Goal: Task Accomplishment & Management: Complete application form

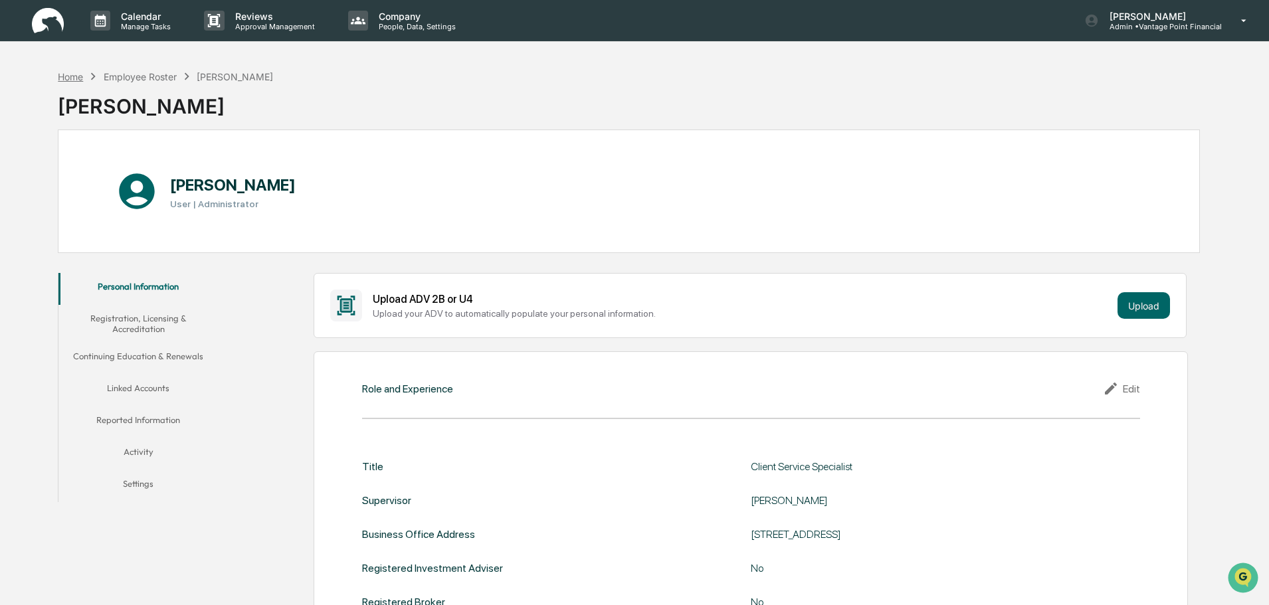
click at [76, 78] on div "Home" at bounding box center [70, 76] width 25 height 11
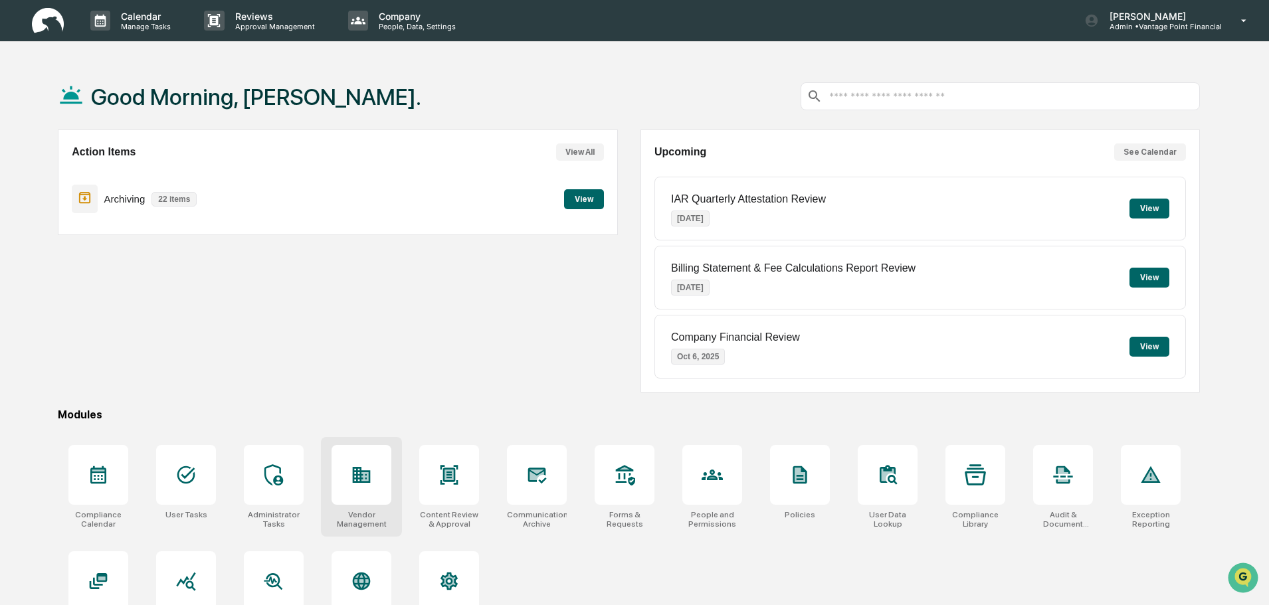
click at [365, 472] on icon at bounding box center [362, 475] width 18 height 16
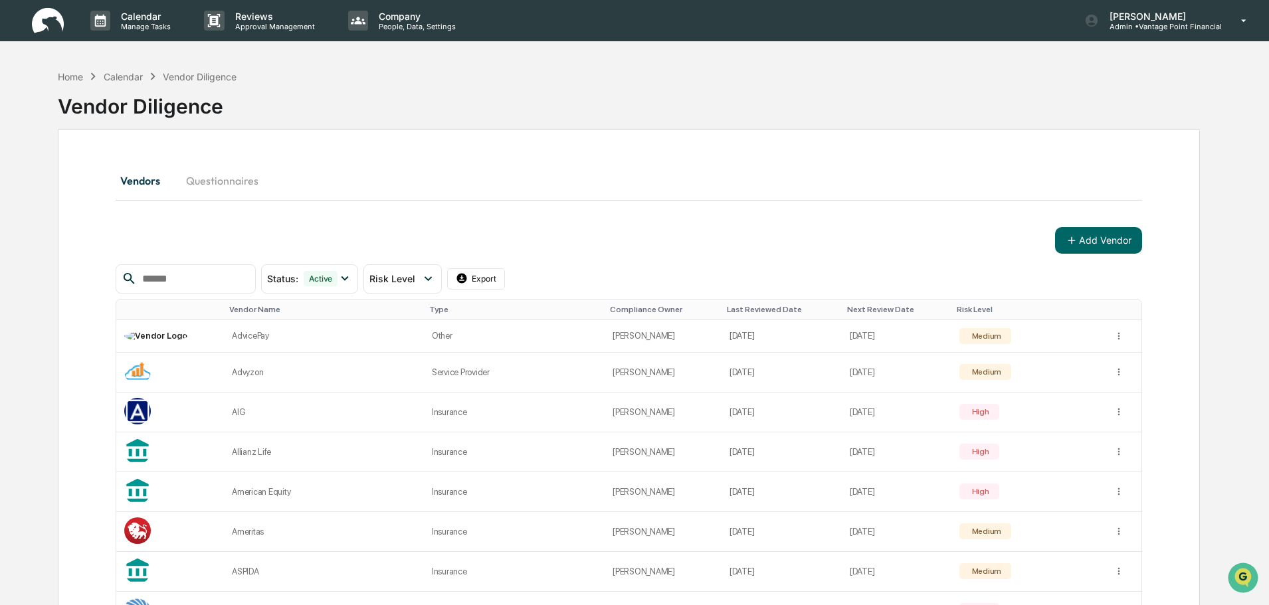
drag, startPoint x: 1176, startPoint y: 0, endPoint x: 1024, endPoint y: 164, distance: 223.7
click at [1023, 165] on div "Vendors Questionnaires" at bounding box center [629, 181] width 1026 height 32
drag, startPoint x: 1186, startPoint y: 1, endPoint x: 932, endPoint y: 189, distance: 316.1
click at [915, 192] on div "Vendors Questionnaires" at bounding box center [629, 181] width 1026 height 32
click at [1130, 244] on button "Add Vendor" at bounding box center [1098, 240] width 87 height 27
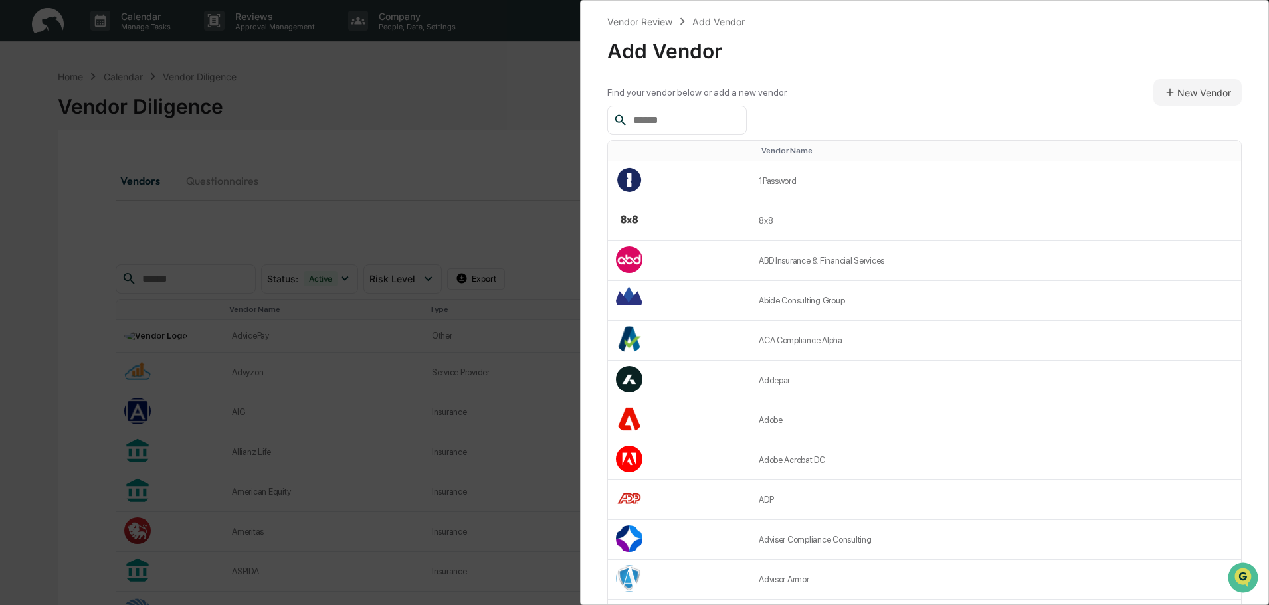
click at [712, 123] on input "text" at bounding box center [684, 120] width 113 height 17
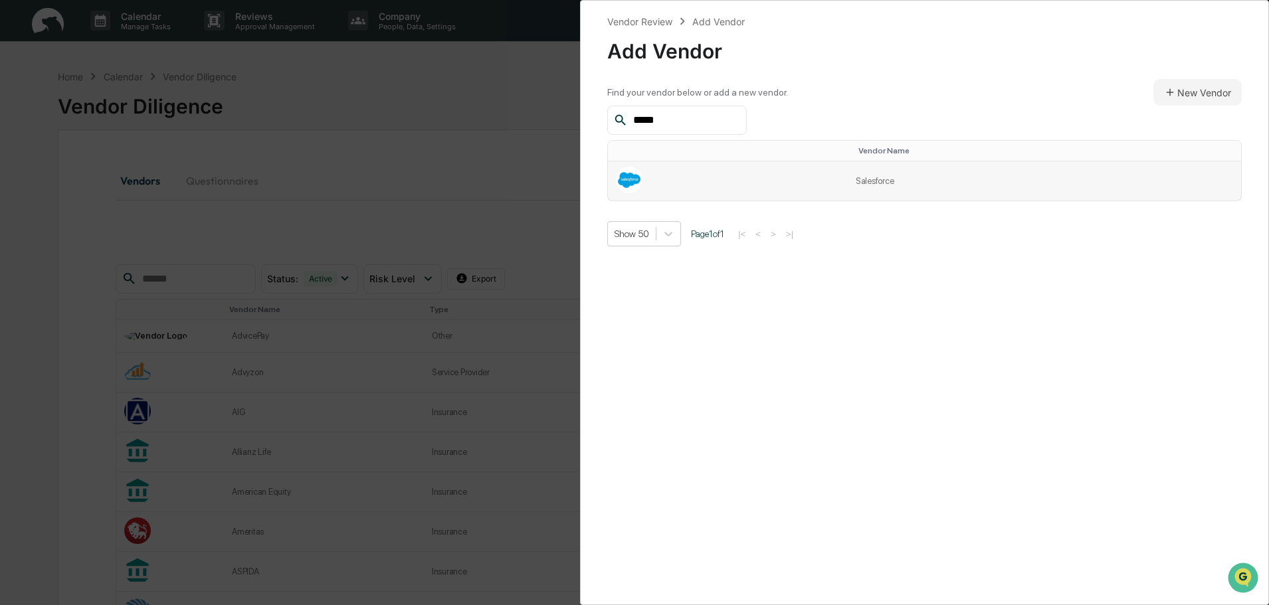
type input "*****"
click at [852, 181] on td "Salesforce" at bounding box center [1043, 180] width 393 height 39
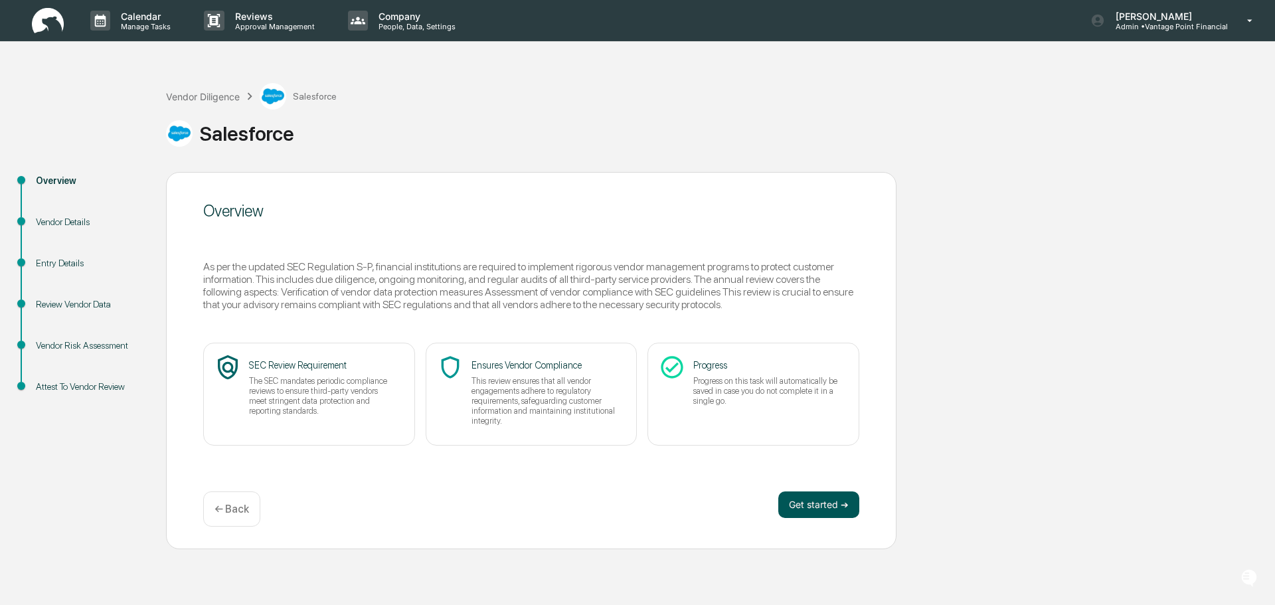
click at [821, 499] on button "Get started ➔" at bounding box center [818, 504] width 81 height 27
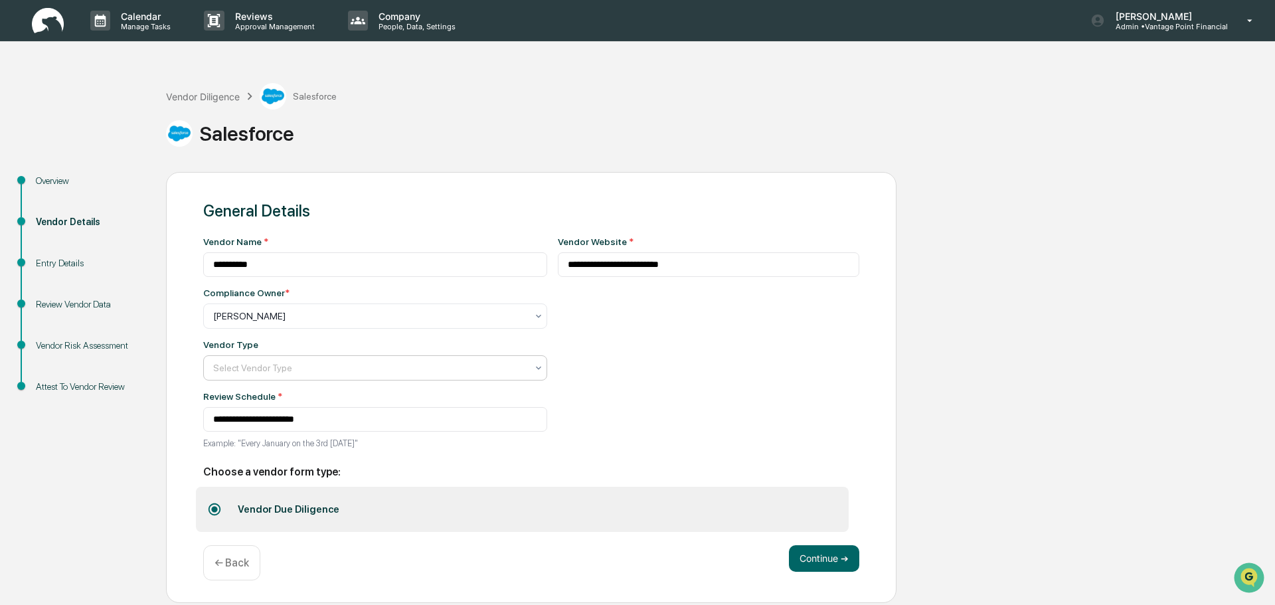
click at [372, 360] on div "Select Vendor Type" at bounding box center [370, 368] width 327 height 19
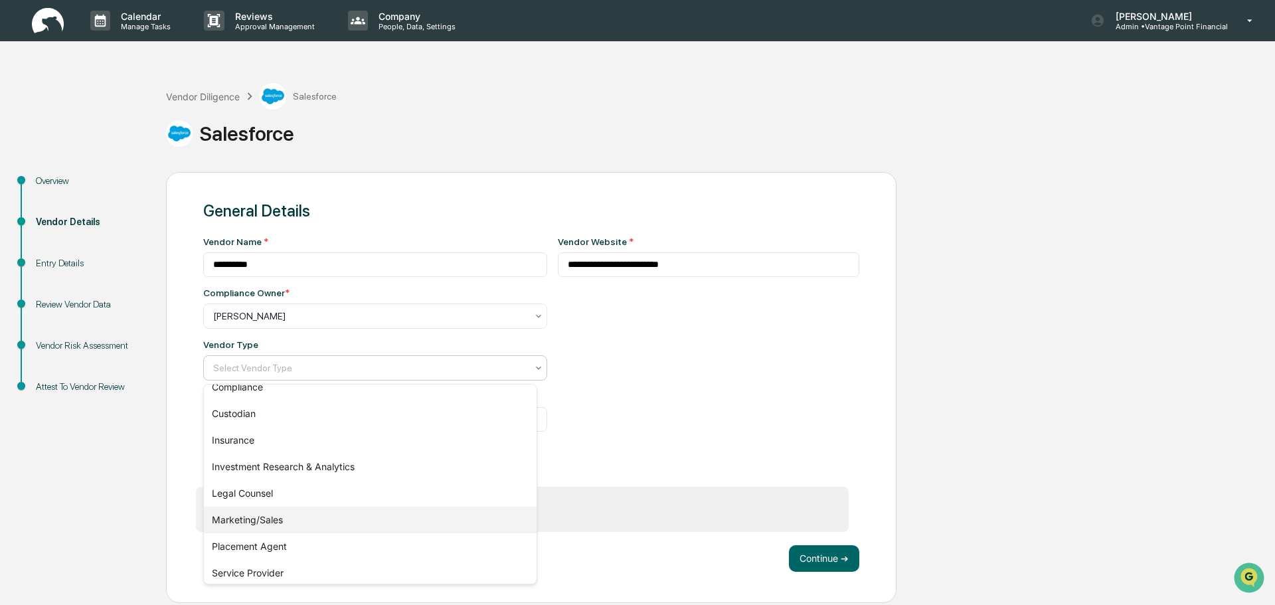
scroll to position [151, 0]
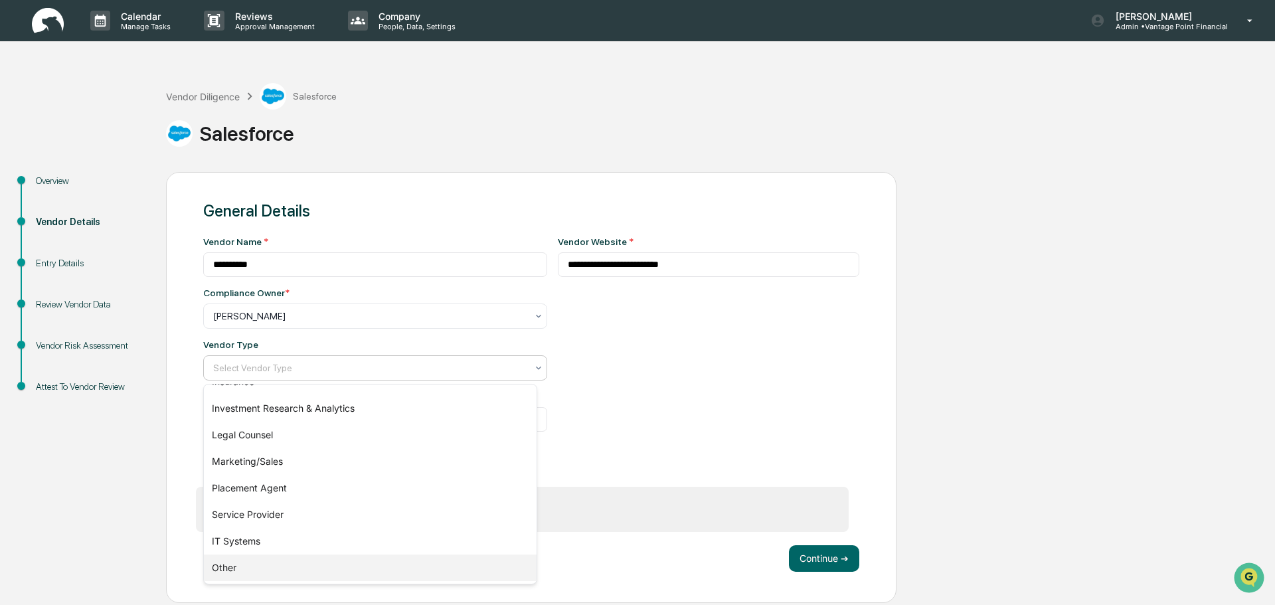
click at [266, 565] on div "Other" at bounding box center [370, 568] width 333 height 27
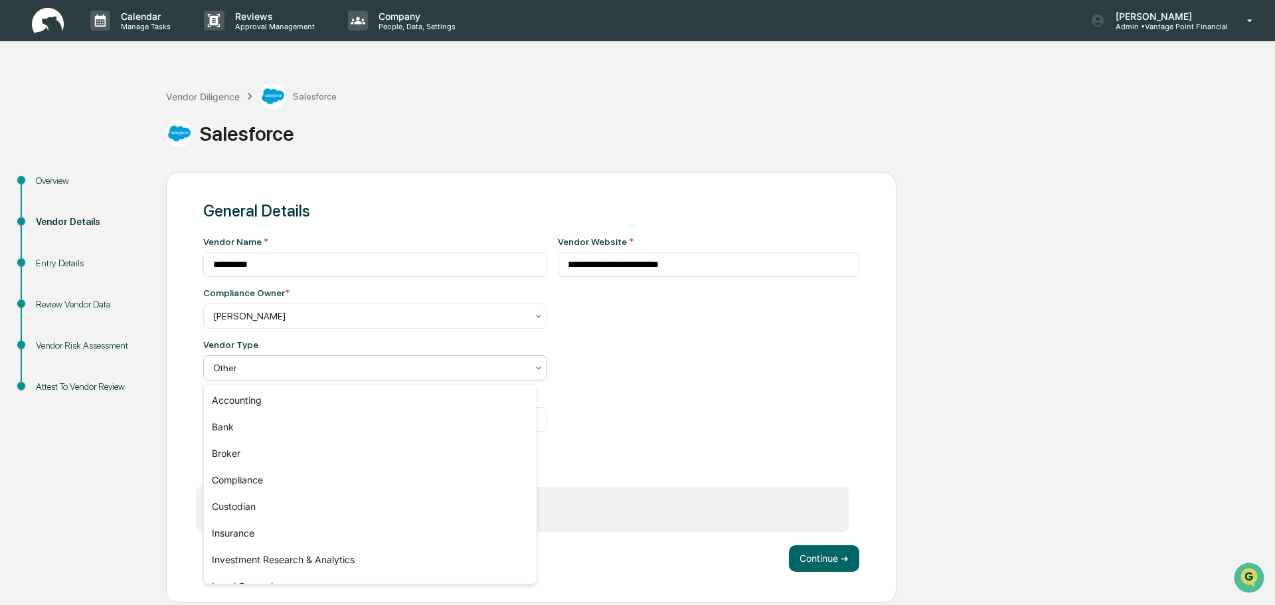
click at [379, 369] on div at bounding box center [369, 367] width 313 height 13
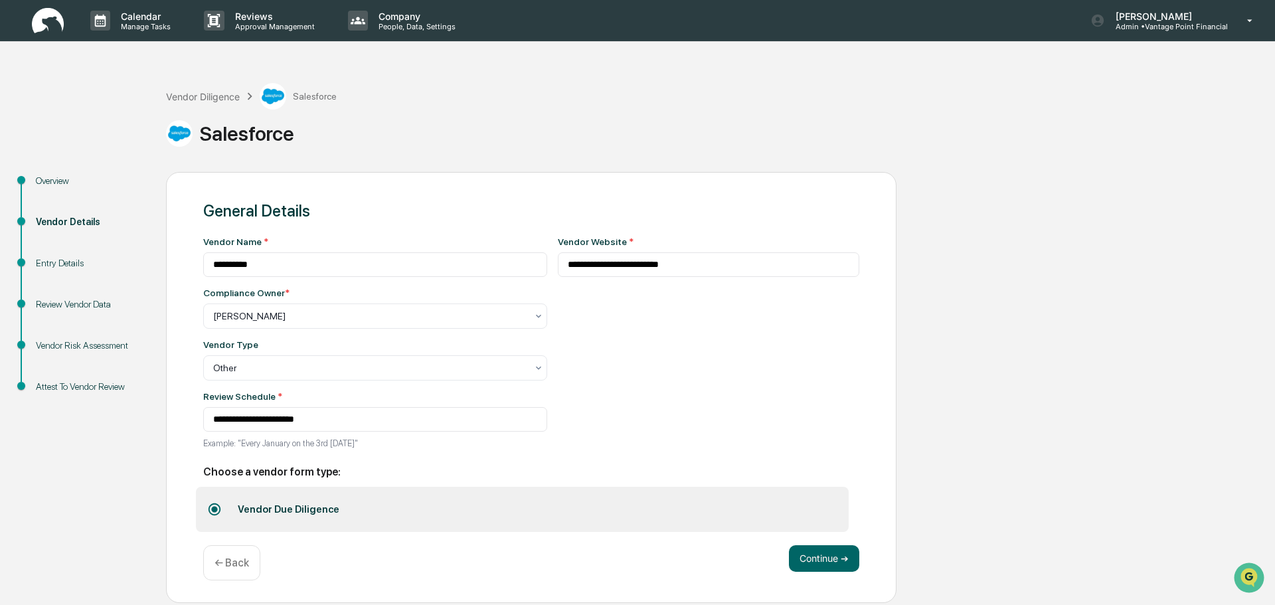
click at [865, 432] on div "**********" at bounding box center [531, 387] width 731 height 431
click at [824, 555] on button "Continue ➔" at bounding box center [824, 558] width 70 height 27
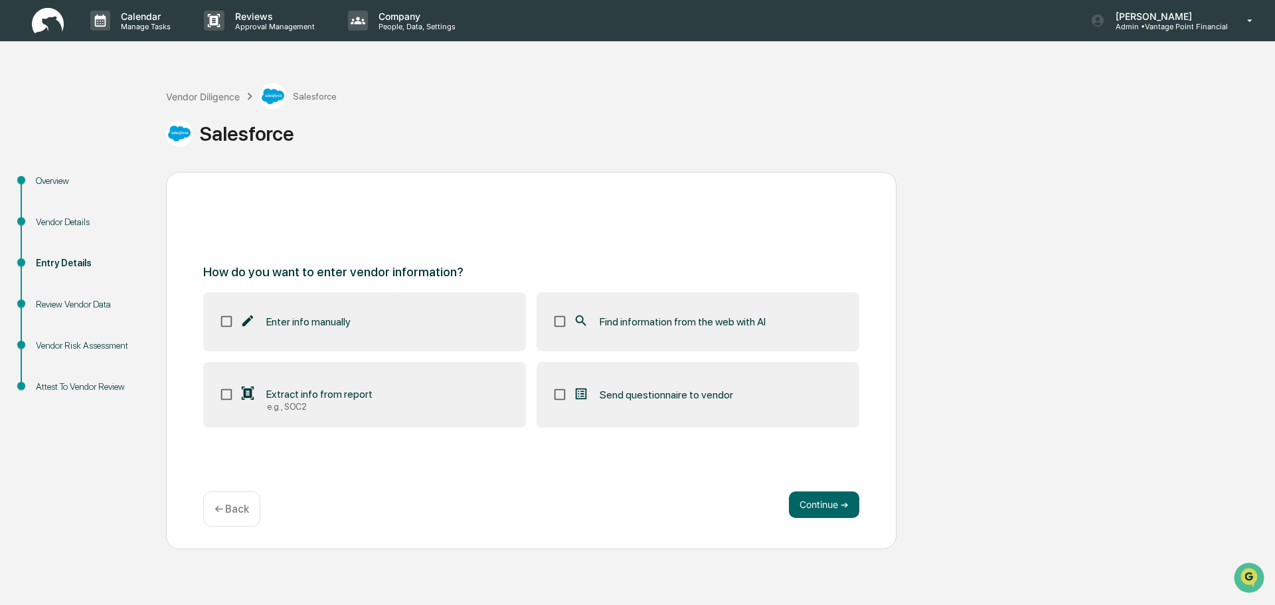
click at [467, 333] on label "Enter info manually" at bounding box center [364, 321] width 323 height 58
click at [619, 321] on span "Find information from the web with AI" at bounding box center [683, 321] width 166 height 13
click at [827, 499] on button "Continue ➔" at bounding box center [824, 504] width 70 height 27
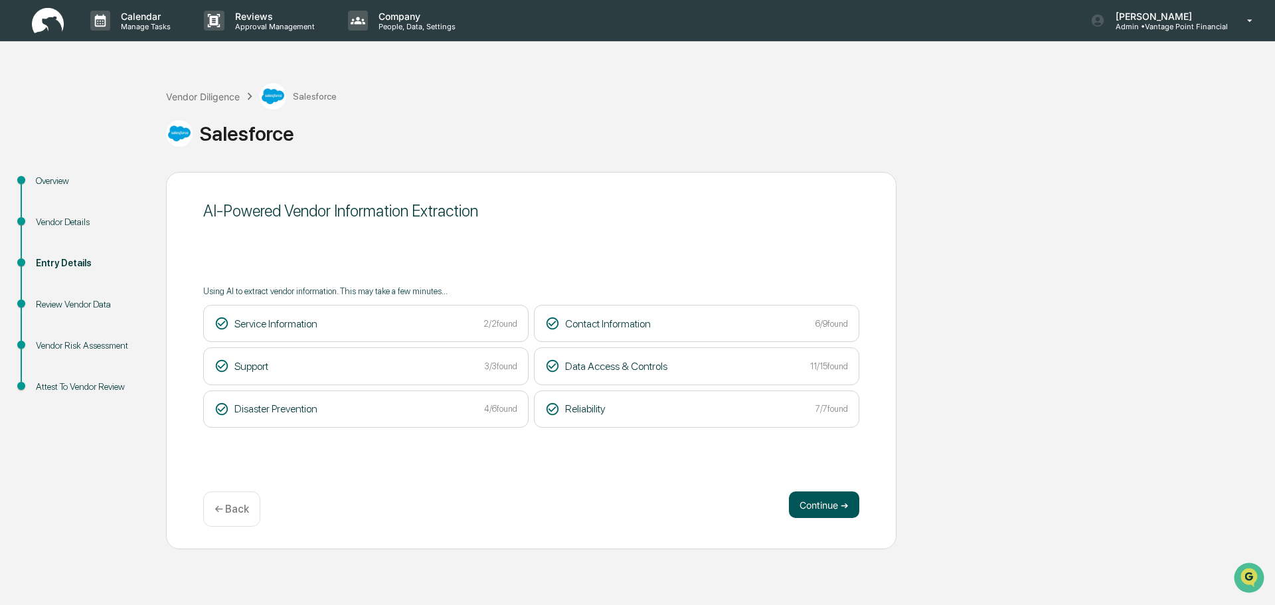
click at [823, 509] on button "Continue ➔" at bounding box center [824, 504] width 70 height 27
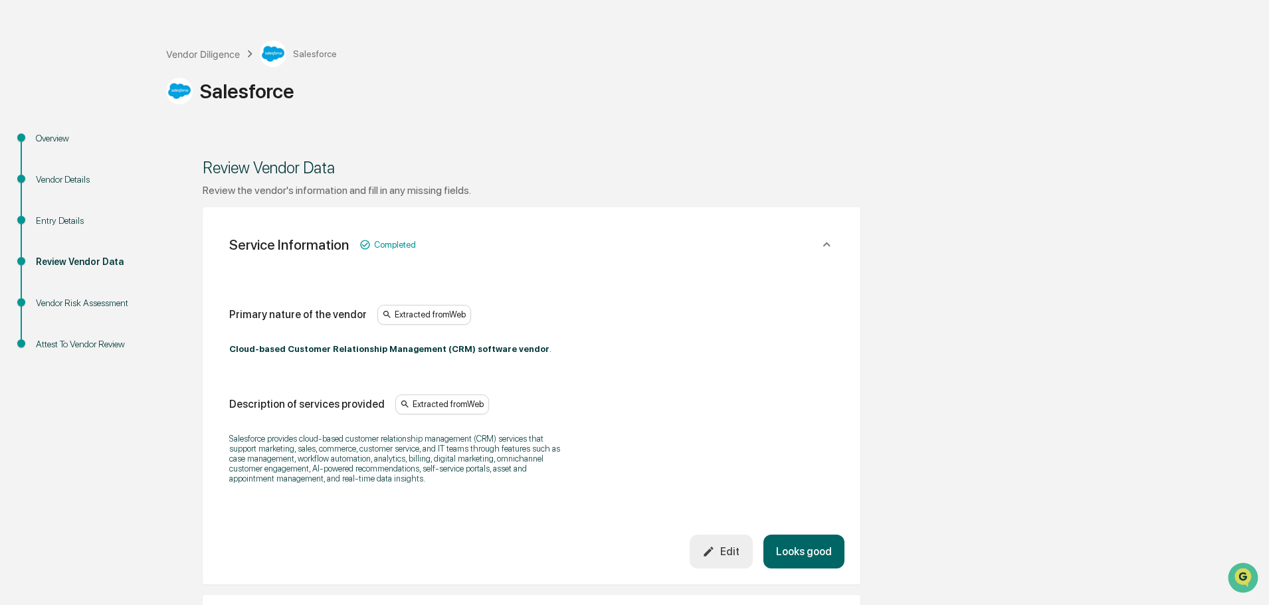
scroll to position [66, 0]
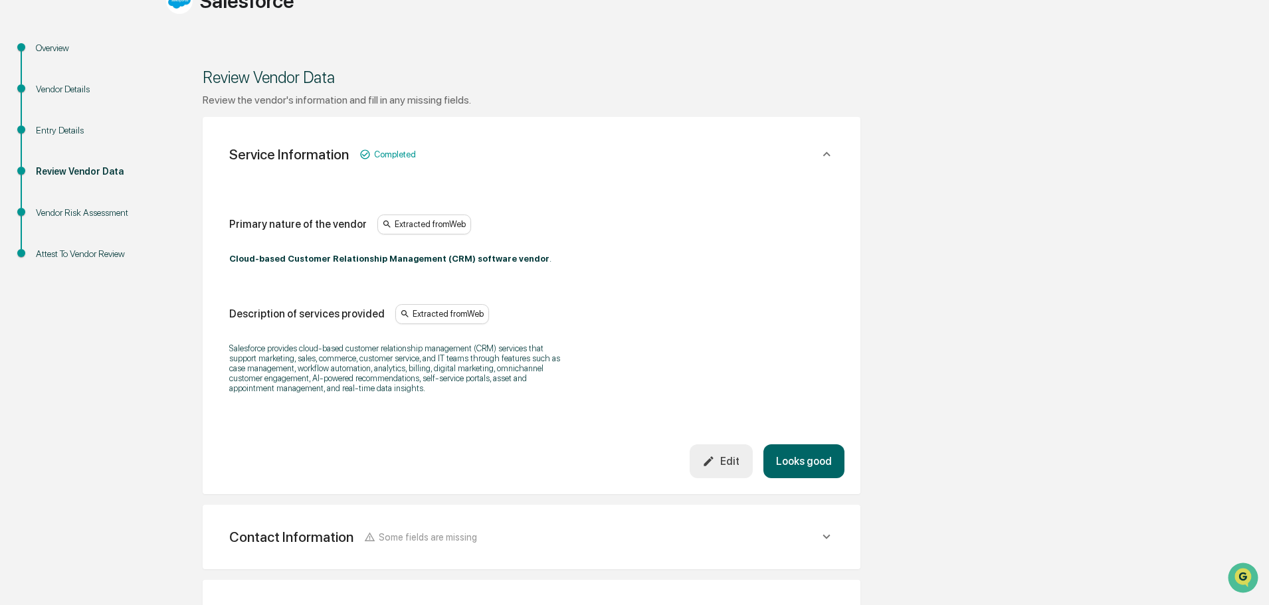
click at [808, 472] on button "Looks good" at bounding box center [803, 461] width 81 height 34
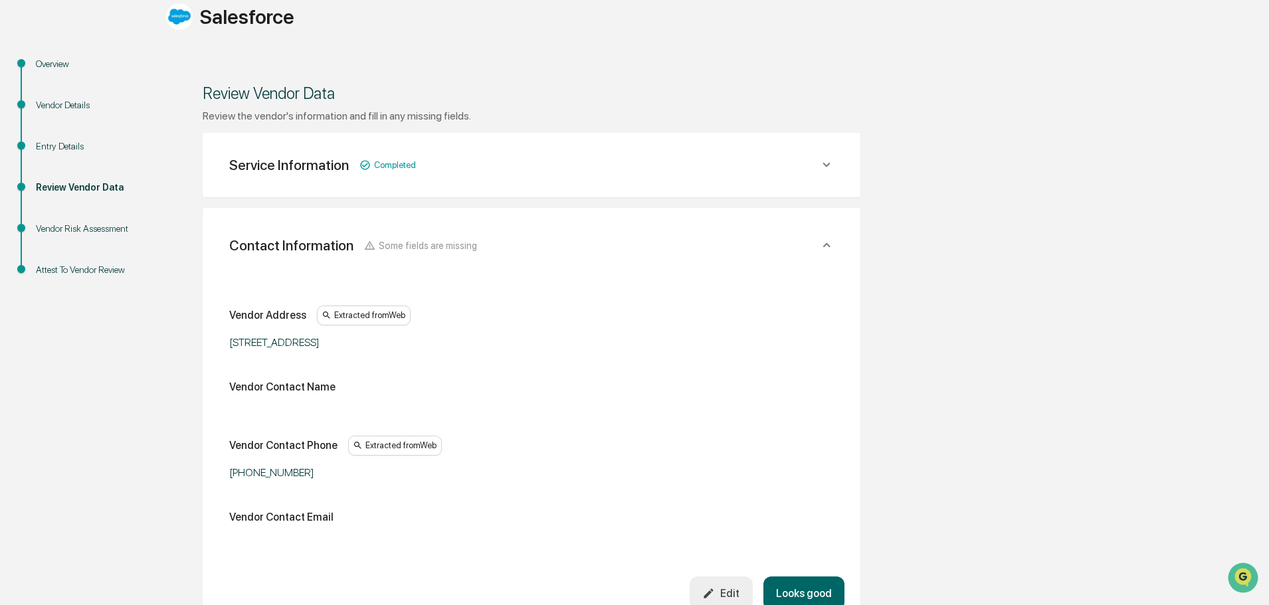
scroll to position [183, 0]
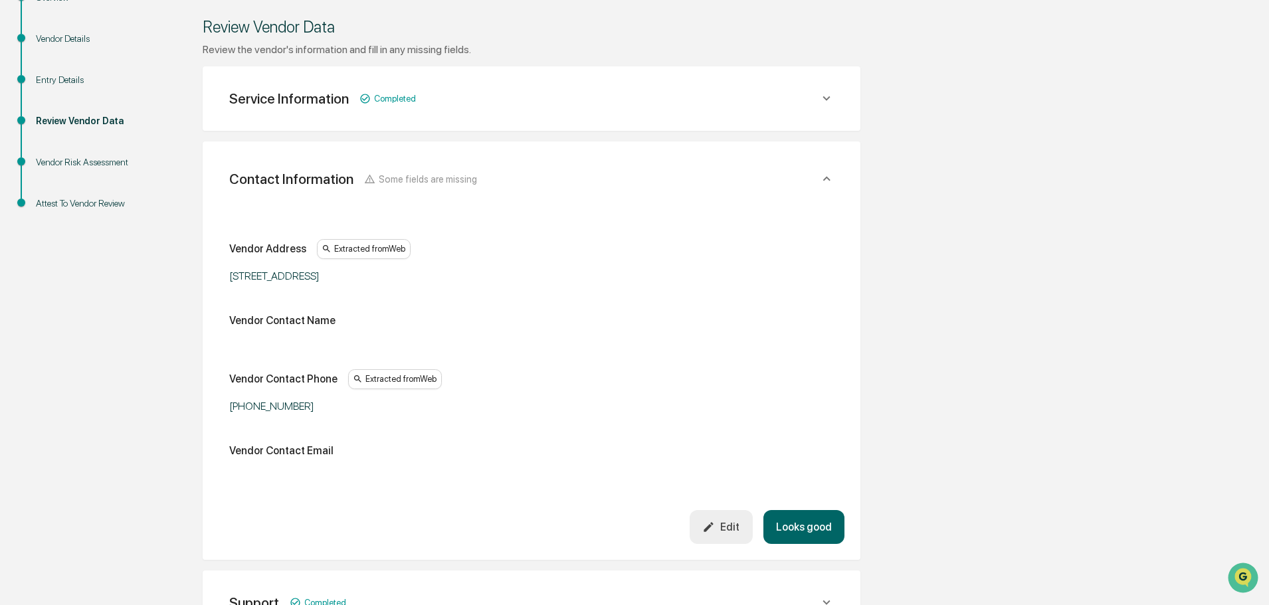
click at [796, 521] on button "Looks good" at bounding box center [803, 527] width 81 height 34
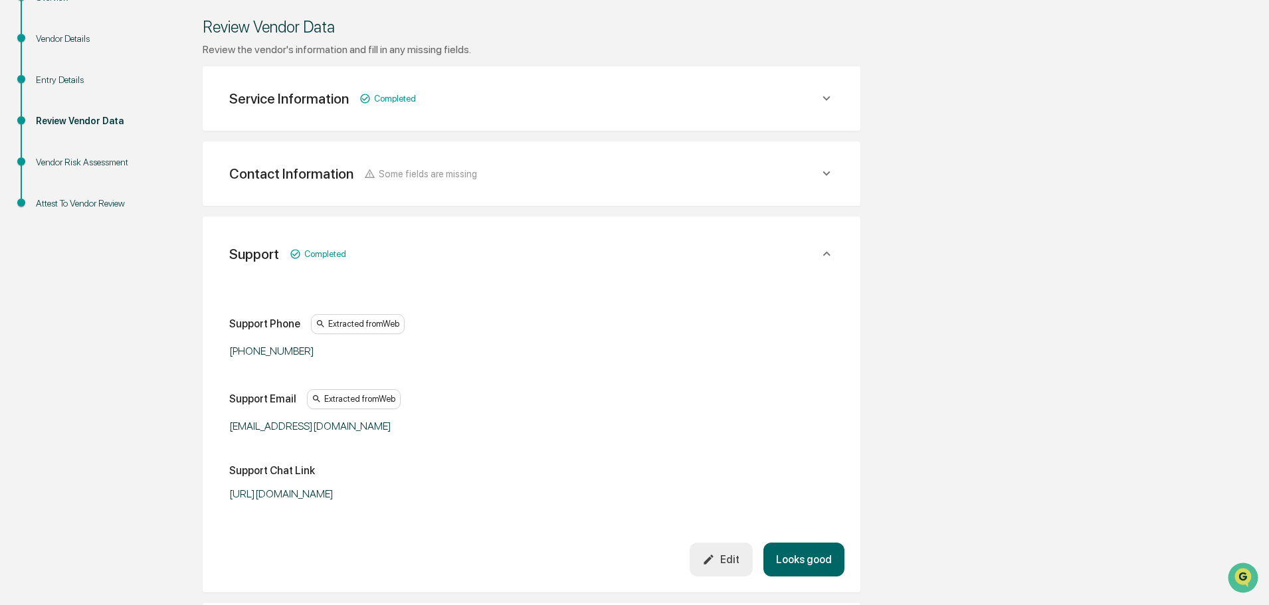
scroll to position [325, 0]
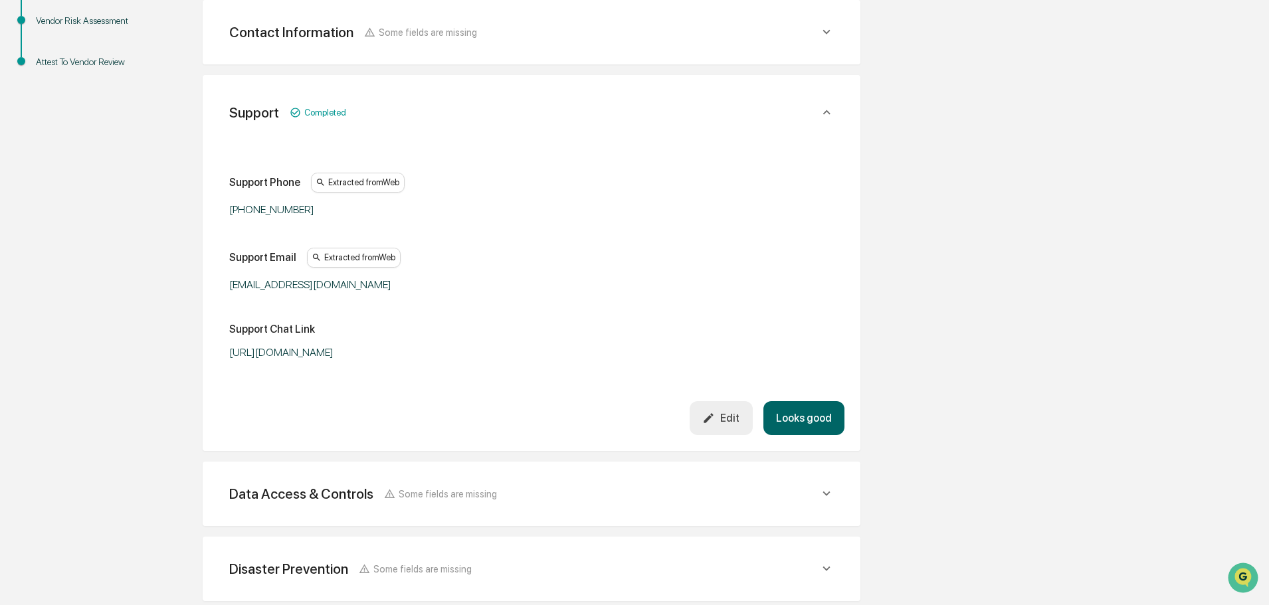
click at [794, 418] on button "Looks good" at bounding box center [803, 418] width 81 height 34
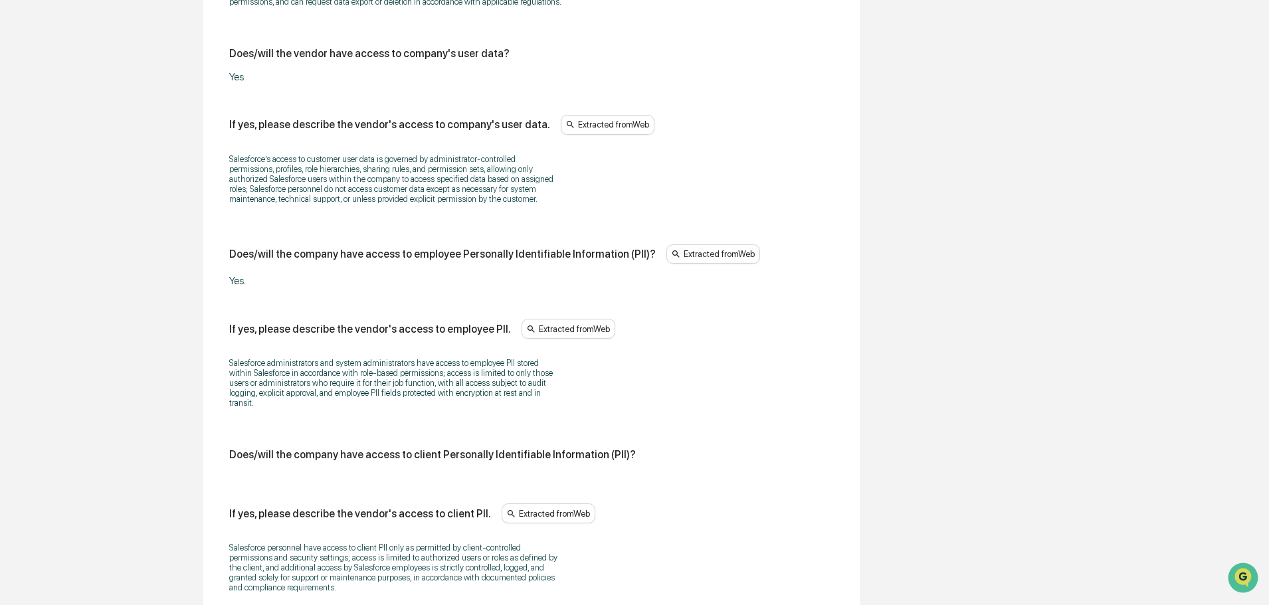
scroll to position [798, 0]
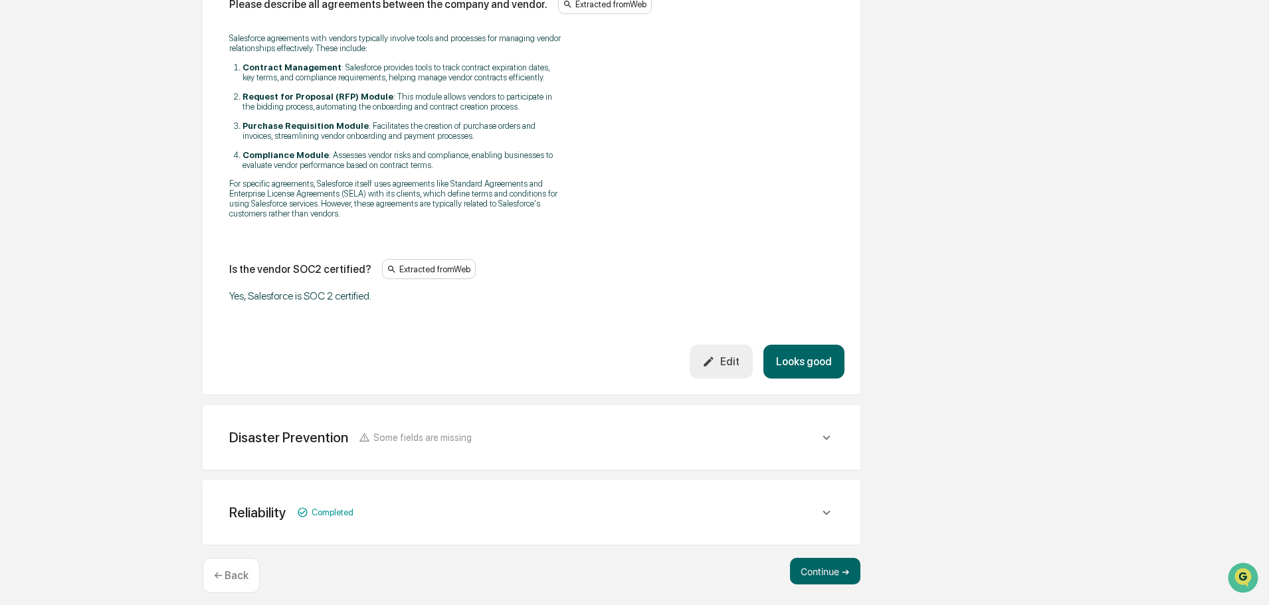
click at [809, 359] on button "Looks good" at bounding box center [803, 362] width 81 height 34
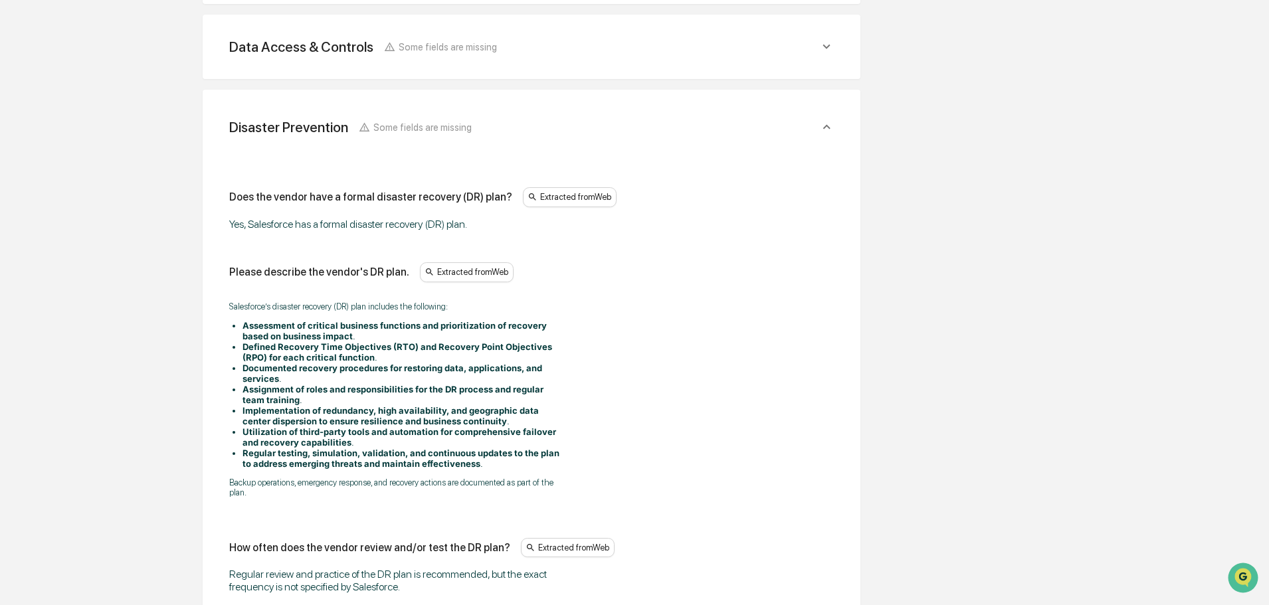
scroll to position [342, 0]
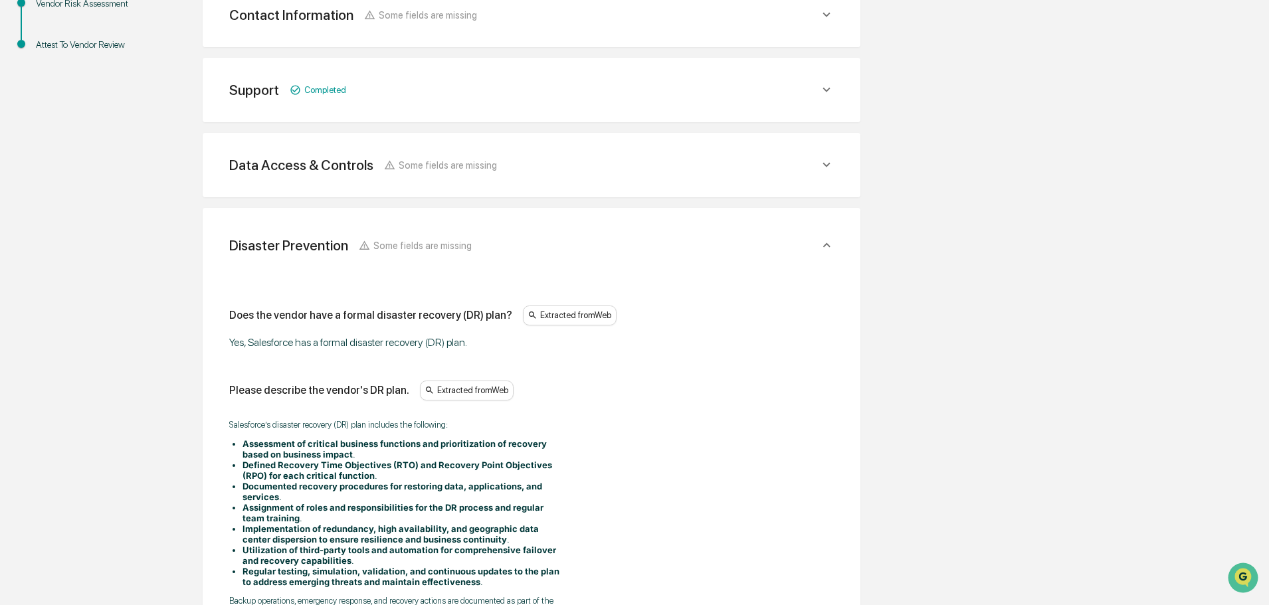
click at [827, 163] on icon at bounding box center [826, 164] width 15 height 15
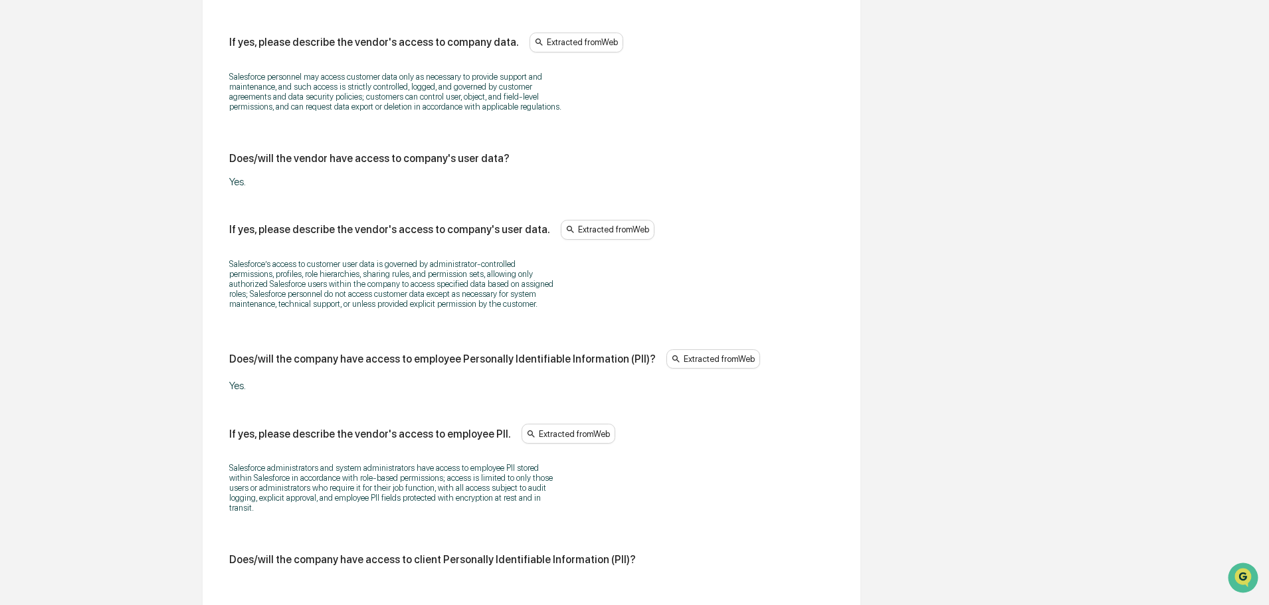
scroll to position [807, 0]
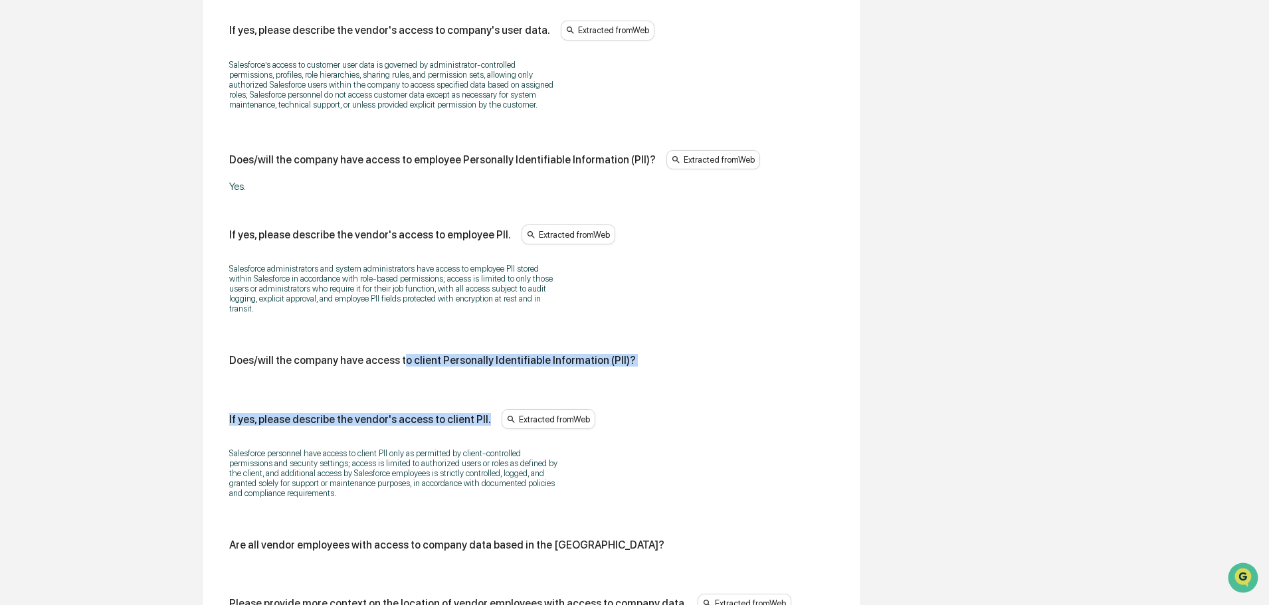
drag, startPoint x: 482, startPoint y: 370, endPoint x: 636, endPoint y: 390, distance: 154.7
click at [631, 391] on div "Does/will the vendor have access to company data? Yes. If yes, please describe …" at bounding box center [531, 513] width 604 height 1495
click at [636, 389] on div "Does/will the vendor have access to company data? Yes. If yes, please describe …" at bounding box center [531, 513] width 604 height 1495
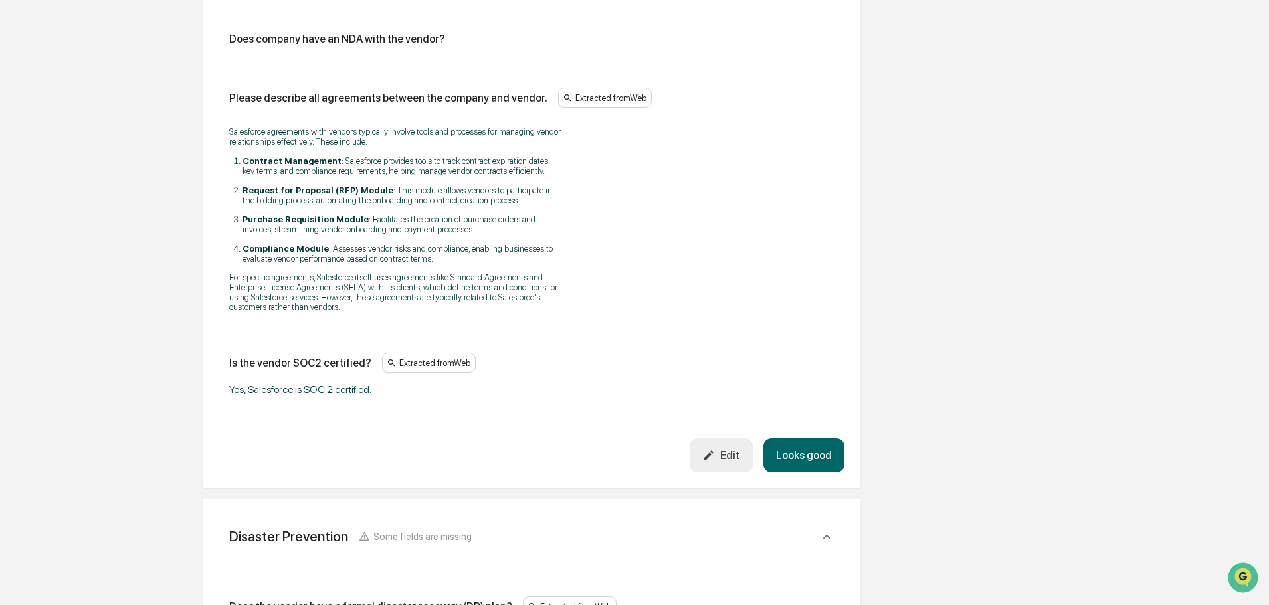
scroll to position [1737, 0]
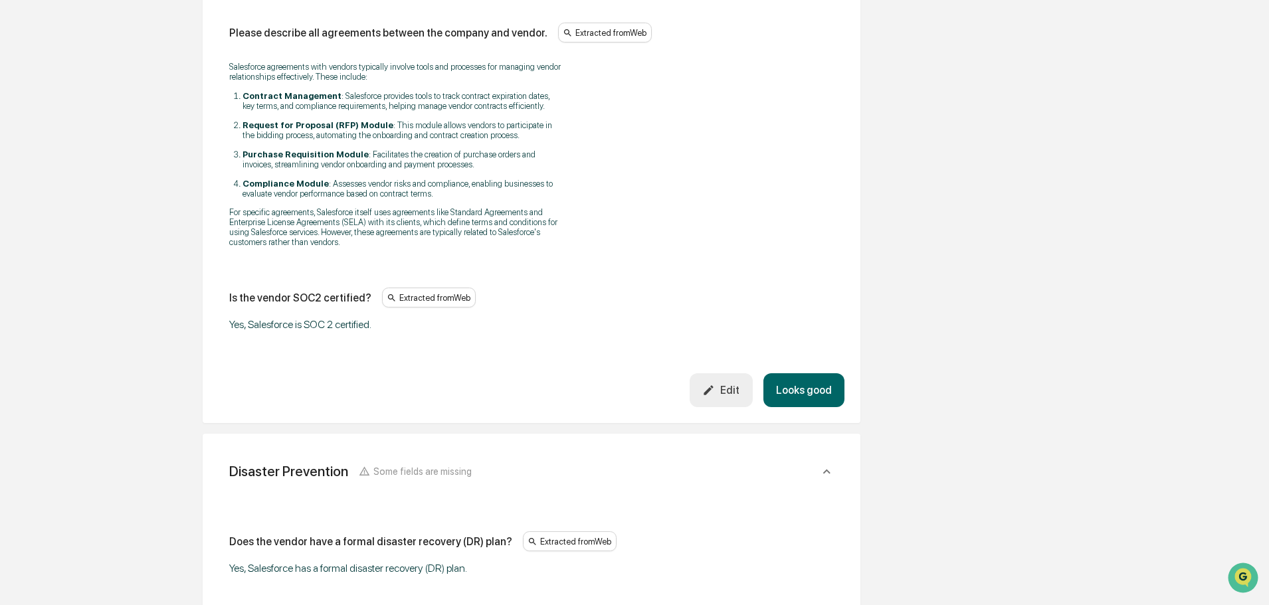
click at [723, 391] on button "Edit" at bounding box center [720, 390] width 63 height 34
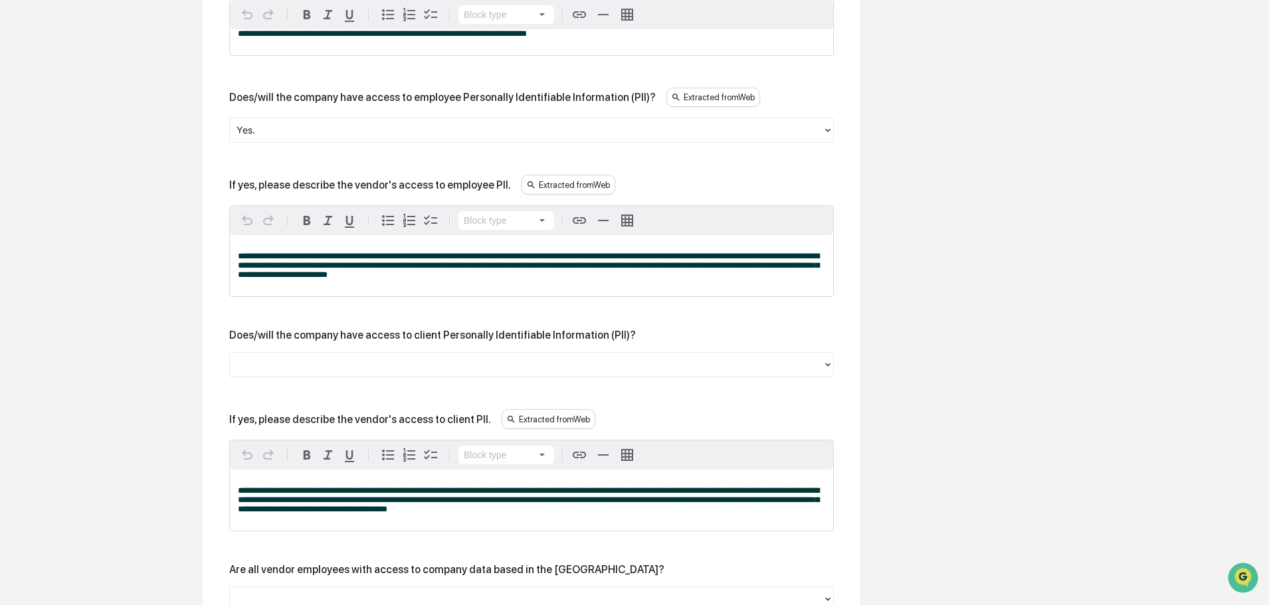
scroll to position [996, 0]
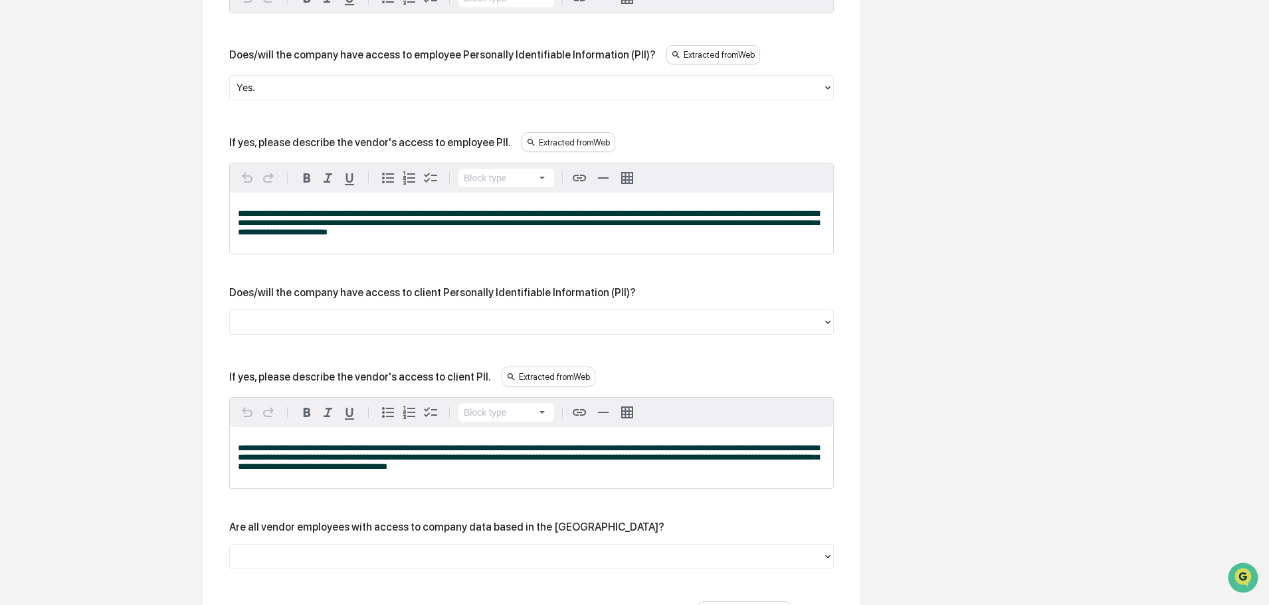
click at [359, 326] on div at bounding box center [525, 322] width 579 height 15
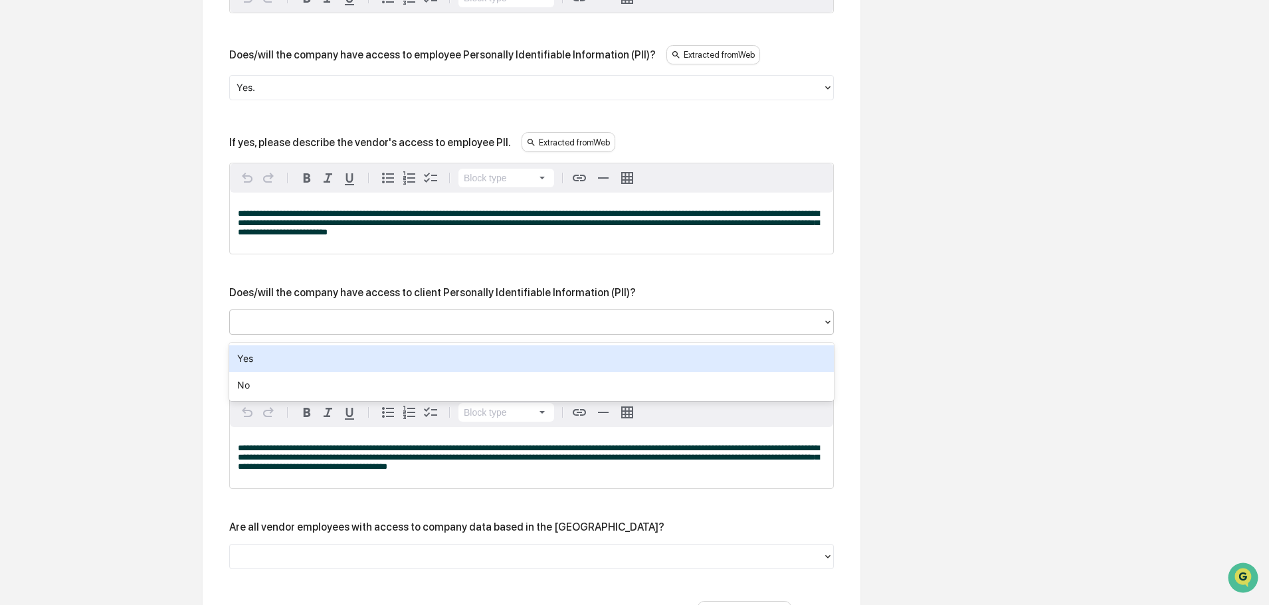
click at [318, 355] on div "Yes" at bounding box center [531, 358] width 604 height 27
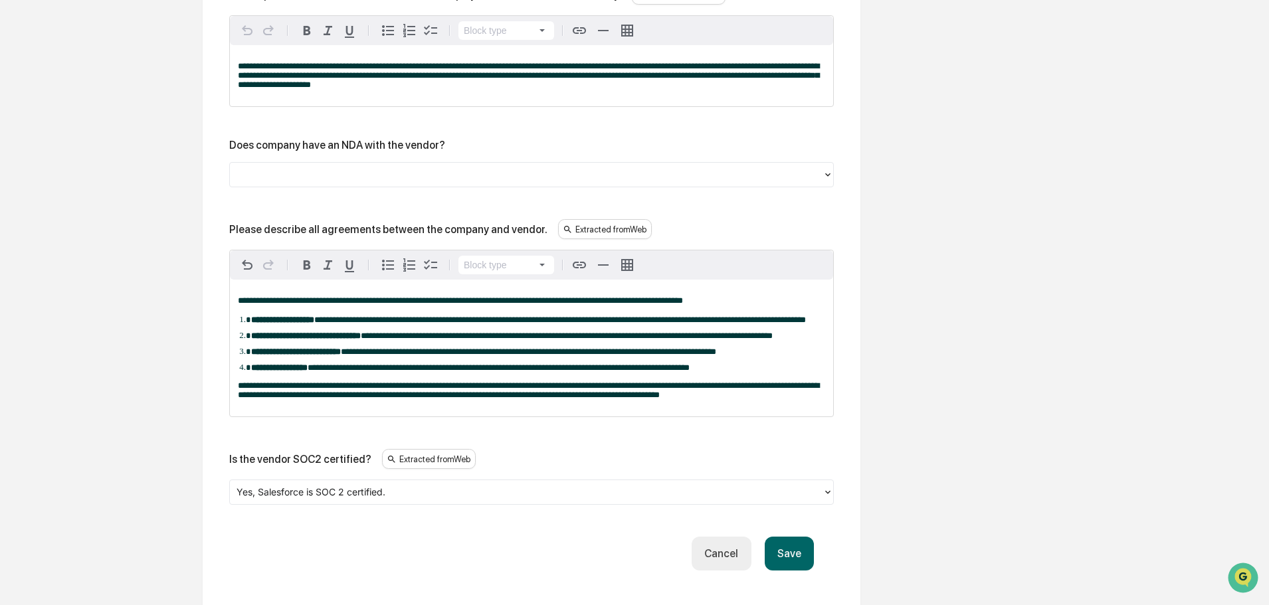
scroll to position [1860, 0]
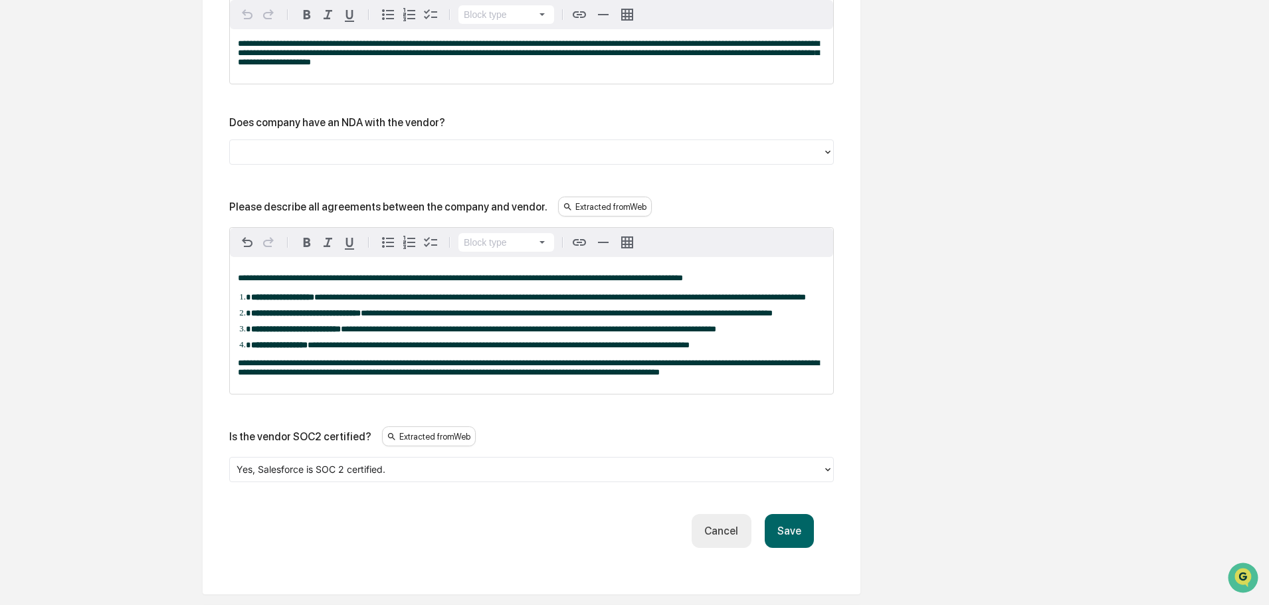
click at [787, 548] on button "Save" at bounding box center [788, 531] width 49 height 34
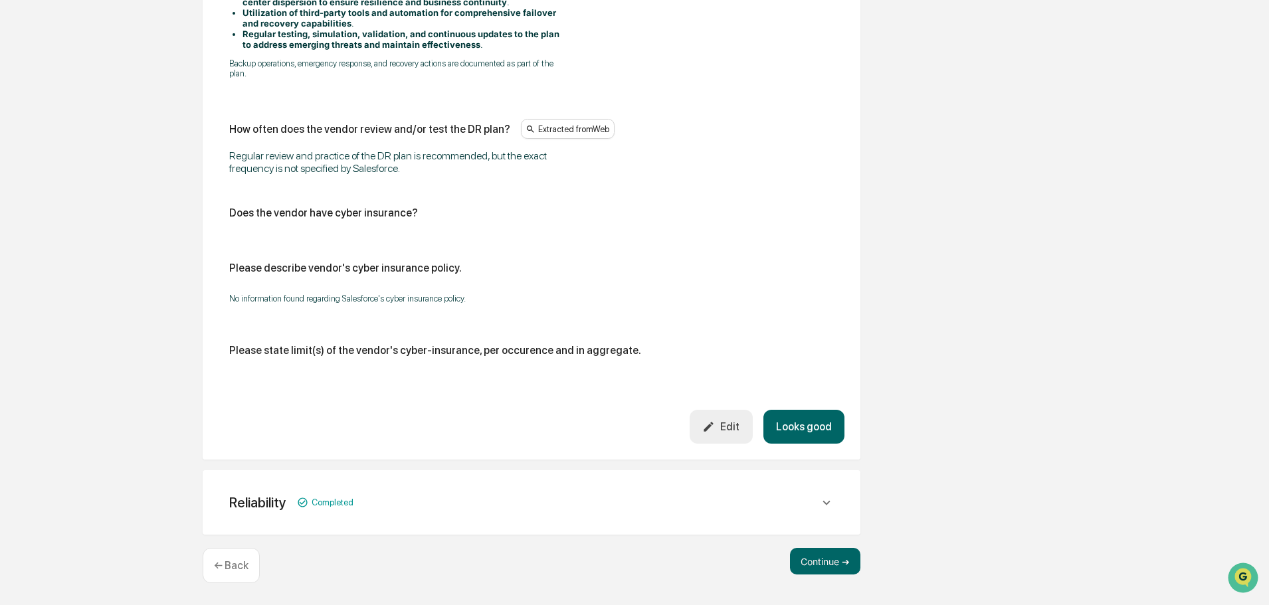
click at [820, 426] on button "Looks good" at bounding box center [803, 427] width 81 height 34
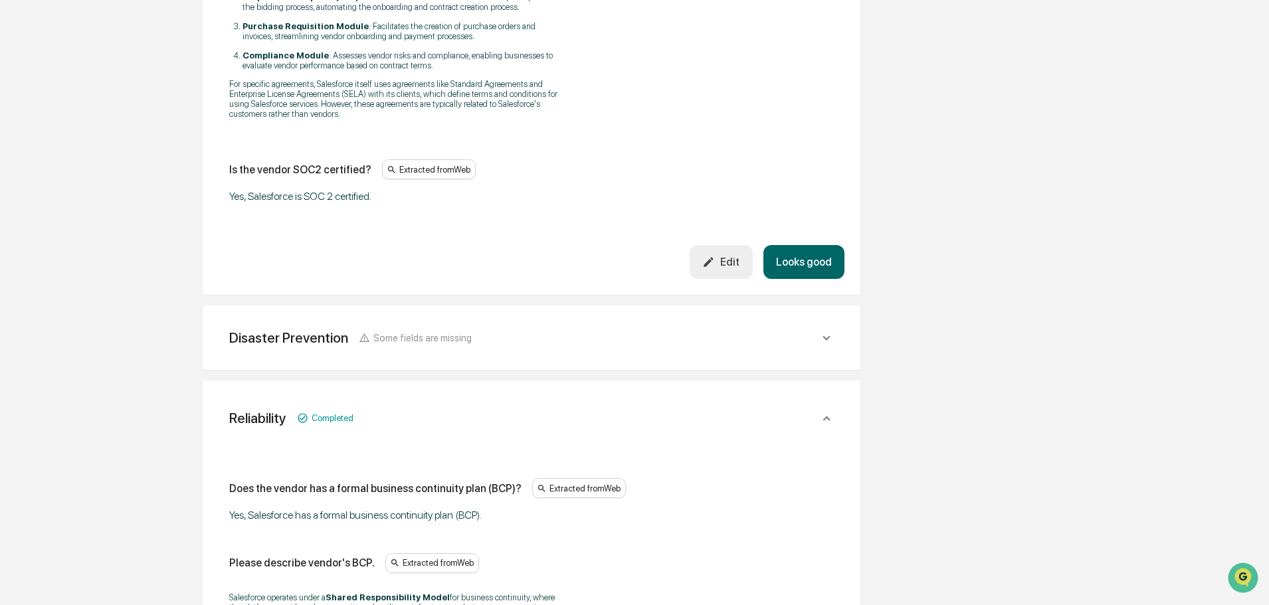
click at [802, 248] on button "Looks good" at bounding box center [803, 262] width 81 height 34
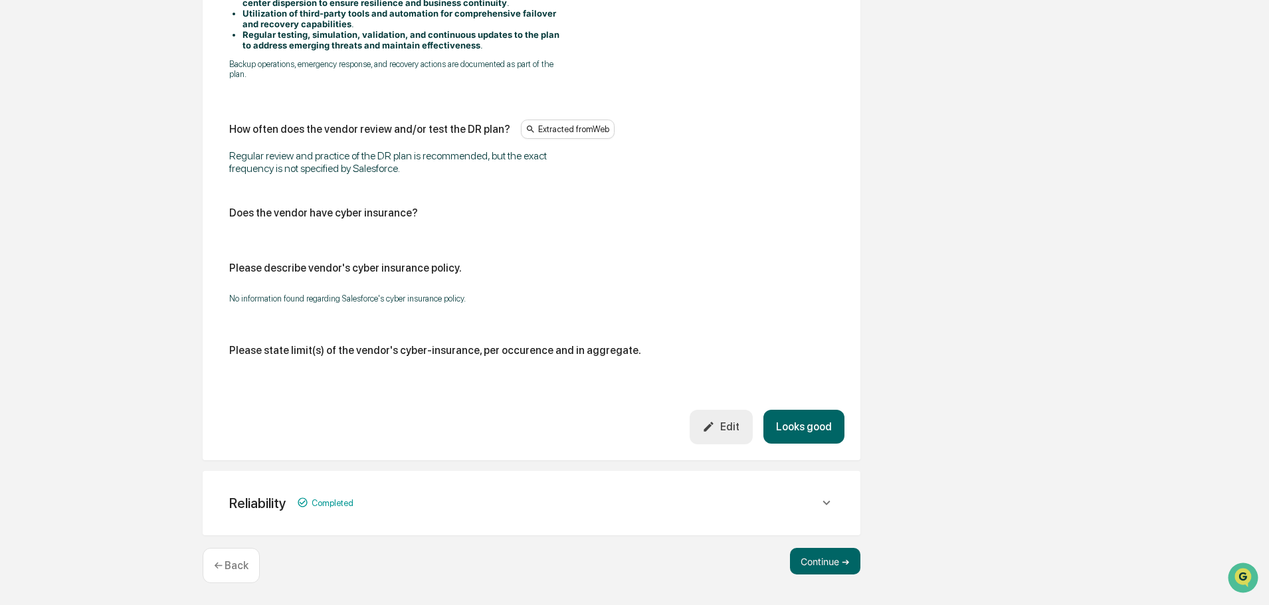
click at [808, 424] on button "Looks good" at bounding box center [803, 427] width 81 height 34
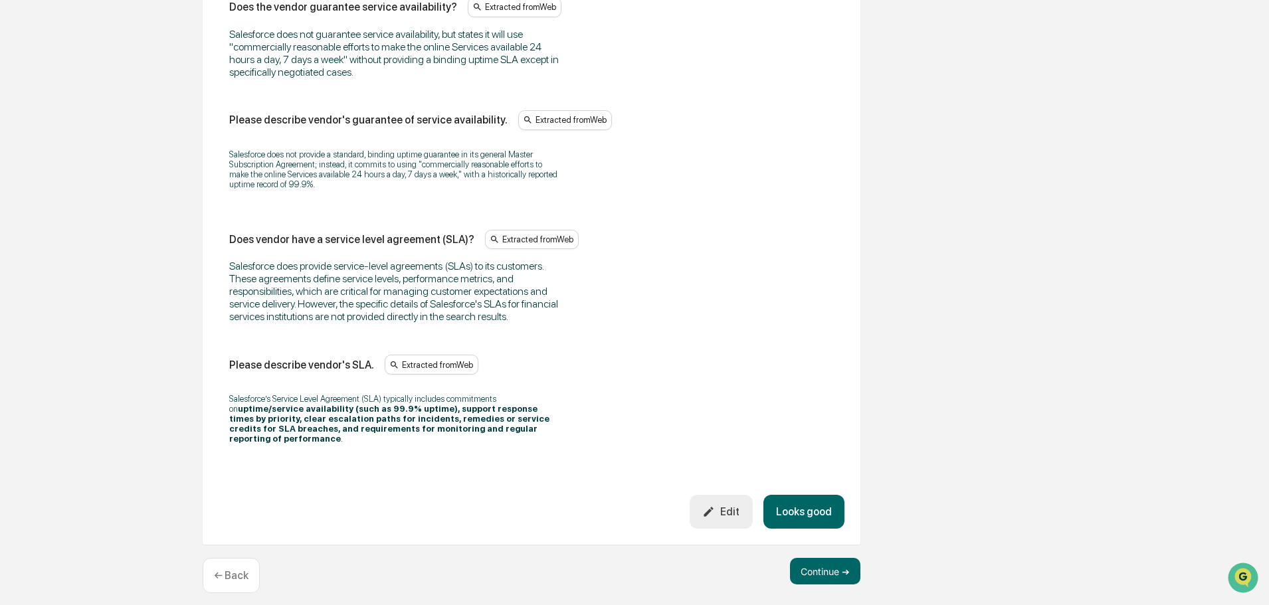
click at [808, 505] on button "Looks good" at bounding box center [803, 512] width 81 height 34
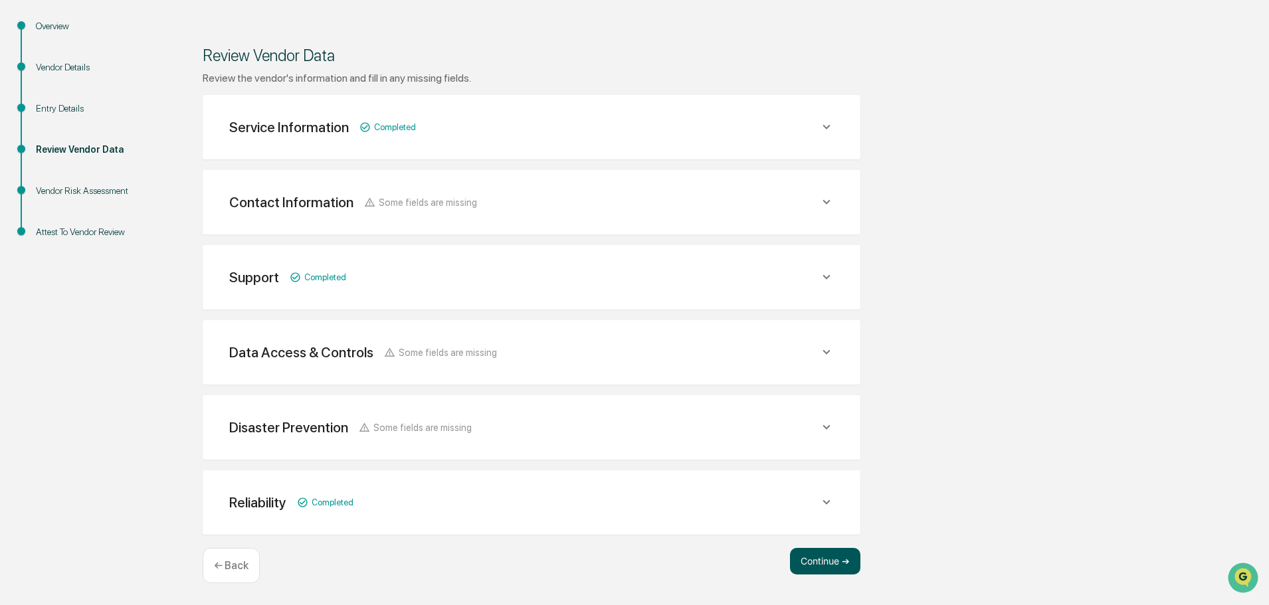
scroll to position [155, 0]
click at [818, 561] on button "Continue ➔" at bounding box center [825, 561] width 70 height 27
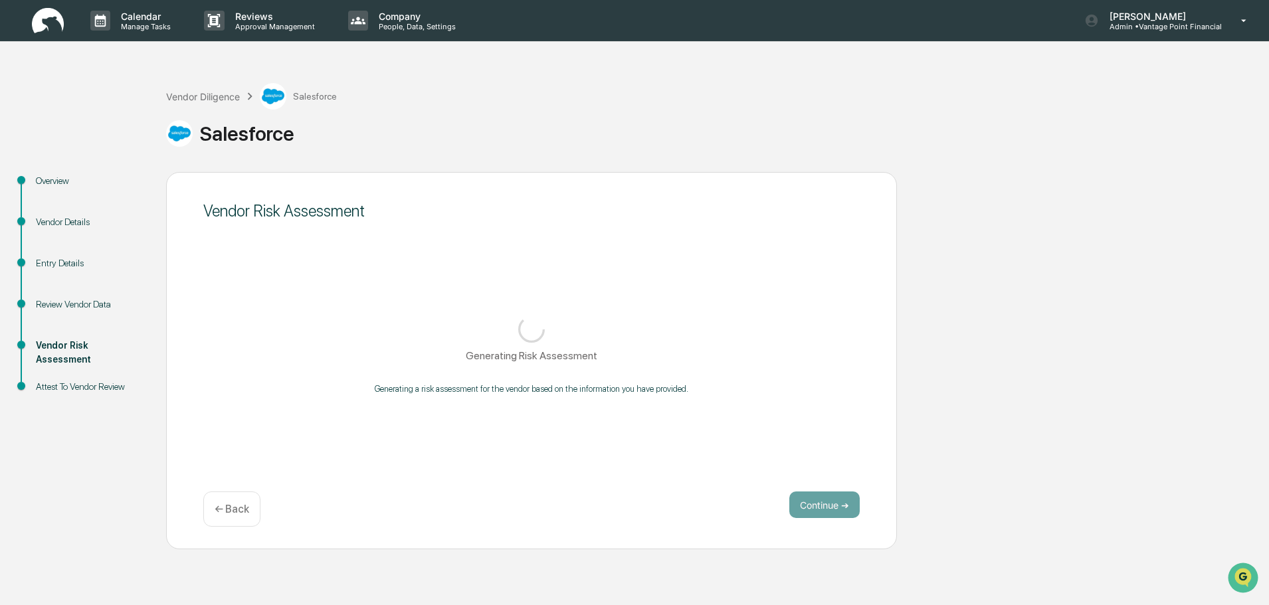
scroll to position [0, 0]
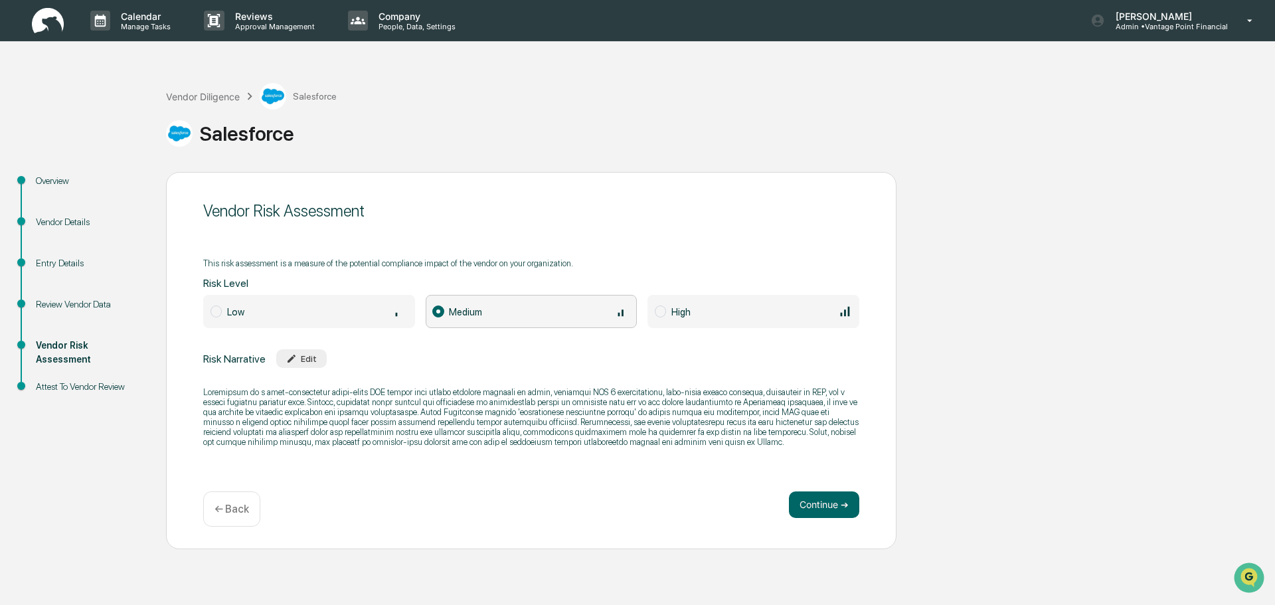
drag, startPoint x: 1000, startPoint y: 1, endPoint x: 1089, endPoint y: 377, distance: 386.5
click at [1089, 377] on div "Overview Vendor Details Entry Details Review Vendor Data Vendor Risk Assessment…" at bounding box center [638, 360] width 1262 height 377
click at [827, 499] on button "Continue ➔" at bounding box center [824, 504] width 70 height 27
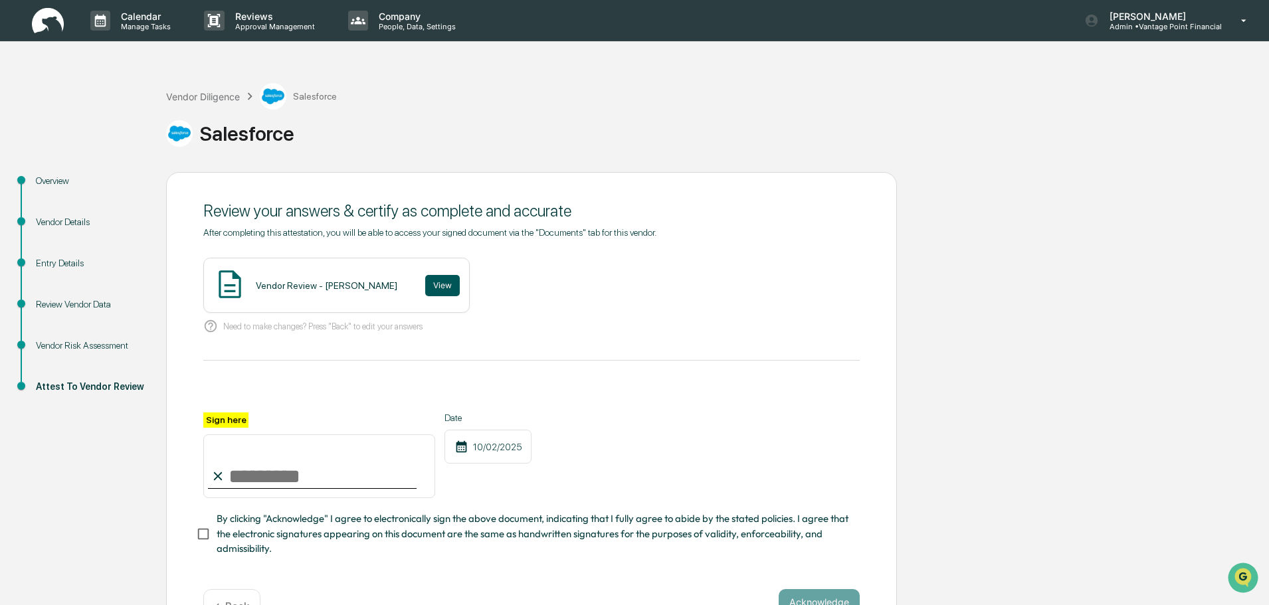
click at [425, 282] on button "View" at bounding box center [442, 285] width 35 height 21
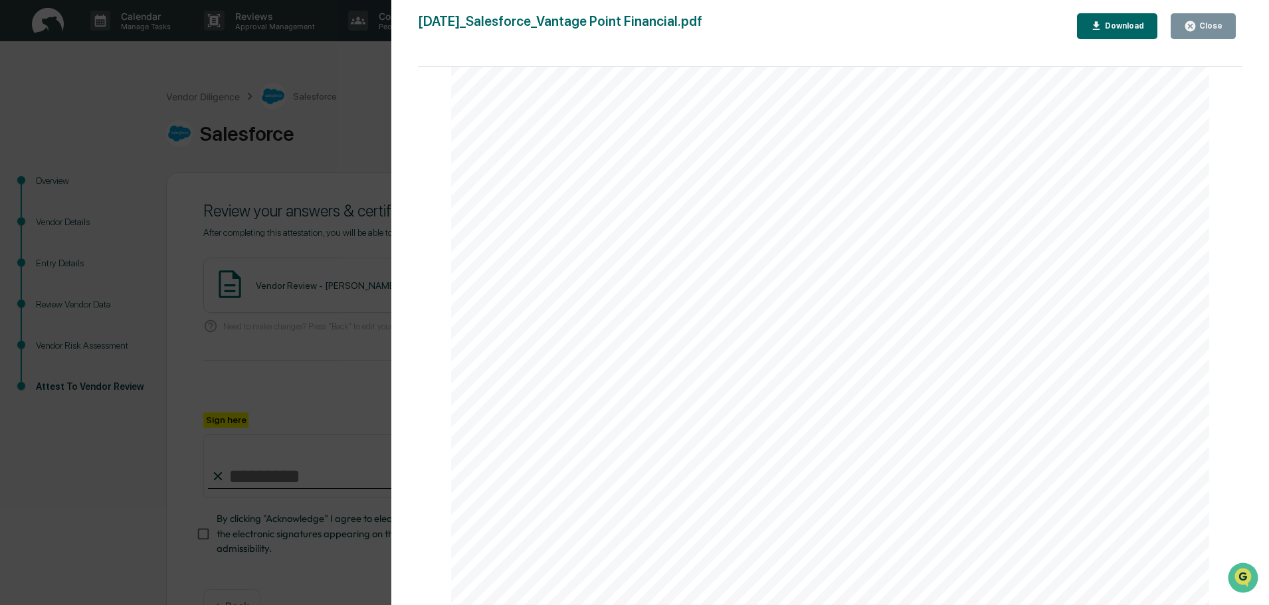
scroll to position [2796, 0]
click at [1195, 35] on button "Close" at bounding box center [1202, 26] width 65 height 26
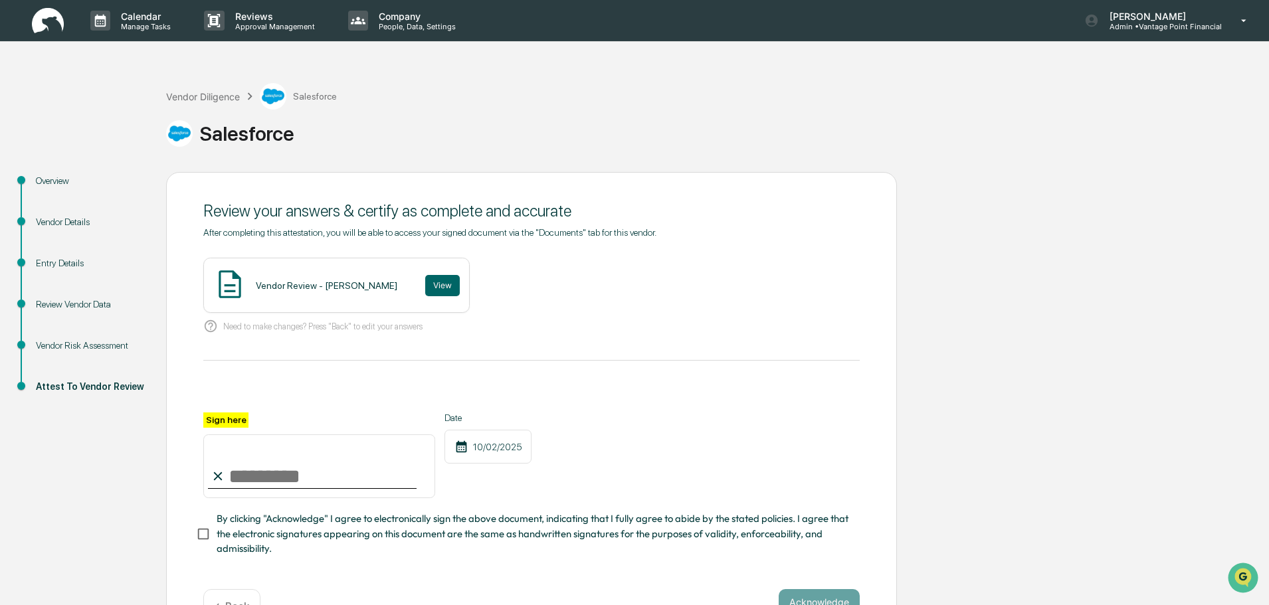
click at [283, 469] on input "Sign here" at bounding box center [319, 466] width 232 height 64
type input "**********"
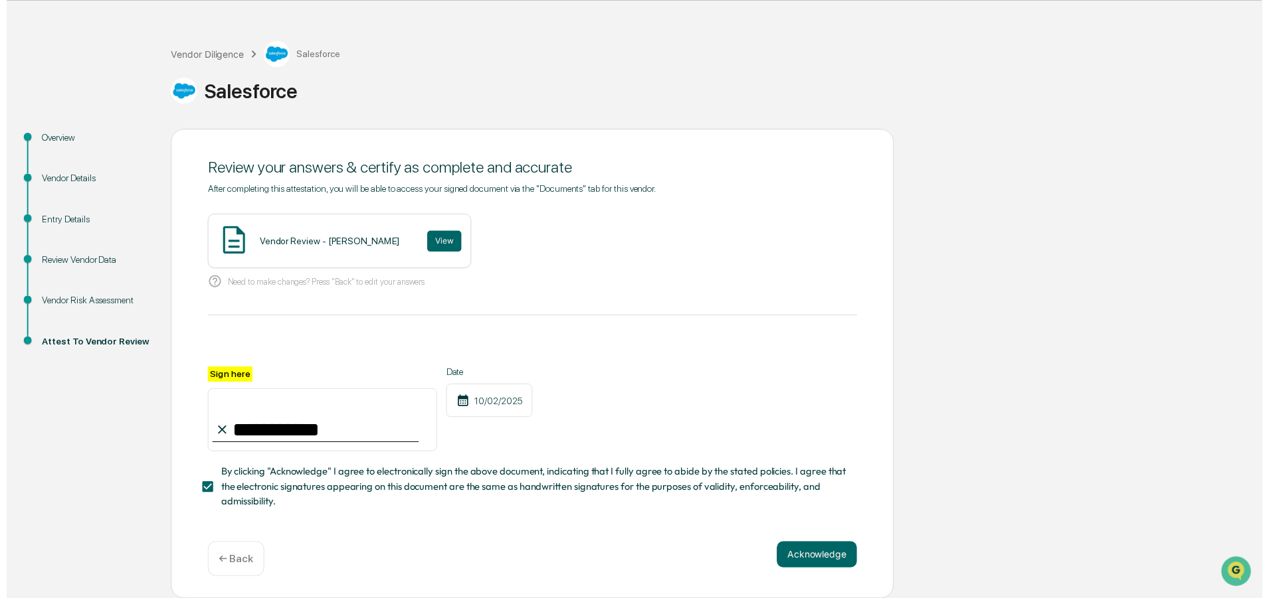
scroll to position [46, 0]
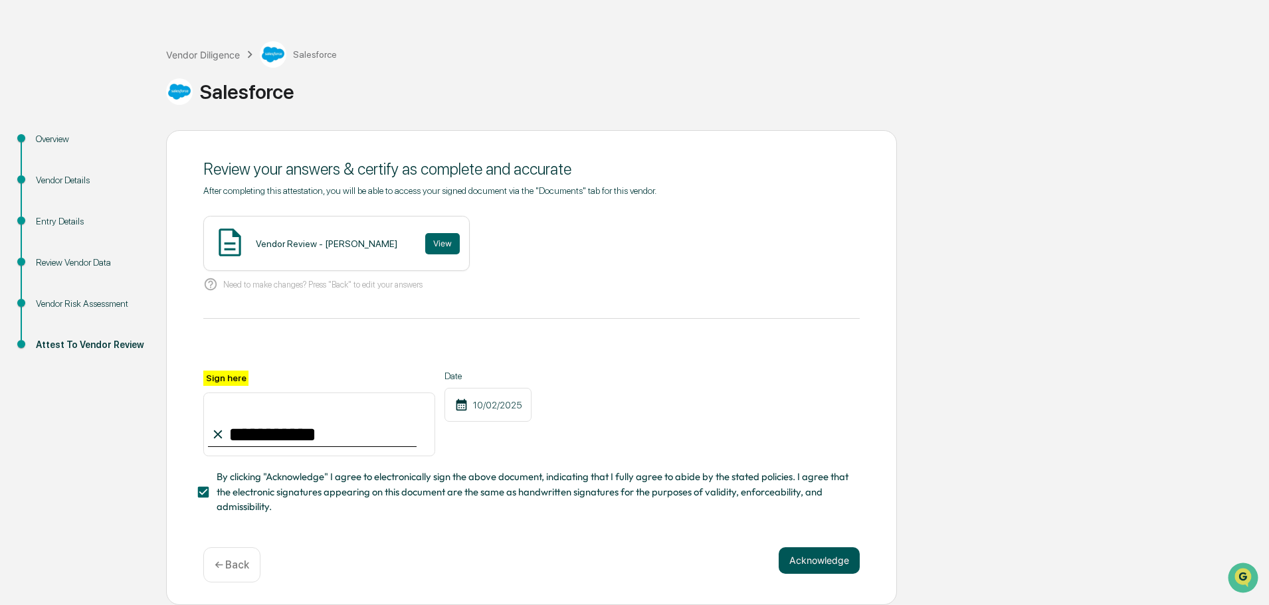
click at [828, 565] on button "Acknowledge" at bounding box center [818, 560] width 81 height 27
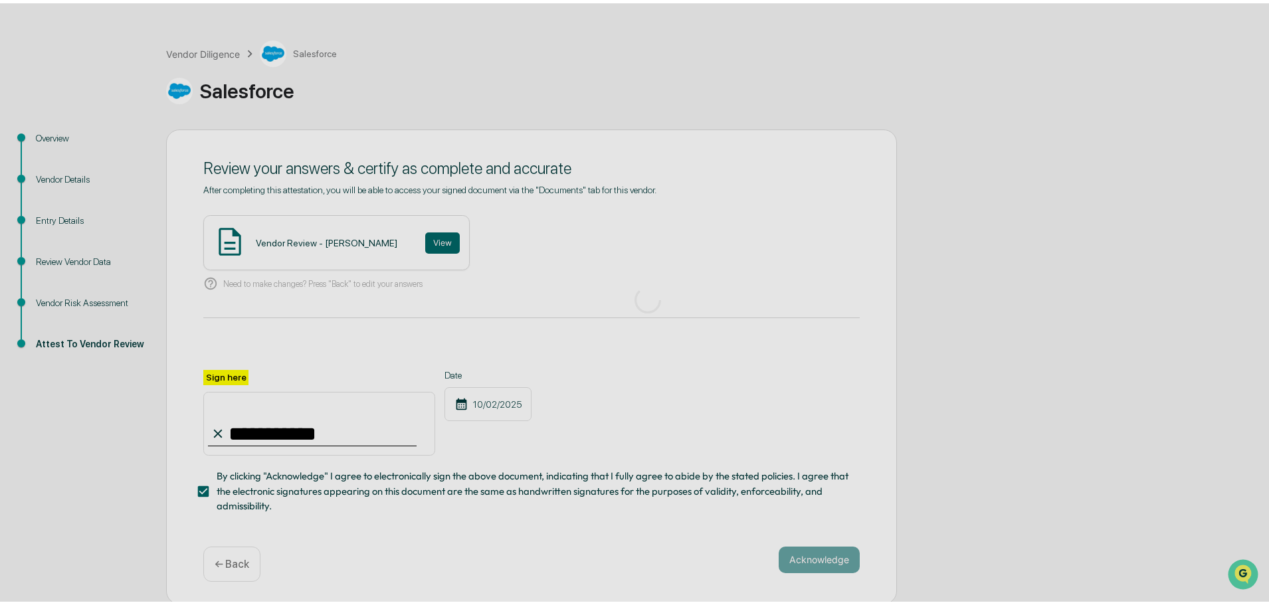
scroll to position [0, 0]
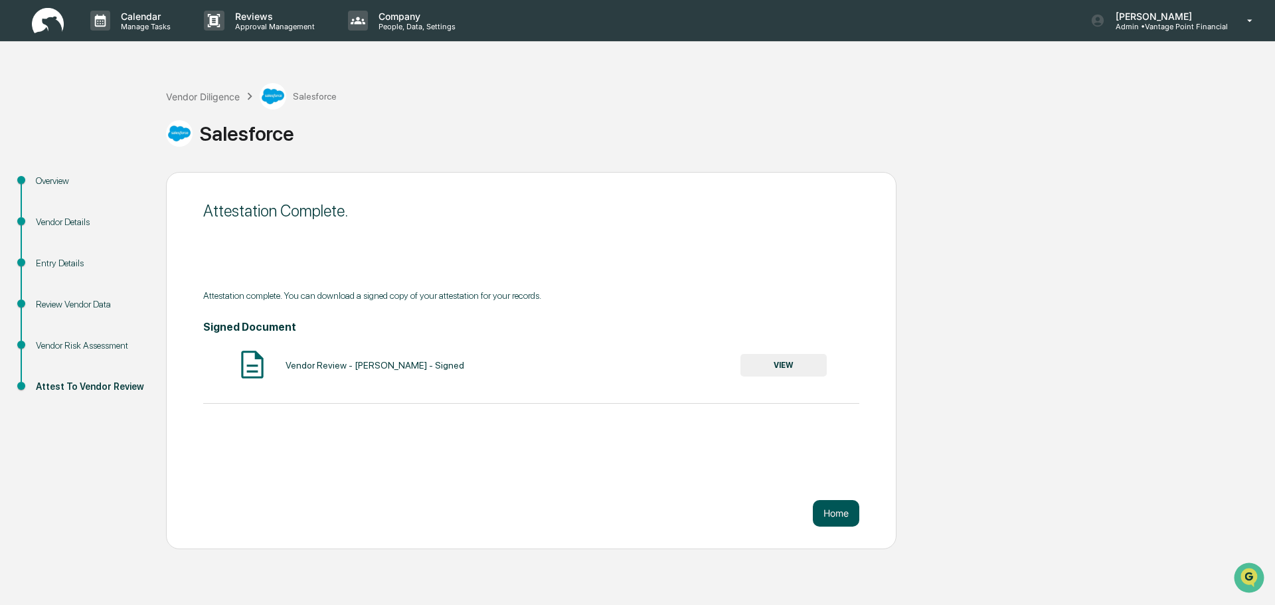
click at [843, 508] on button "Home" at bounding box center [836, 513] width 46 height 27
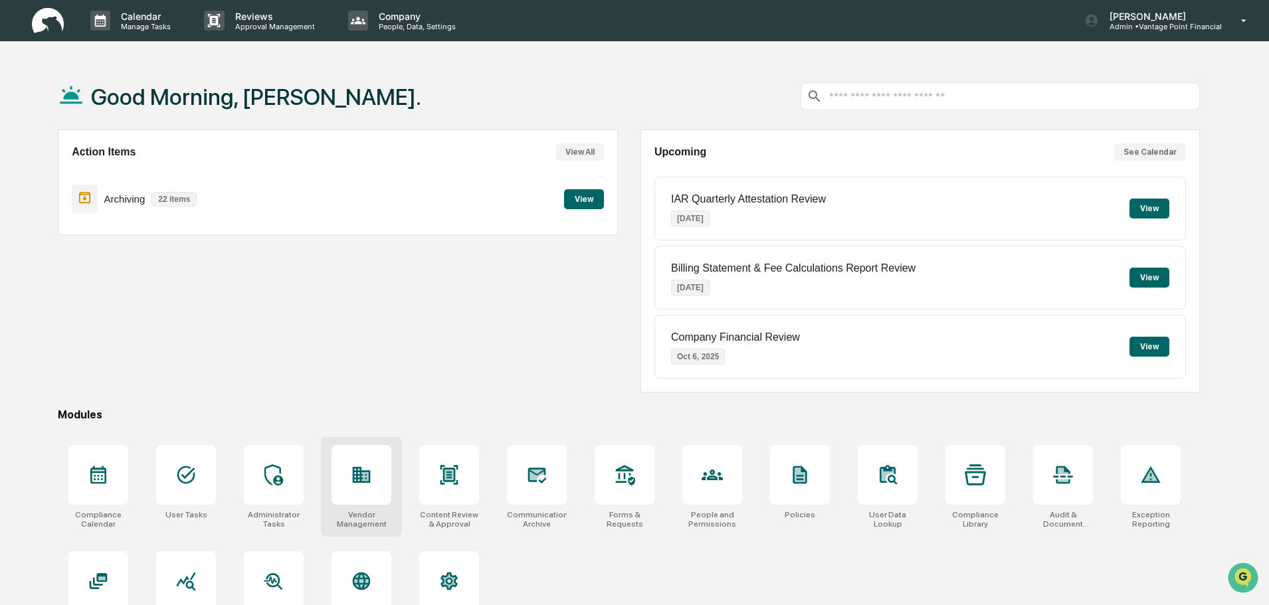
click at [357, 492] on div at bounding box center [361, 475] width 60 height 60
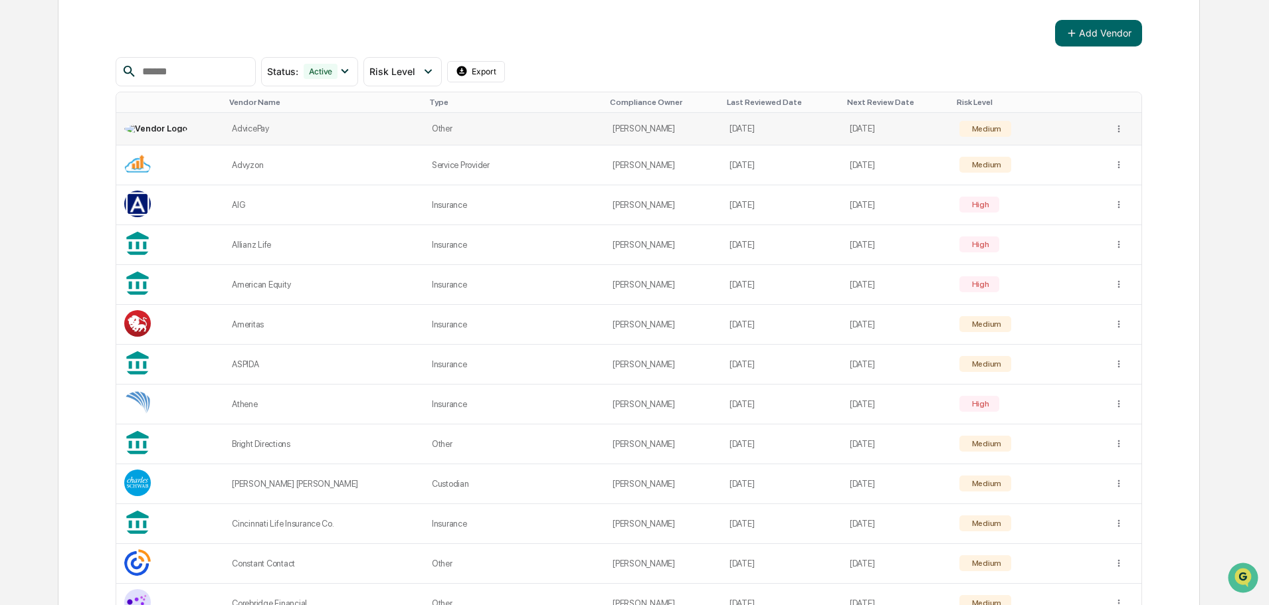
scroll to position [133, 0]
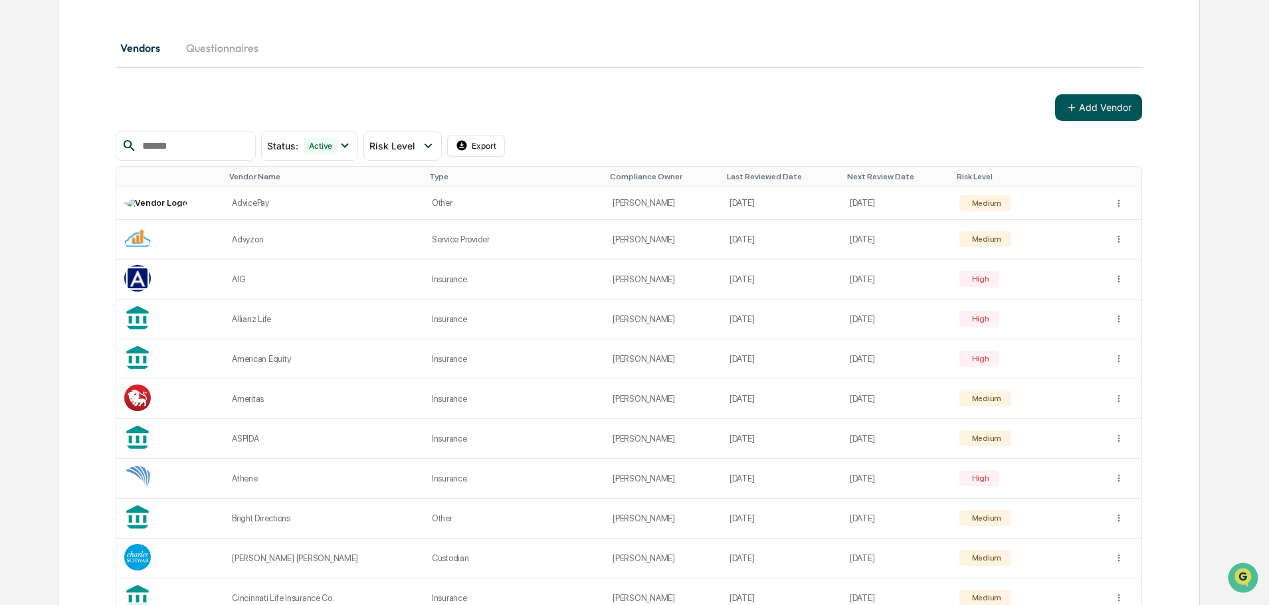
click at [1085, 107] on button "Add Vendor" at bounding box center [1098, 107] width 87 height 27
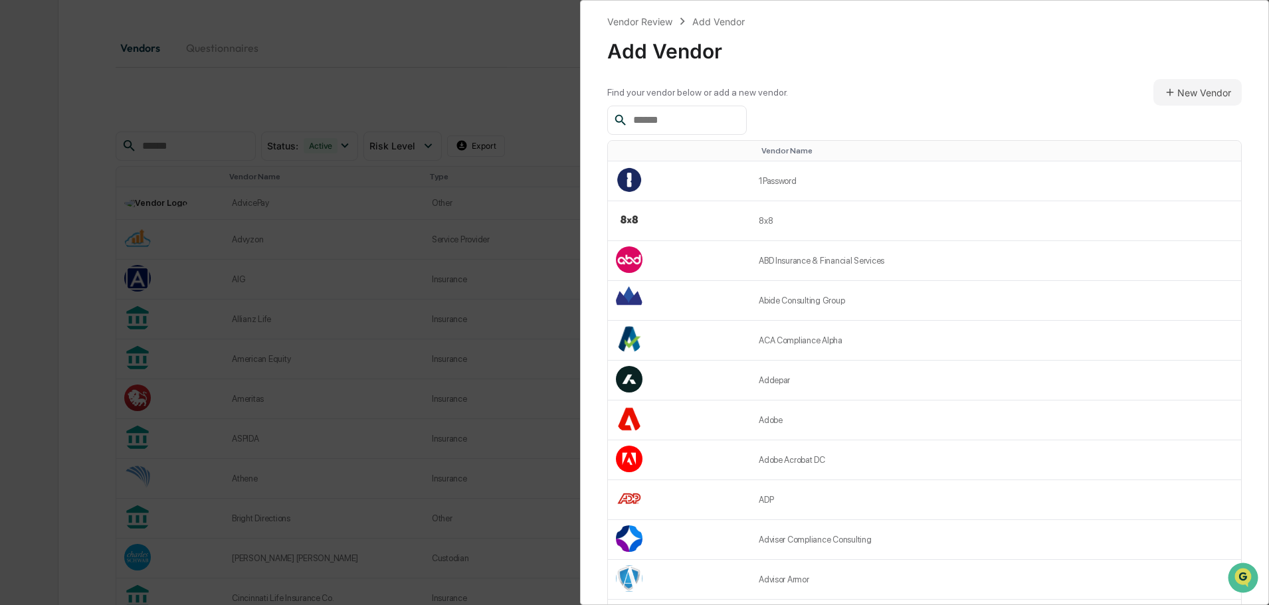
click at [657, 106] on div at bounding box center [676, 120] width 139 height 29
click at [661, 117] on input "text" at bounding box center [684, 120] width 113 height 17
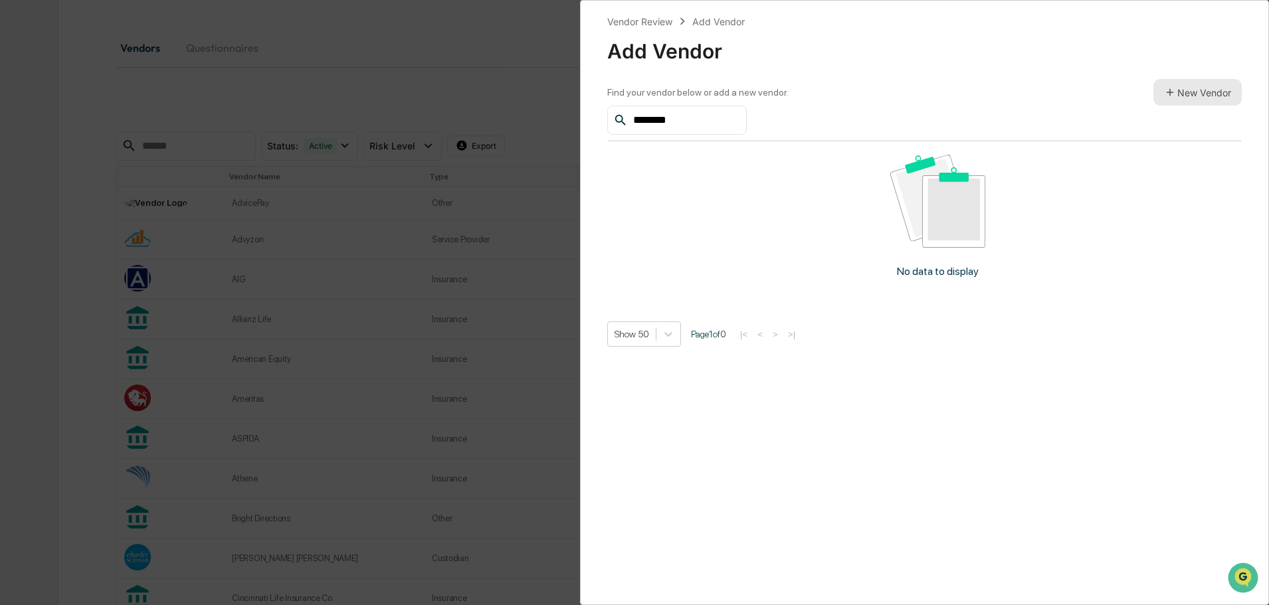
type input "********"
click at [1153, 100] on button "New Vendor" at bounding box center [1197, 92] width 88 height 27
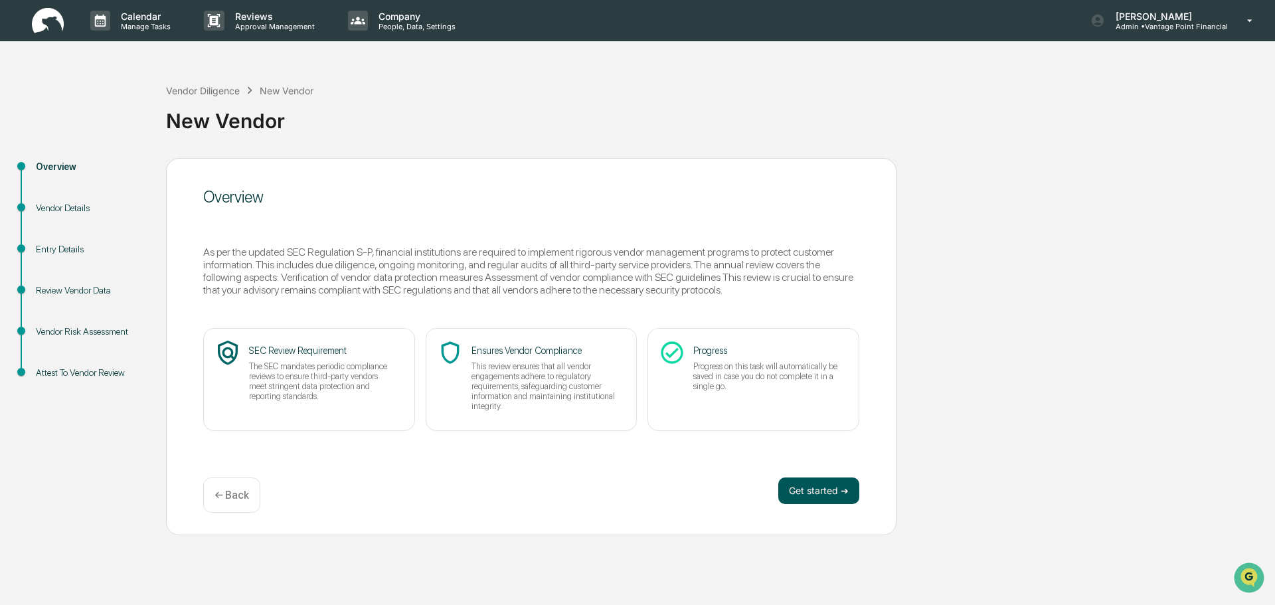
click at [824, 491] on button "Get started ➔" at bounding box center [818, 491] width 81 height 27
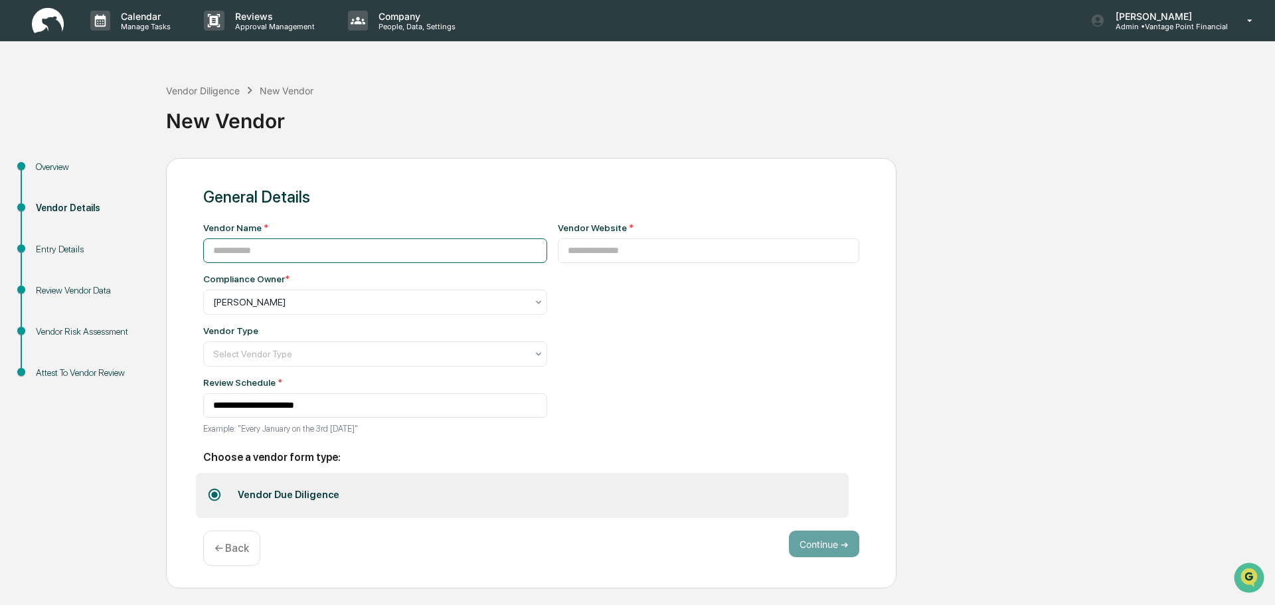
click at [334, 256] on input at bounding box center [375, 250] width 344 height 25
click at [235, 248] on input "**********" at bounding box center [375, 250] width 344 height 25
click at [282, 256] on input "**********" at bounding box center [375, 250] width 344 height 25
type input "**********"
click at [248, 549] on div "← Back" at bounding box center [231, 548] width 57 height 35
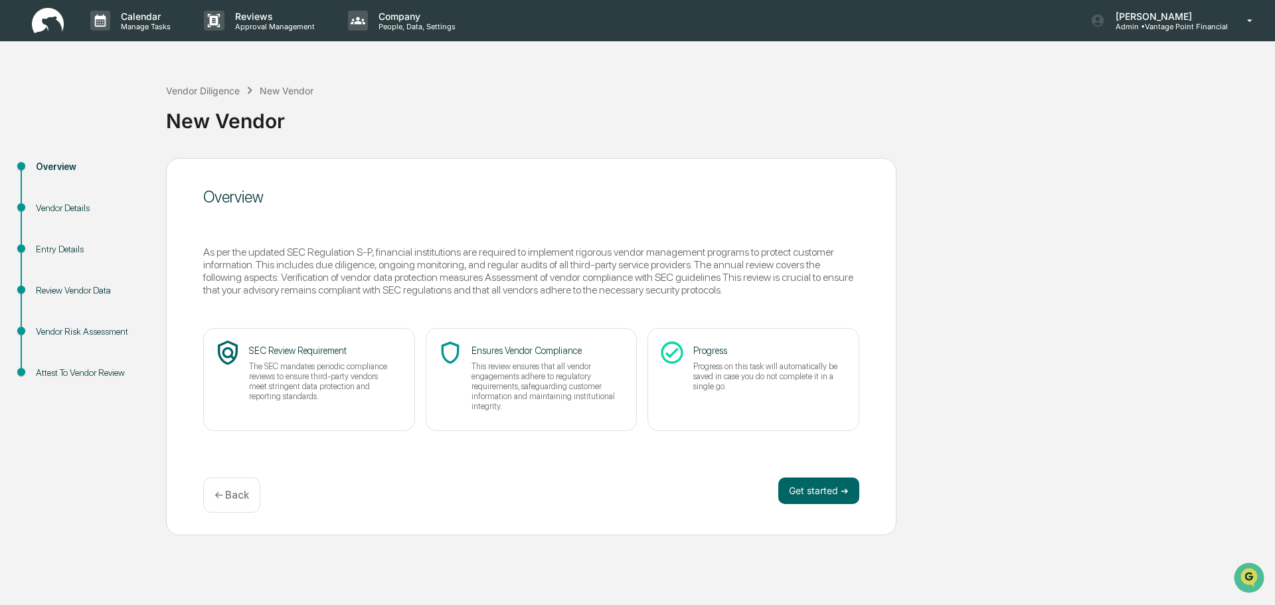
click at [236, 487] on div "← Back" at bounding box center [231, 495] width 57 height 35
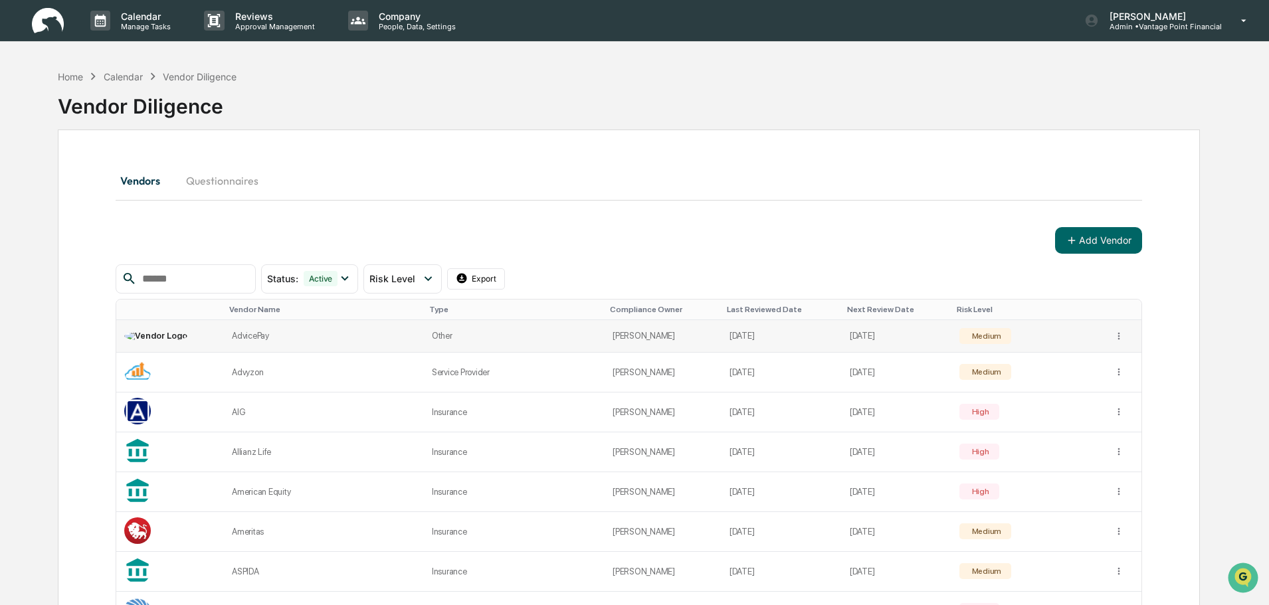
scroll to position [66, 0]
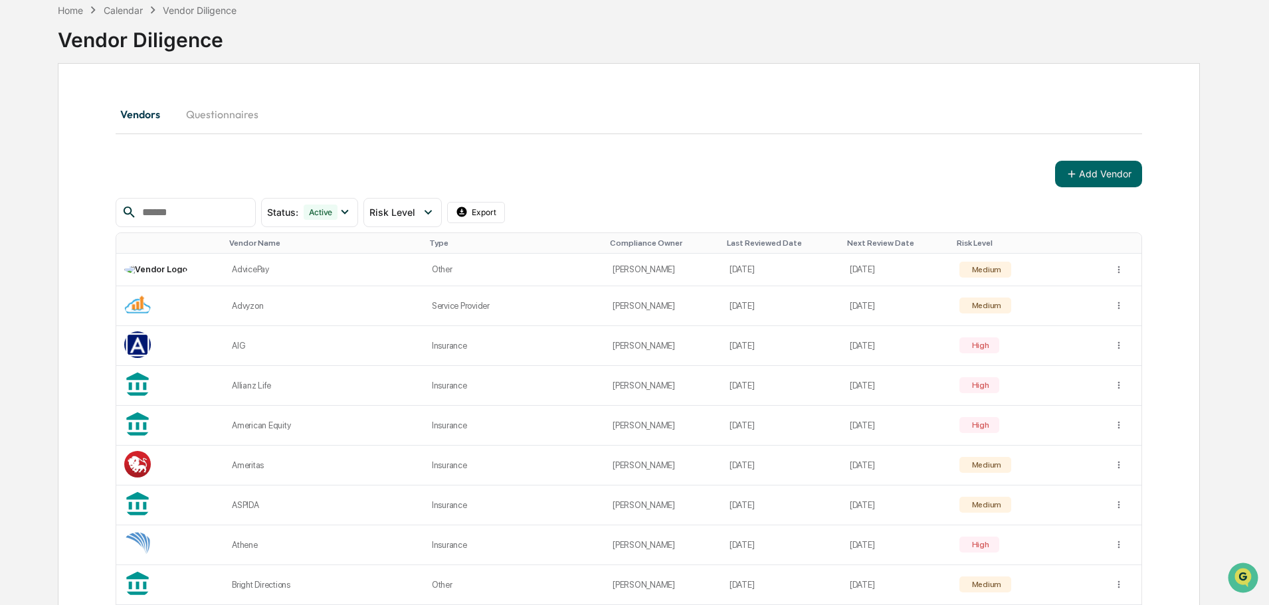
click at [197, 213] on input "text" at bounding box center [193, 212] width 113 height 17
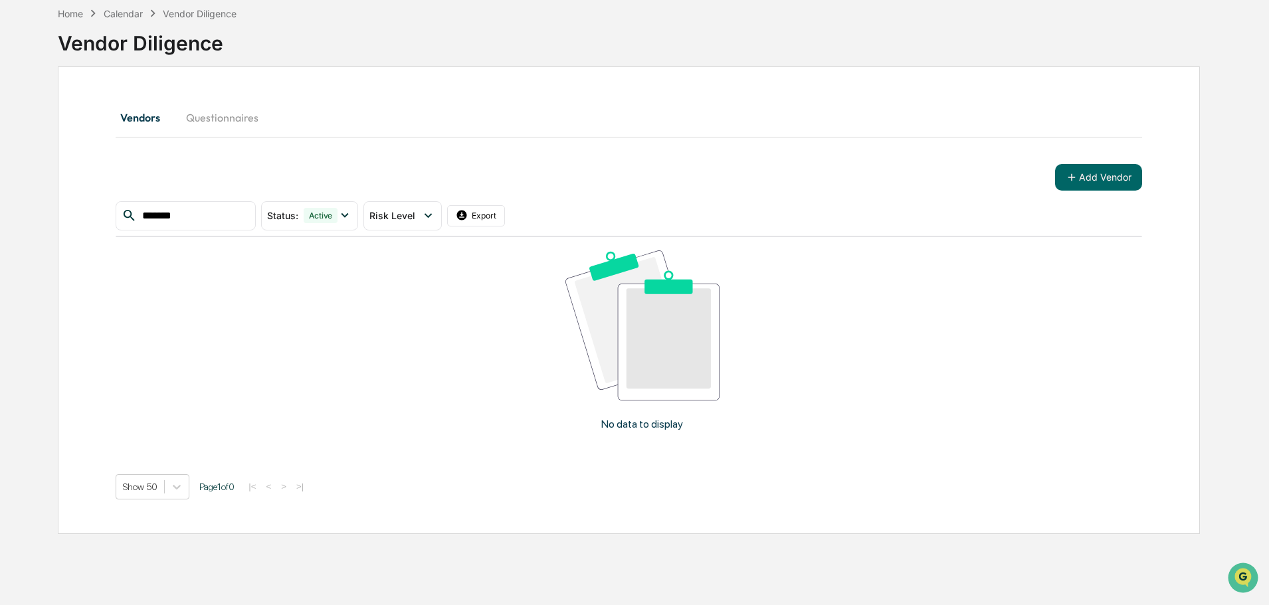
type input "********"
drag, startPoint x: 211, startPoint y: 219, endPoint x: -48, endPoint y: 240, distance: 259.9
click at [0, 240] on html "Calendar Manage Tasks Reviews Approval Management Company People, Data, Setting…" at bounding box center [634, 239] width 1269 height 605
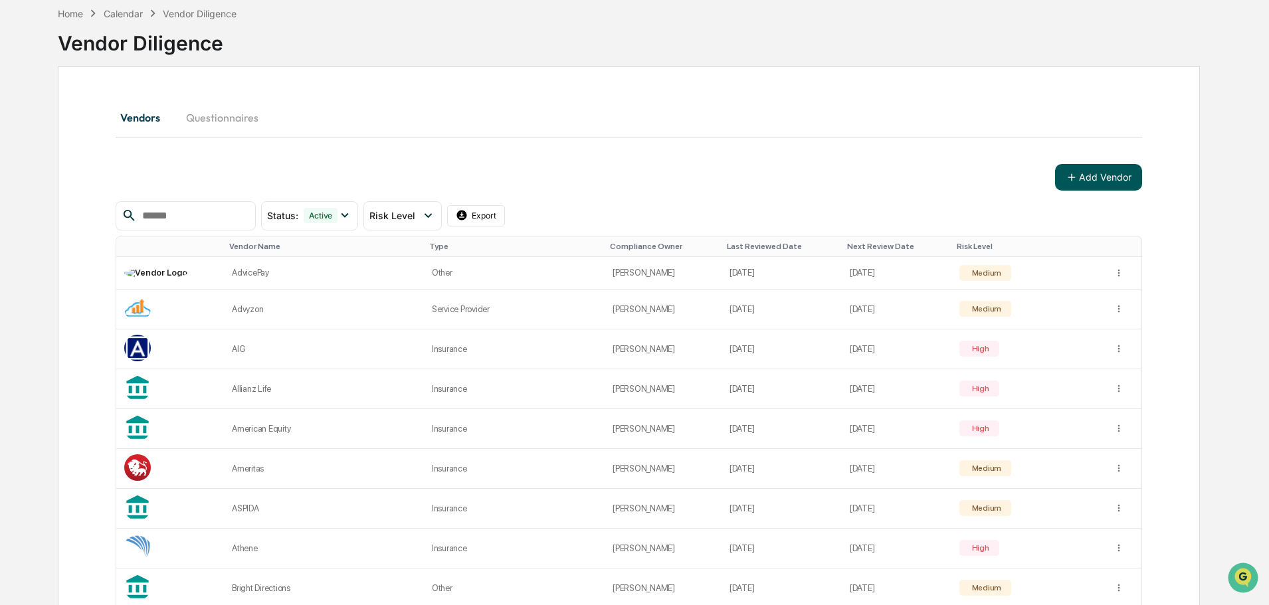
scroll to position [66, 0]
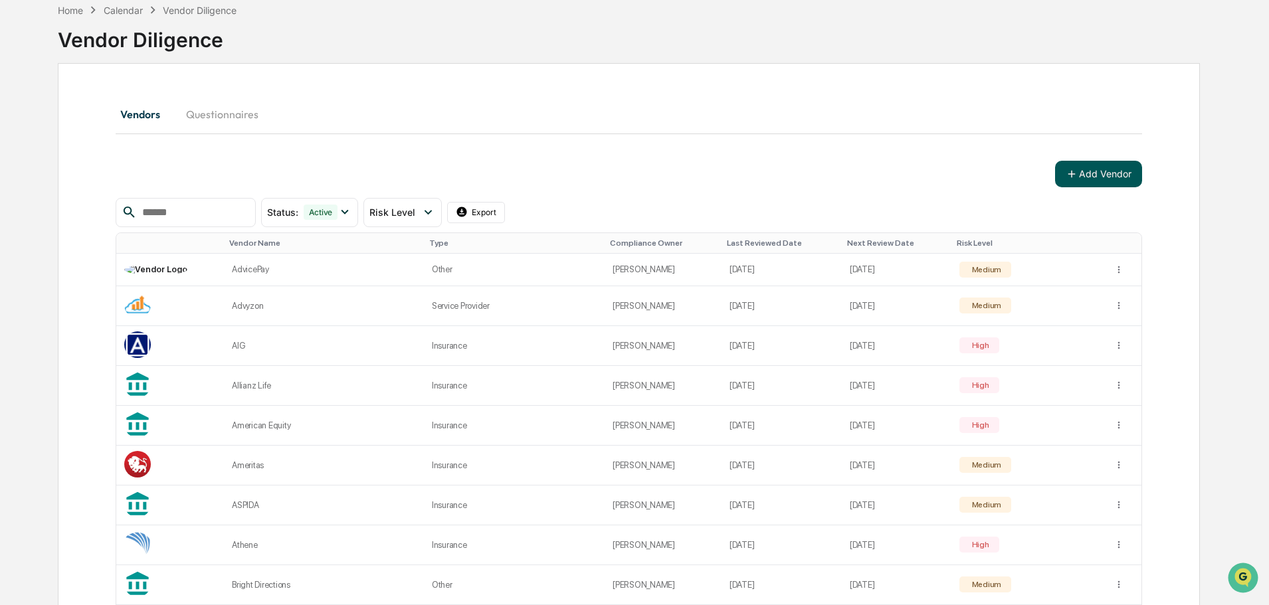
click at [1110, 175] on button "Add Vendor" at bounding box center [1098, 174] width 87 height 27
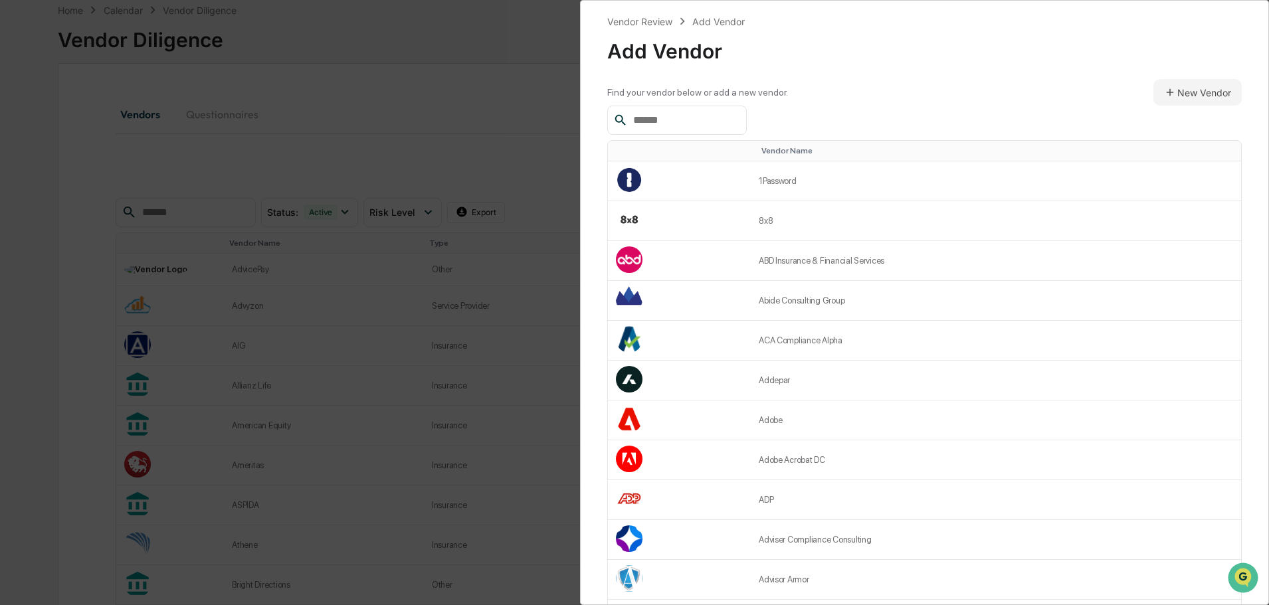
click at [710, 124] on input "text" at bounding box center [684, 120] width 113 height 17
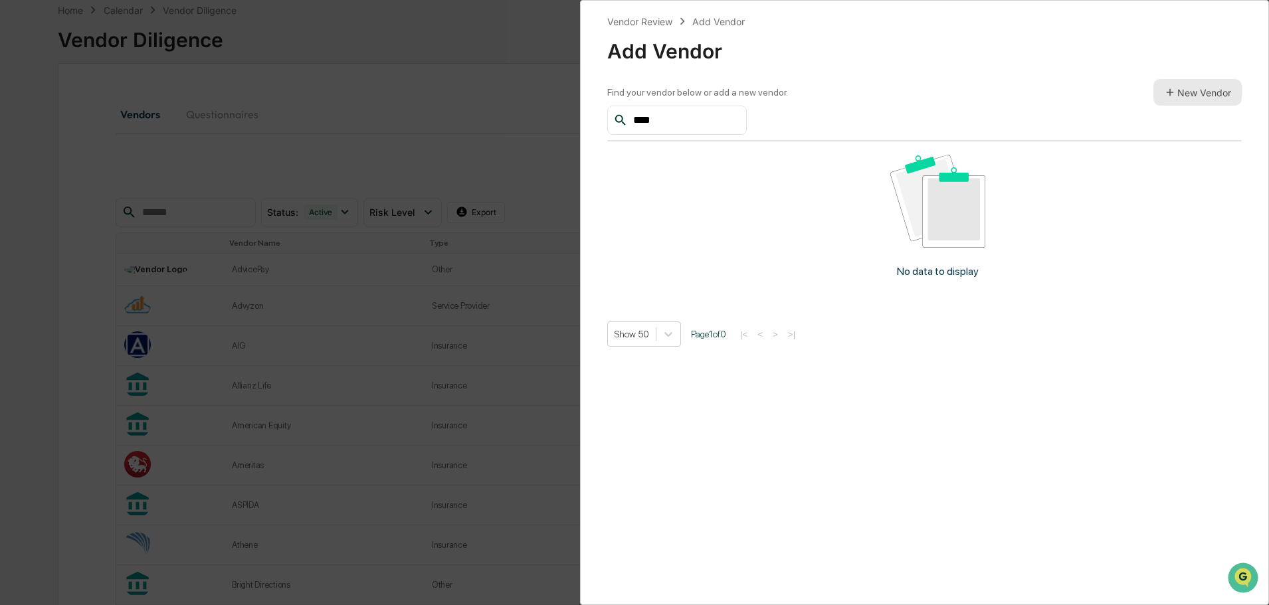
type input "****"
click at [1209, 100] on button "New Vendor" at bounding box center [1197, 92] width 88 height 27
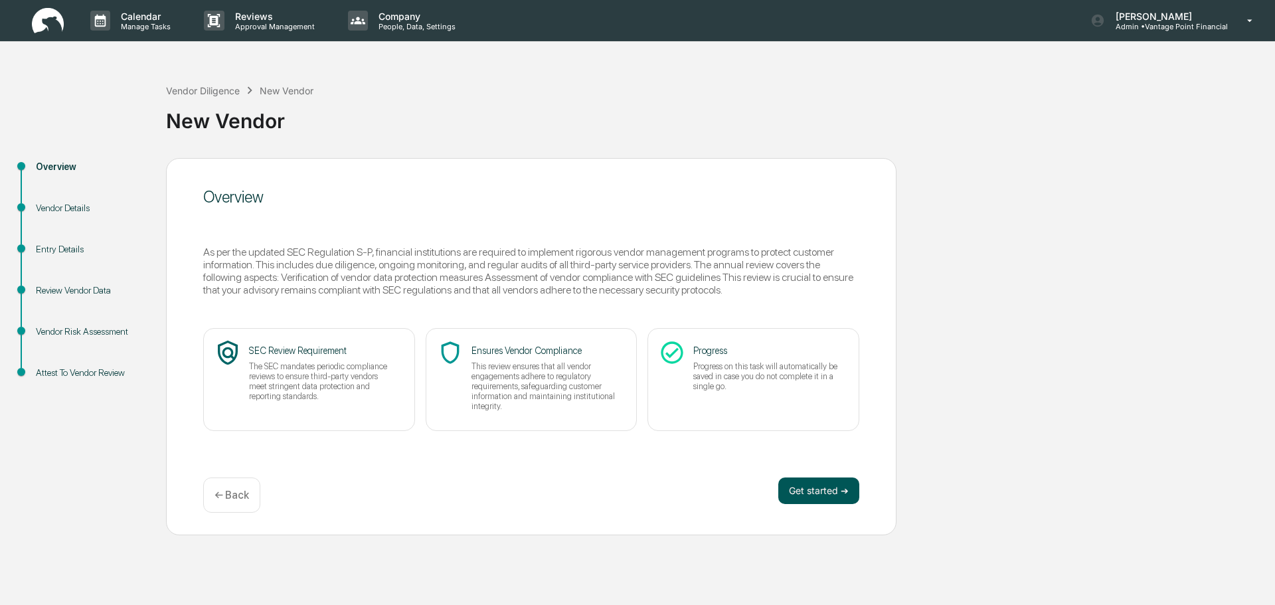
click at [839, 499] on button "Get started ➔" at bounding box center [818, 491] width 81 height 27
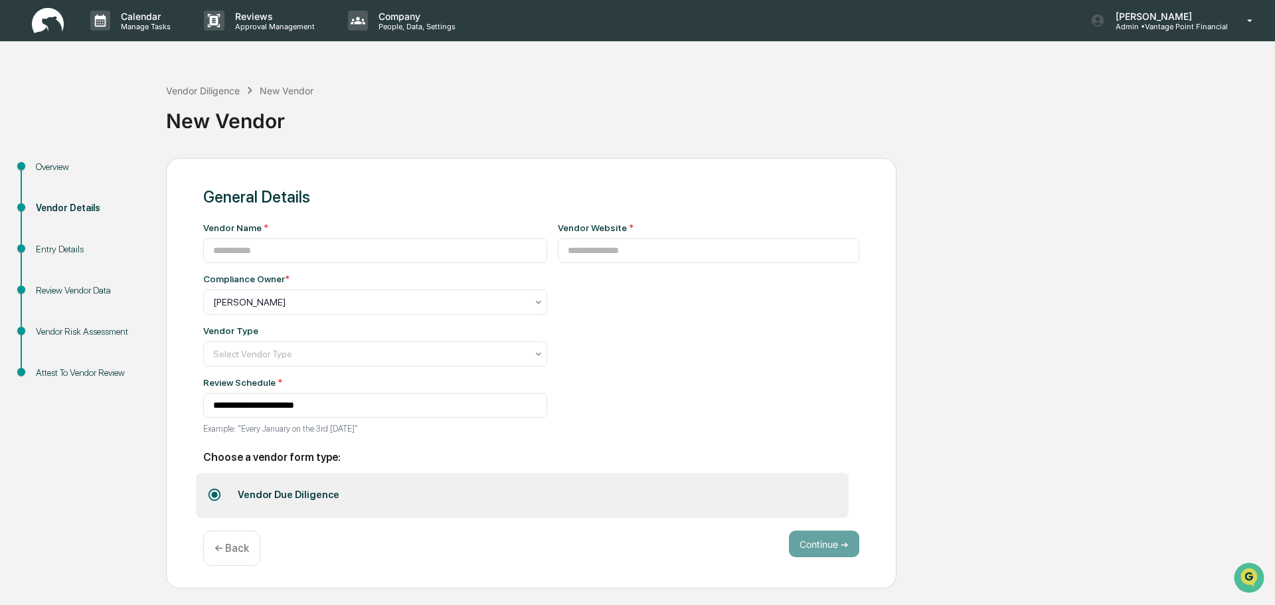
click at [302, 234] on div "Vendor Name *" at bounding box center [375, 242] width 344 height 41
click at [306, 246] on input at bounding box center [375, 250] width 344 height 25
type input "**********"
click at [613, 252] on input at bounding box center [709, 250] width 302 height 25
paste input "**********"
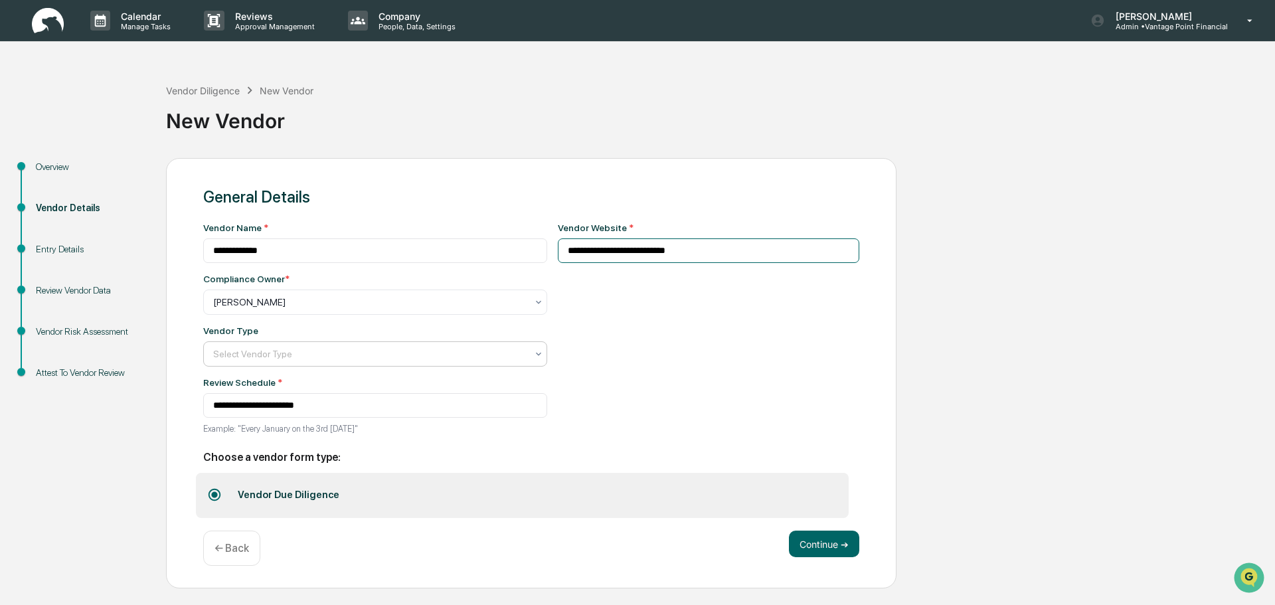
type input "**********"
click at [428, 351] on div at bounding box center [369, 353] width 313 height 13
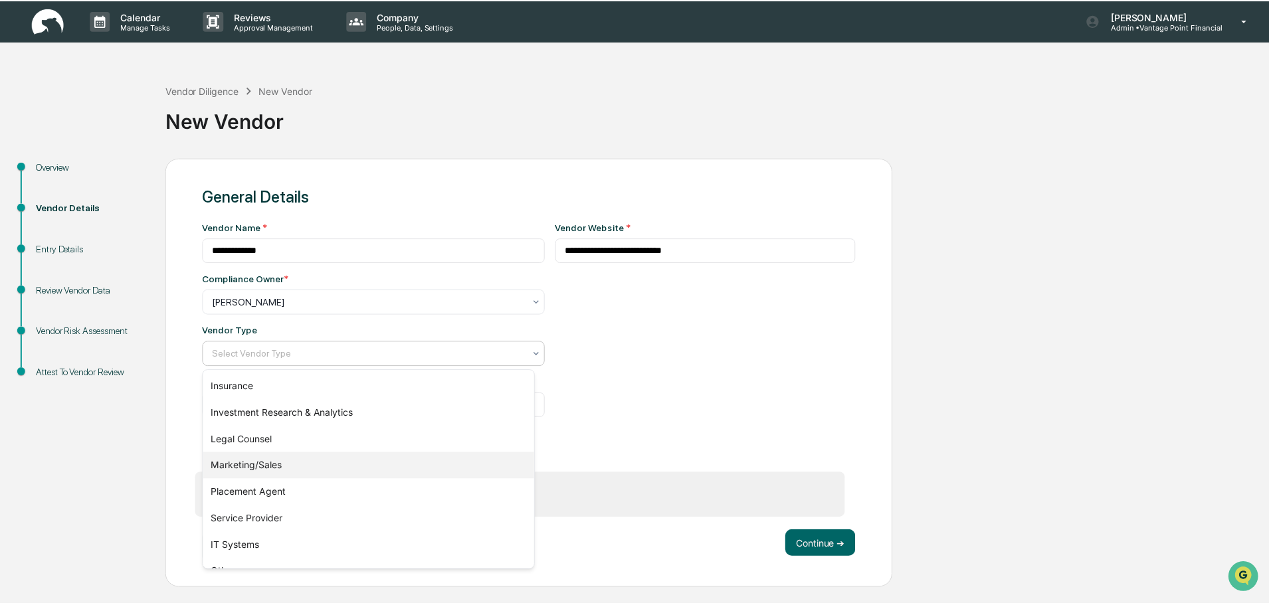
scroll to position [151, 0]
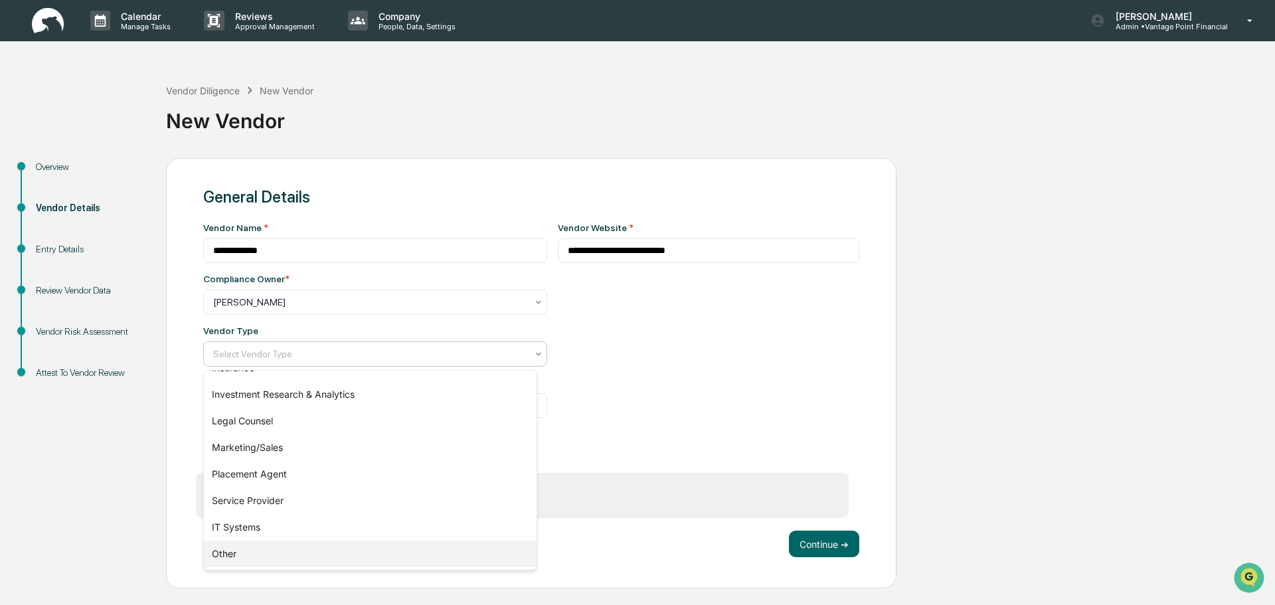
click at [273, 559] on div "Other" at bounding box center [370, 554] width 333 height 27
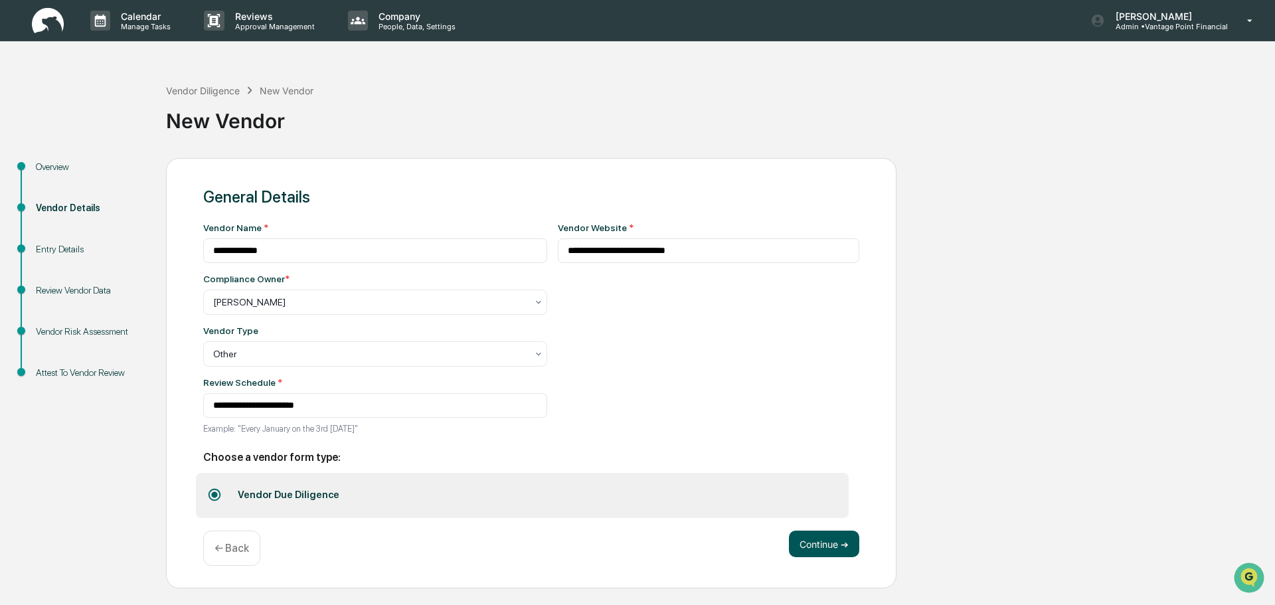
click at [811, 536] on button "Continue ➔" at bounding box center [824, 544] width 70 height 27
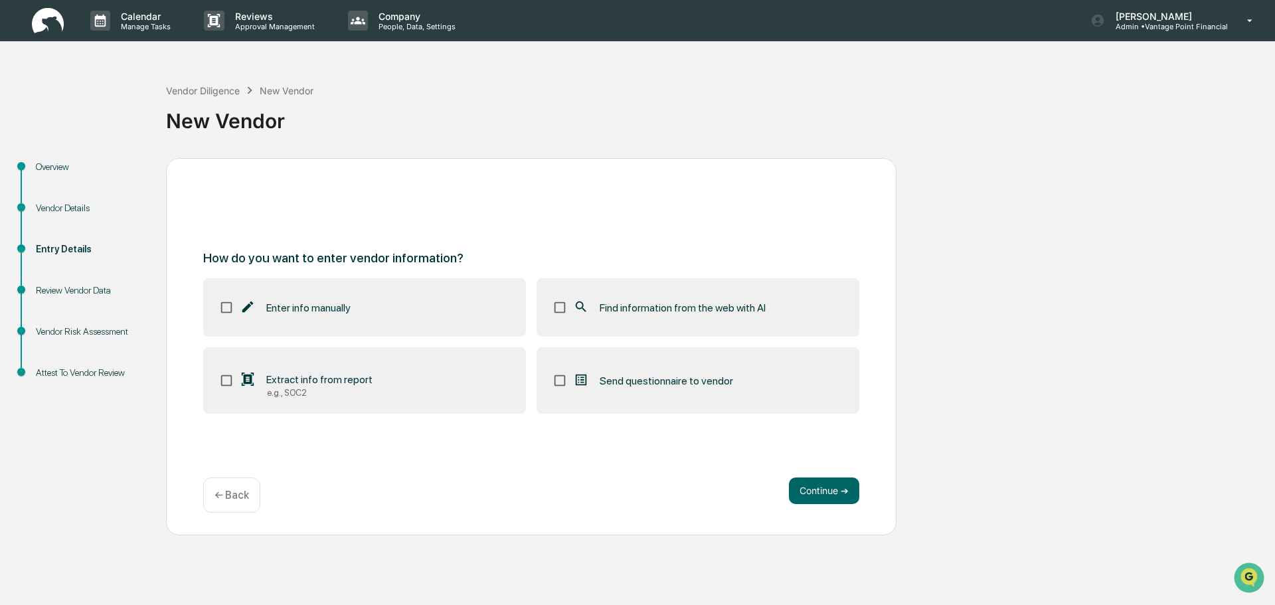
click at [367, 311] on label "Enter info manually" at bounding box center [364, 307] width 323 height 58
click at [679, 328] on label "Find information from the web with AI" at bounding box center [698, 307] width 323 height 58
click at [844, 486] on button "Continue ➔" at bounding box center [824, 491] width 70 height 27
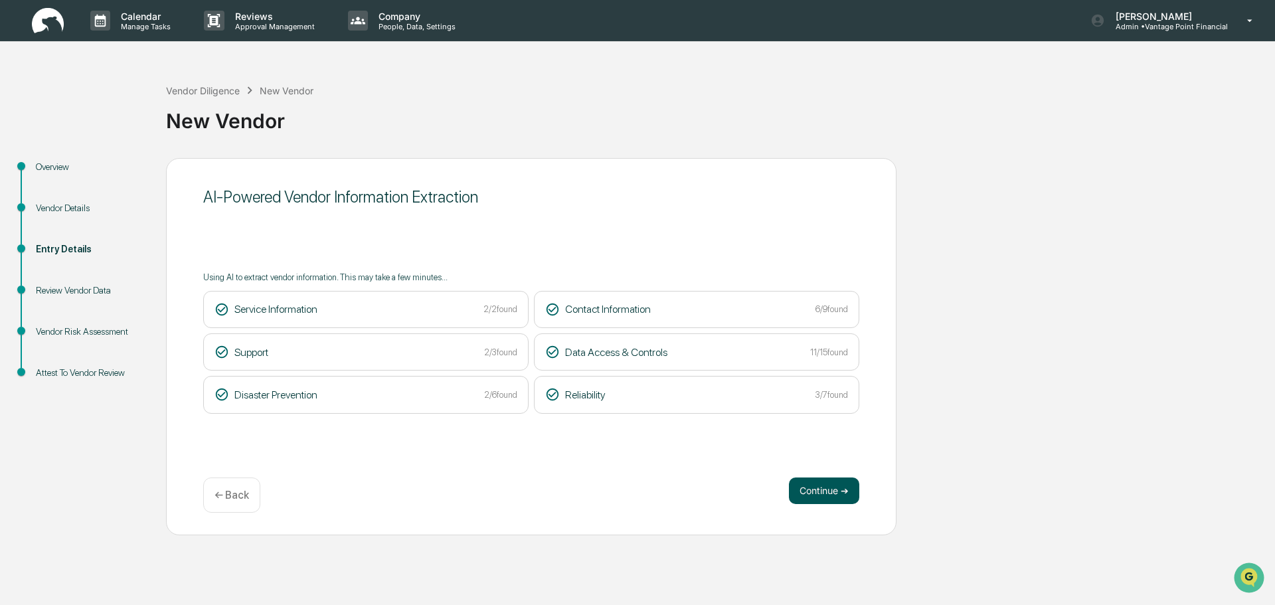
click at [818, 495] on button "Continue ➔" at bounding box center [824, 491] width 70 height 27
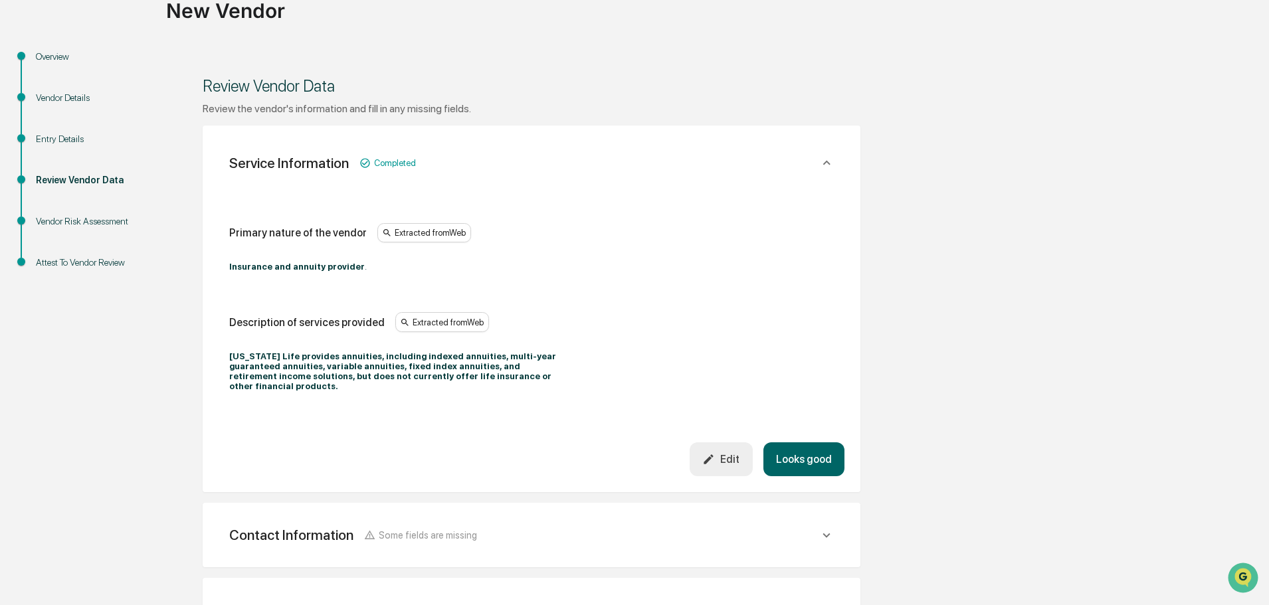
scroll to position [133, 0]
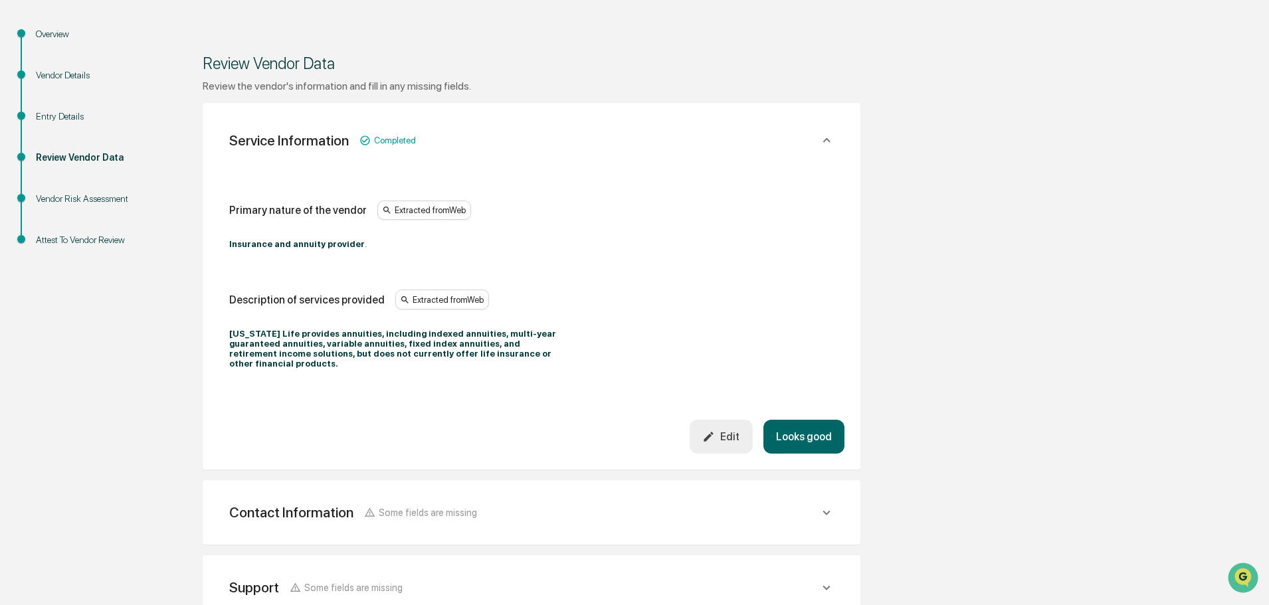
click at [830, 430] on button "Looks good" at bounding box center [803, 437] width 81 height 34
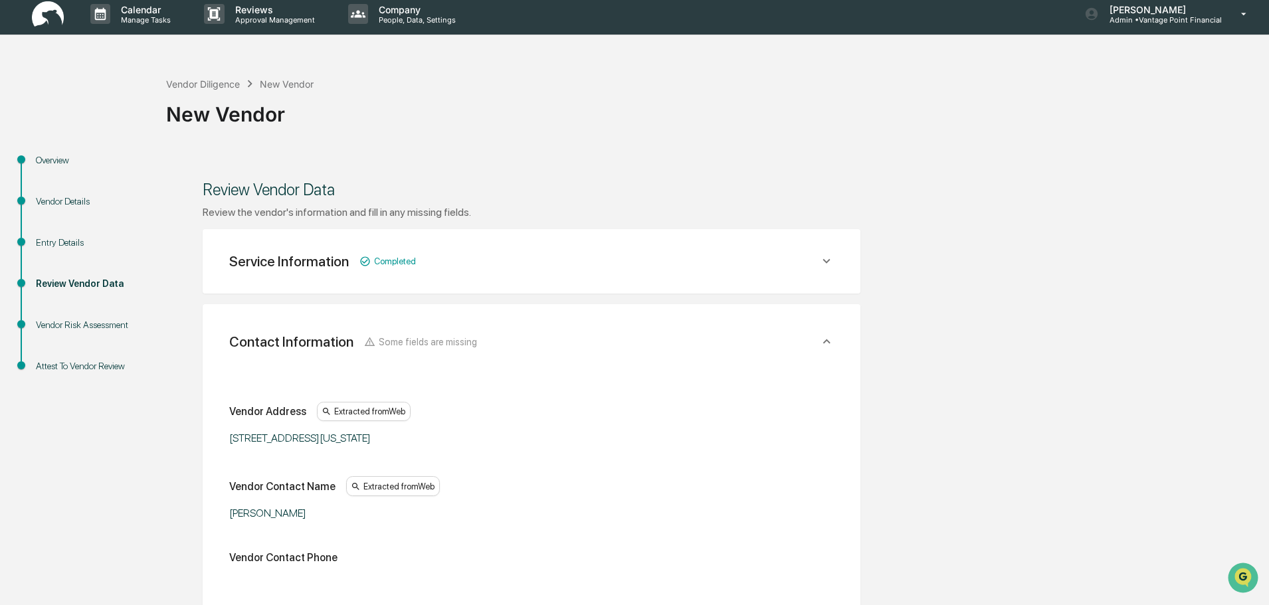
scroll to position [0, 0]
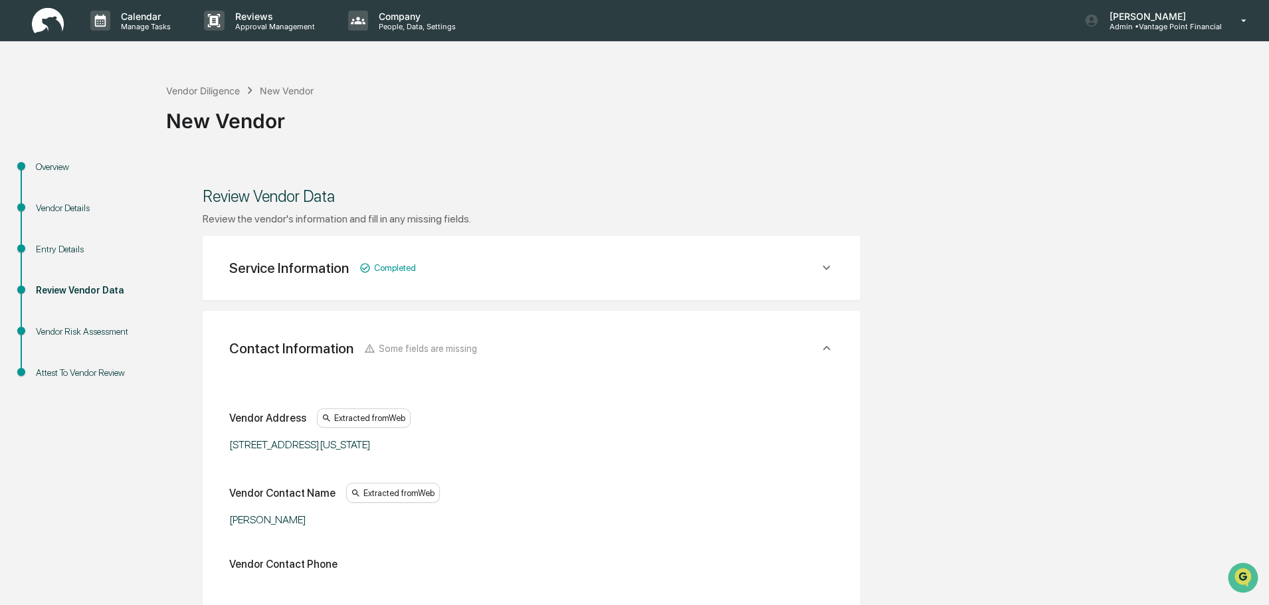
click at [56, 165] on div "Overview" at bounding box center [90, 167] width 109 height 14
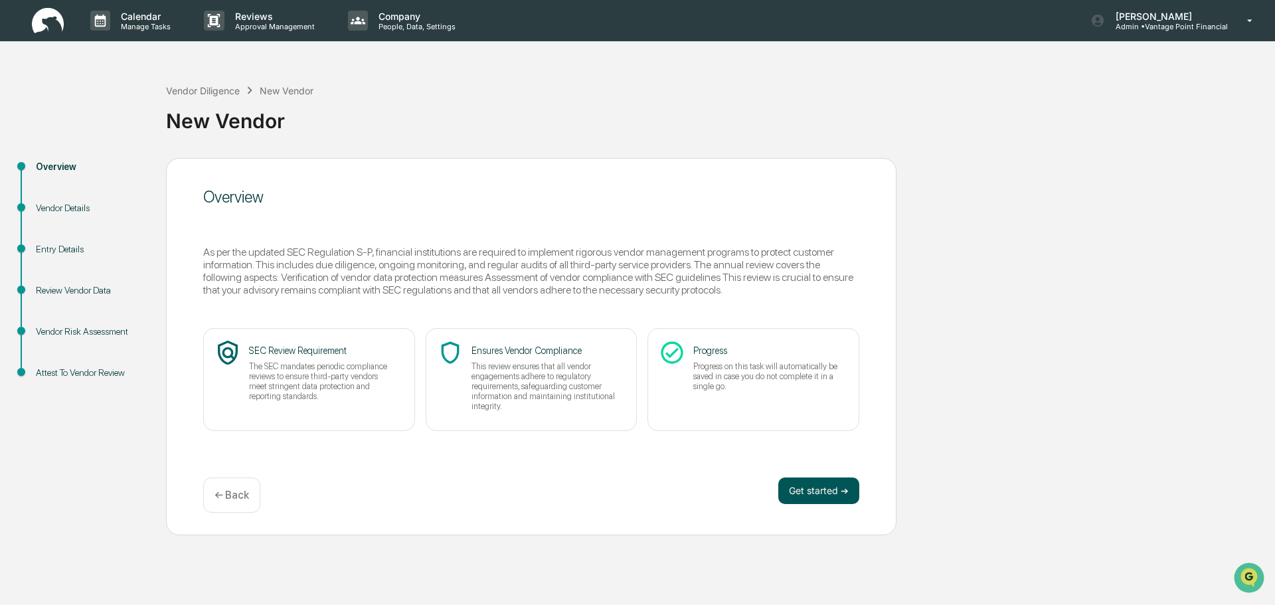
click at [834, 488] on button "Get started ➔" at bounding box center [818, 491] width 81 height 27
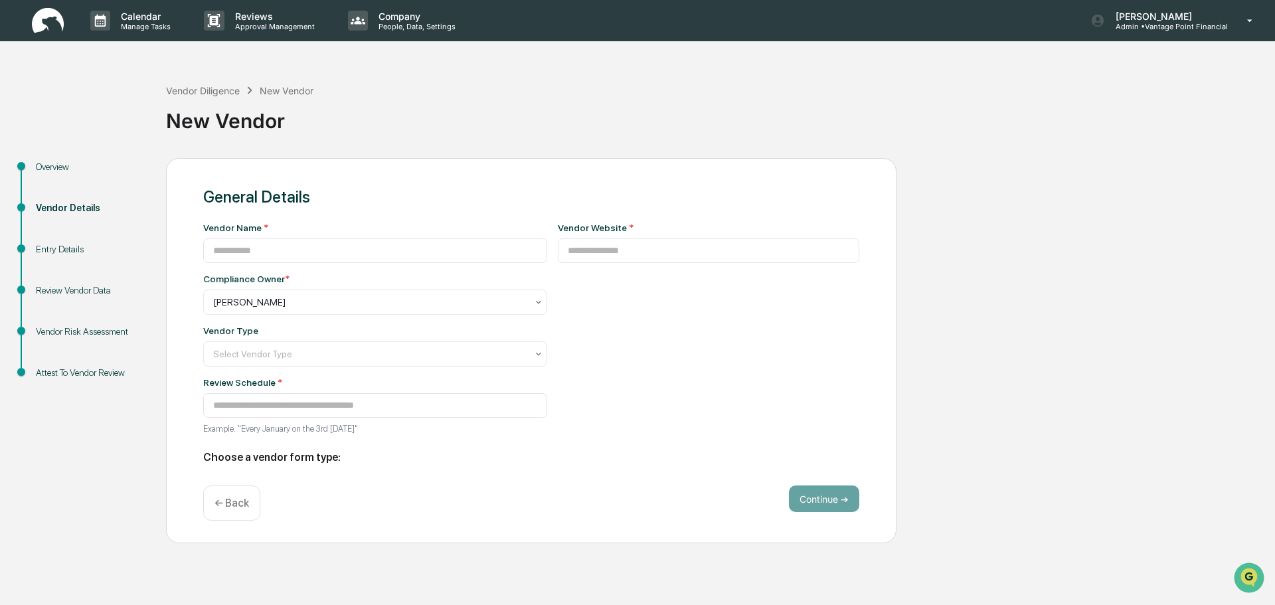
type input "**********"
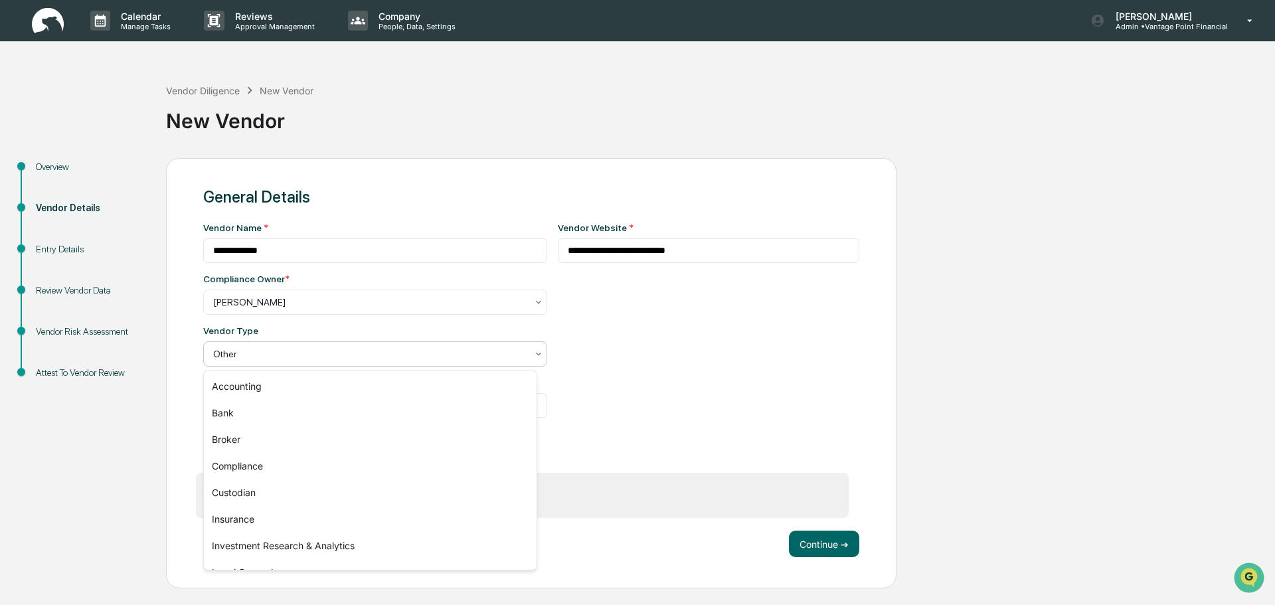
click at [323, 349] on div at bounding box center [369, 353] width 313 height 13
click at [238, 521] on div "Insurance" at bounding box center [370, 519] width 333 height 27
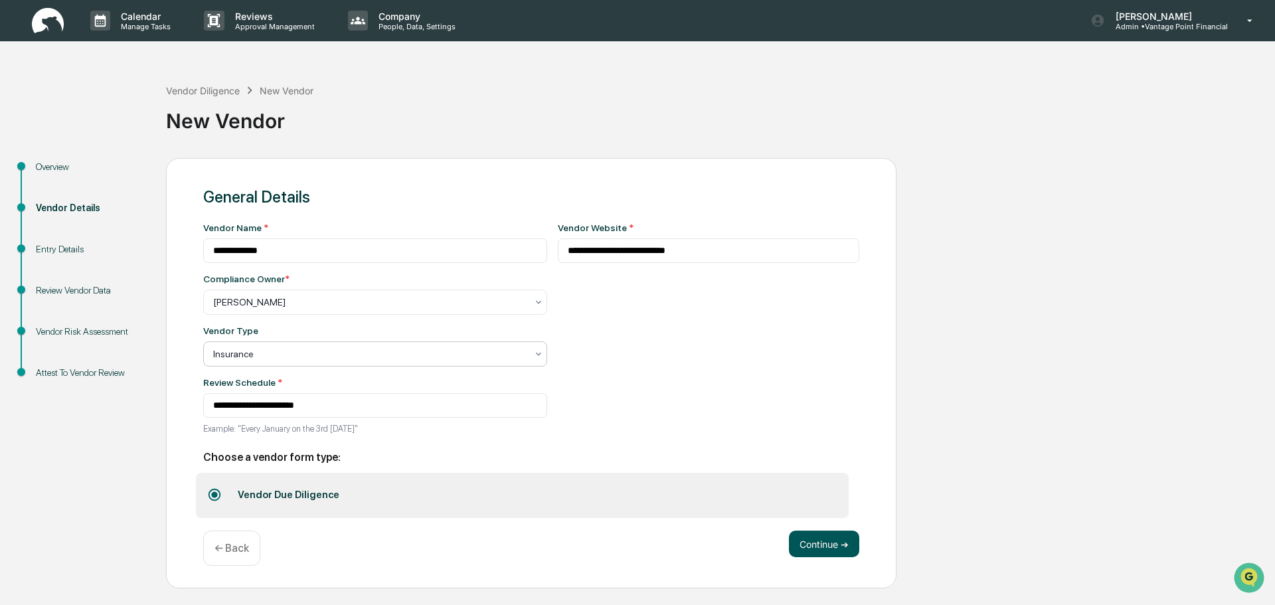
click at [841, 551] on button "Continue ➔" at bounding box center [824, 544] width 70 height 27
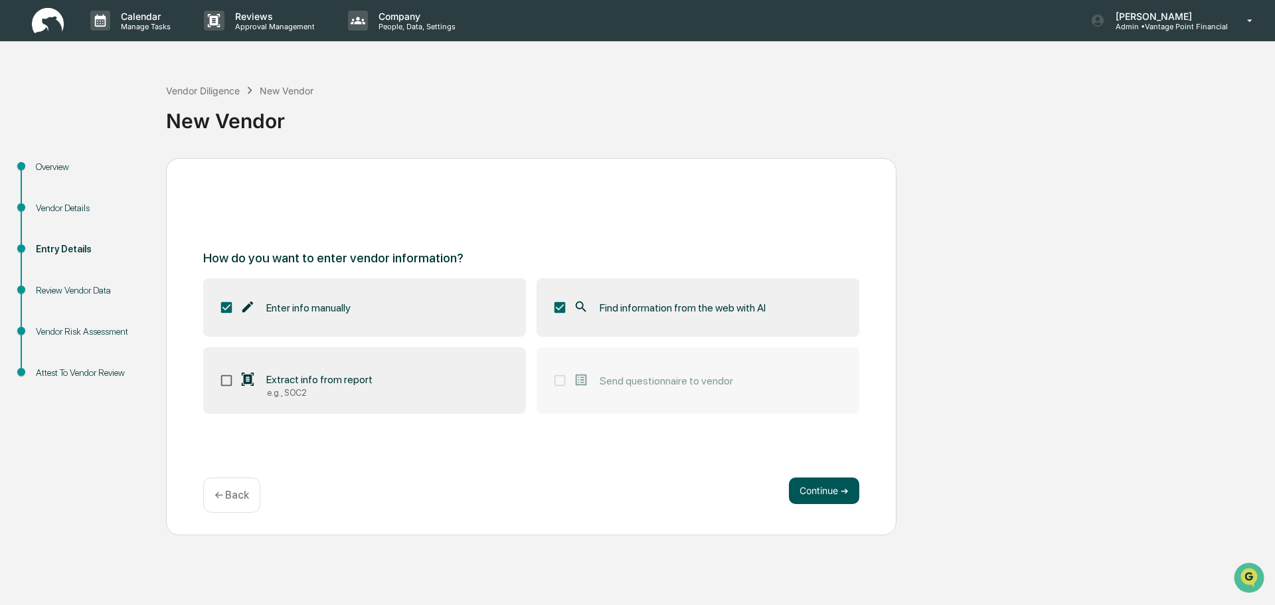
click at [843, 491] on button "Continue ➔" at bounding box center [824, 491] width 70 height 27
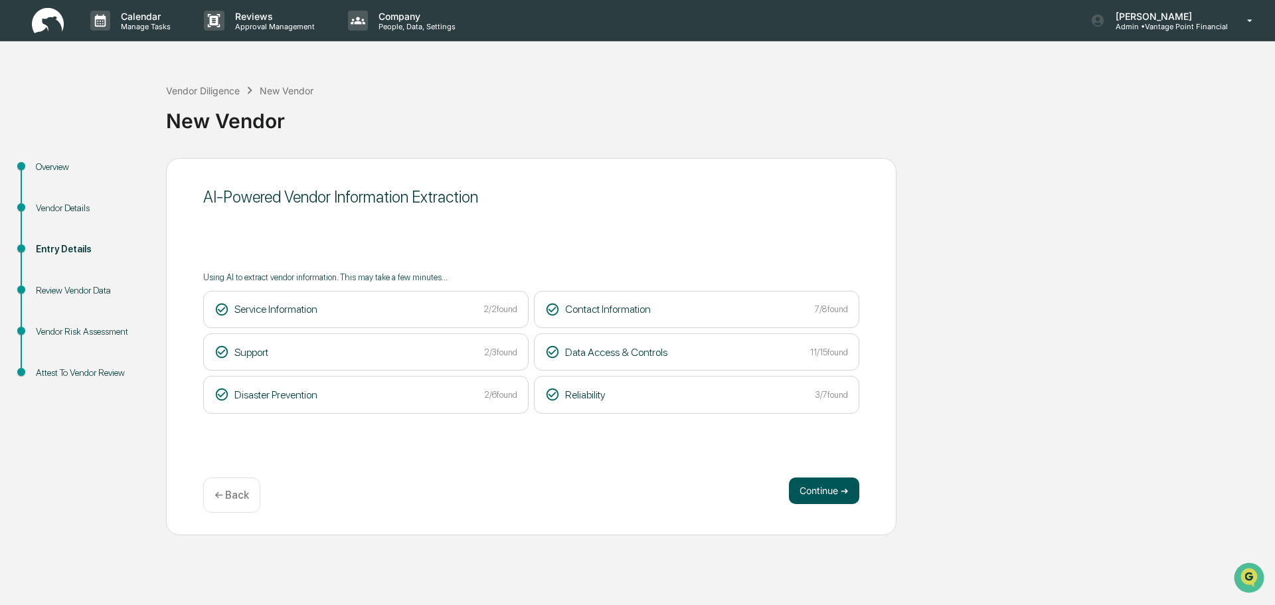
click at [827, 495] on button "Continue ➔" at bounding box center [824, 491] width 70 height 27
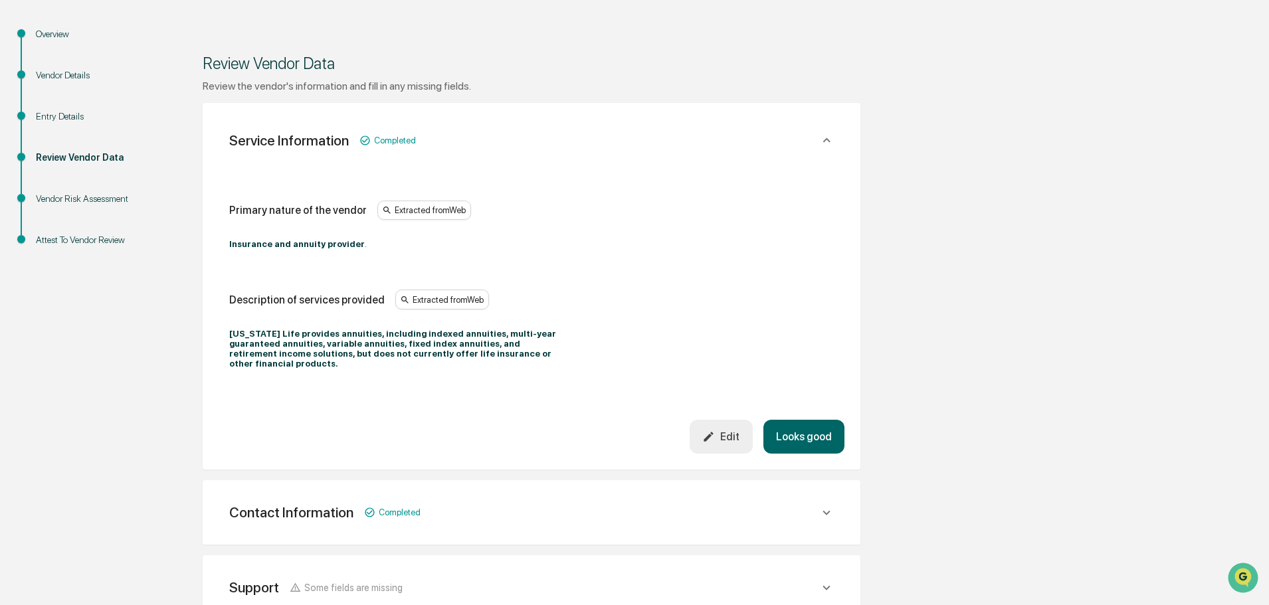
click at [830, 442] on button "Looks good" at bounding box center [803, 437] width 81 height 34
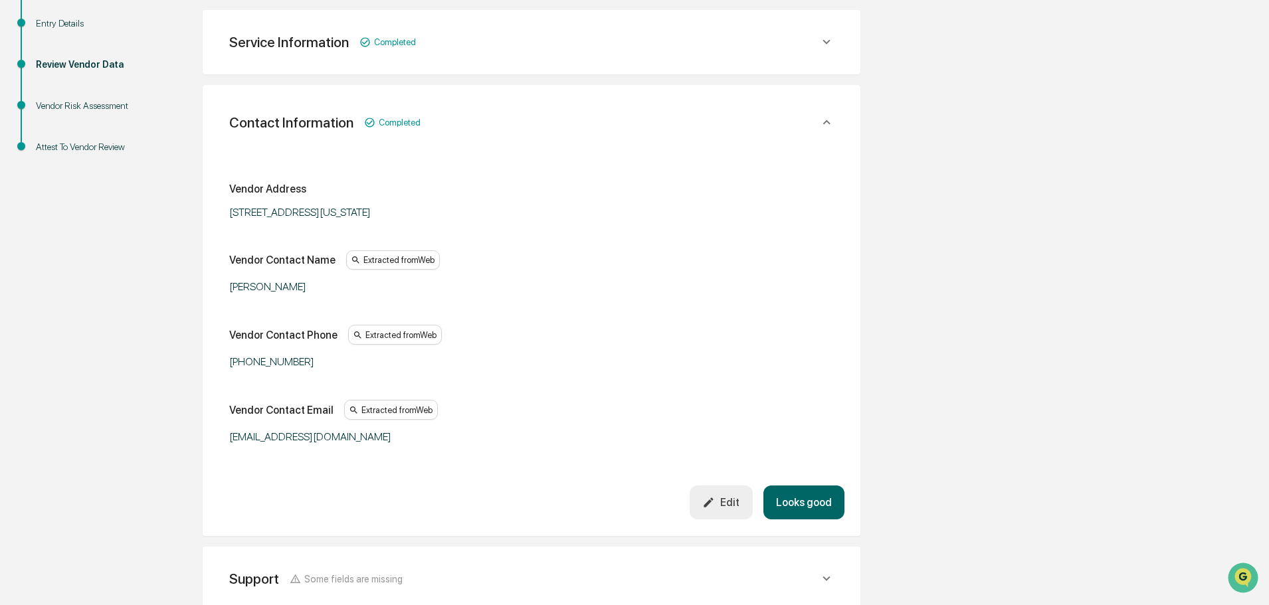
scroll to position [236, 0]
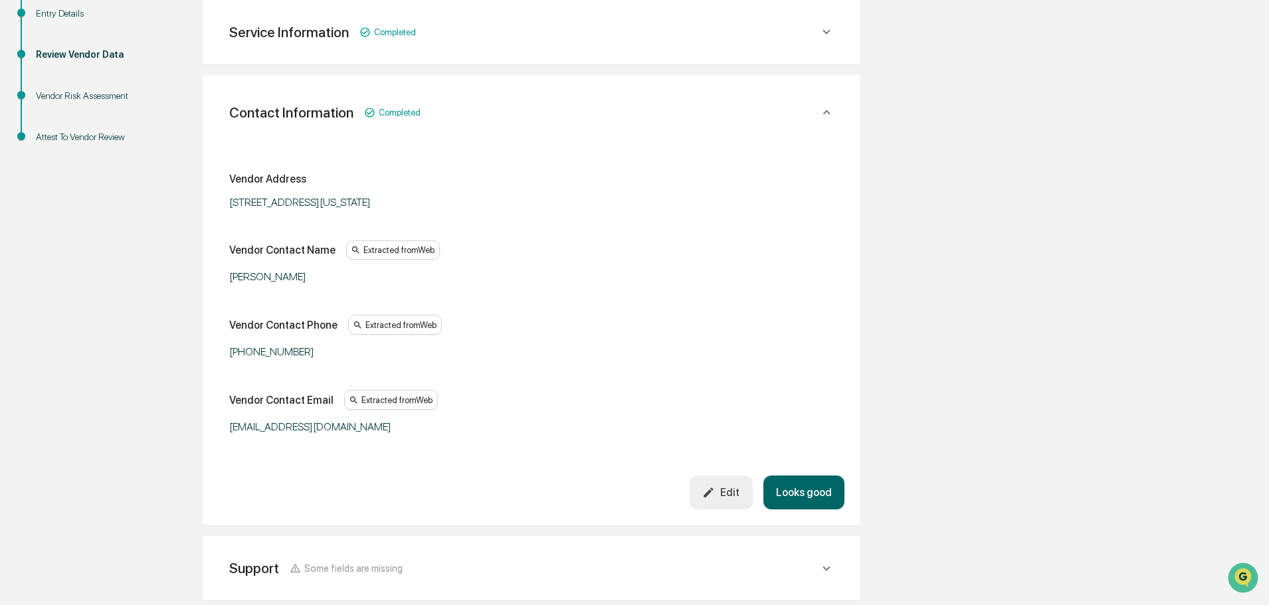
click at [813, 486] on button "Looks good" at bounding box center [803, 493] width 81 height 34
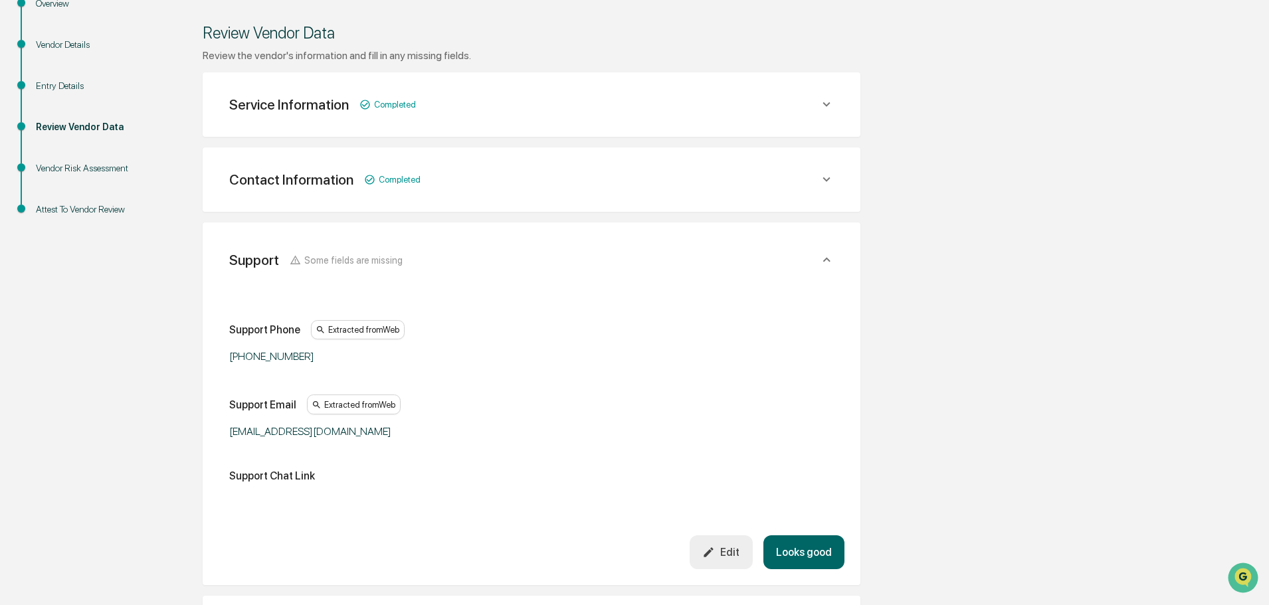
scroll to position [112, 0]
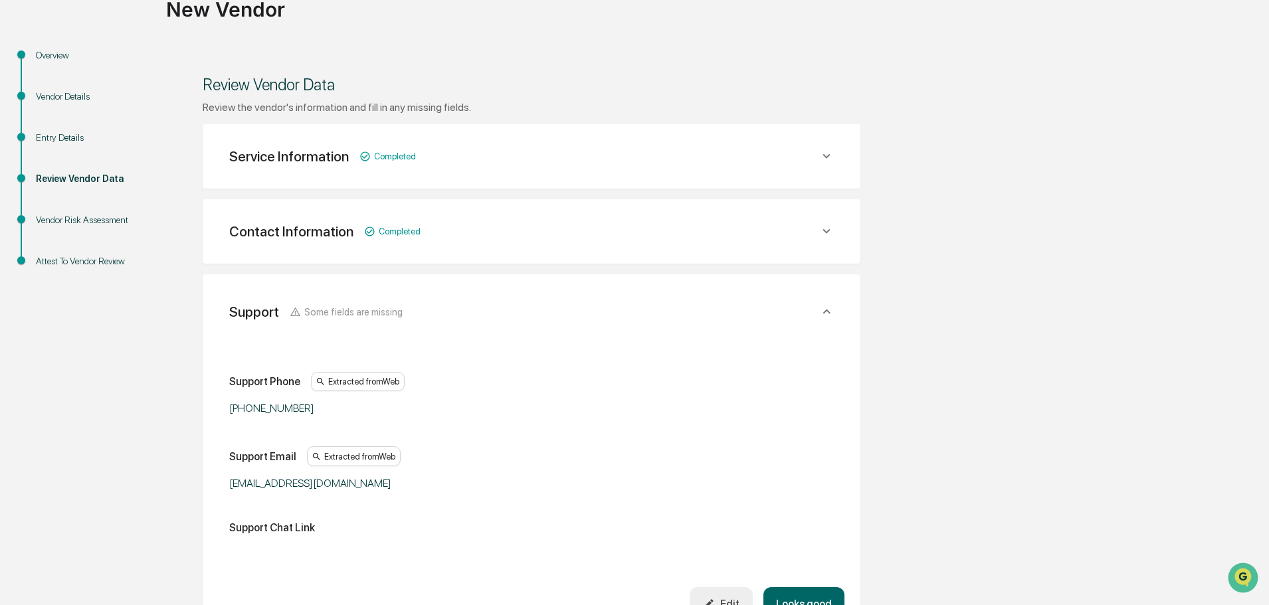
click at [835, 232] on div "Contact Information Completed" at bounding box center [532, 231] width 626 height 33
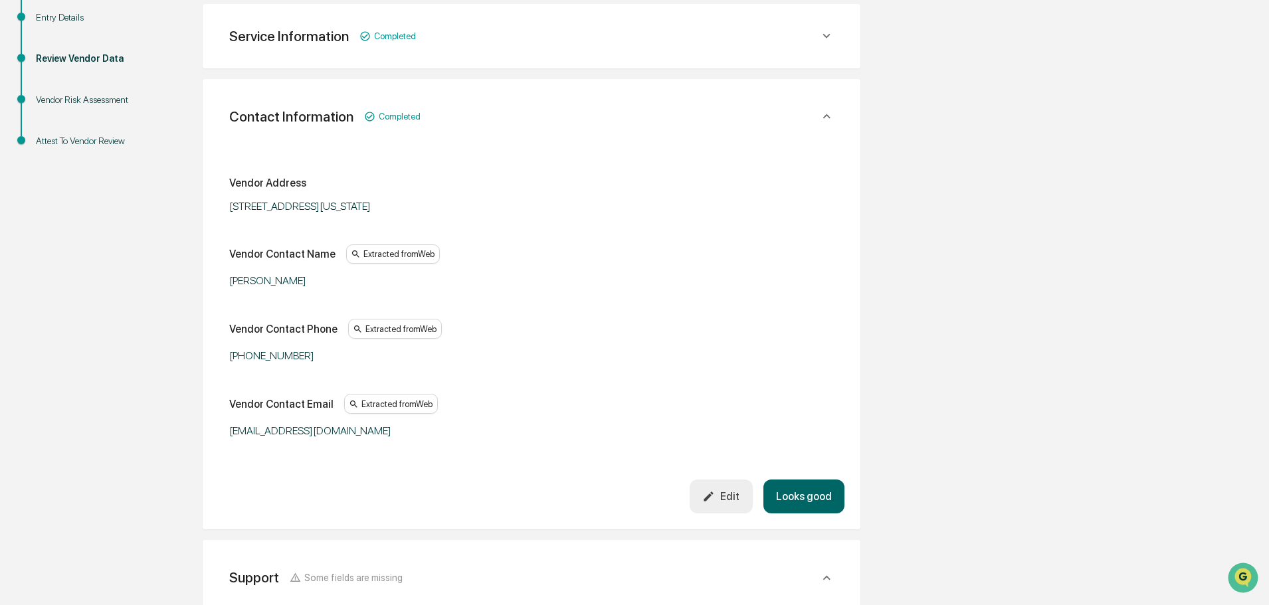
scroll to position [244, 0]
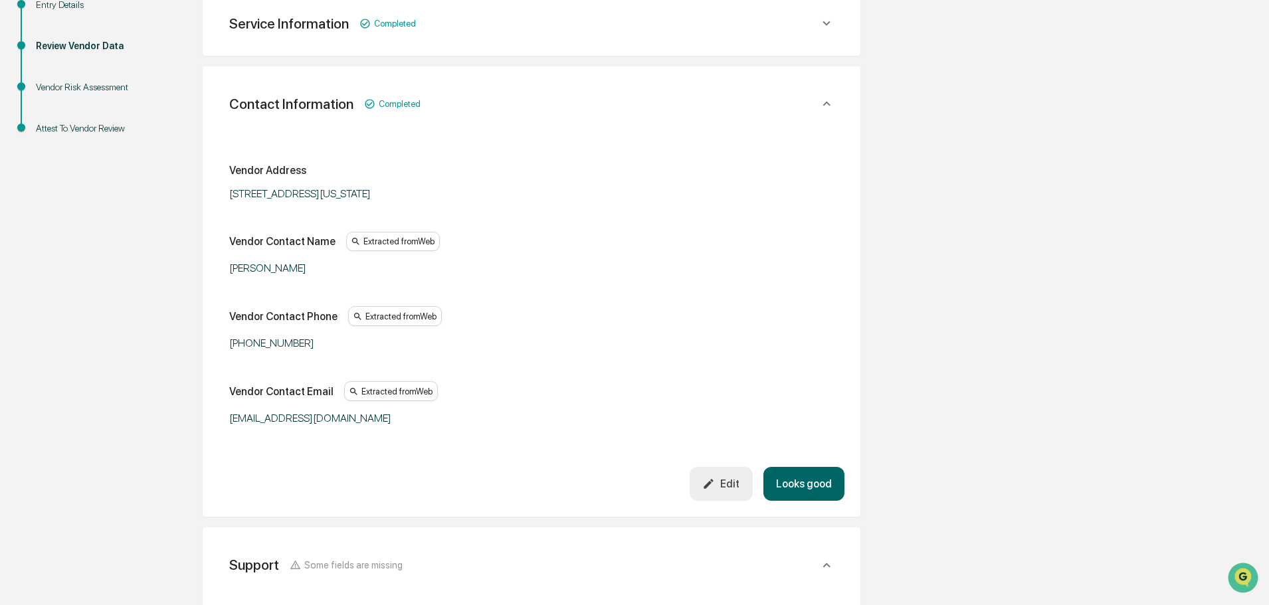
click at [748, 482] on button "Edit" at bounding box center [720, 484] width 63 height 34
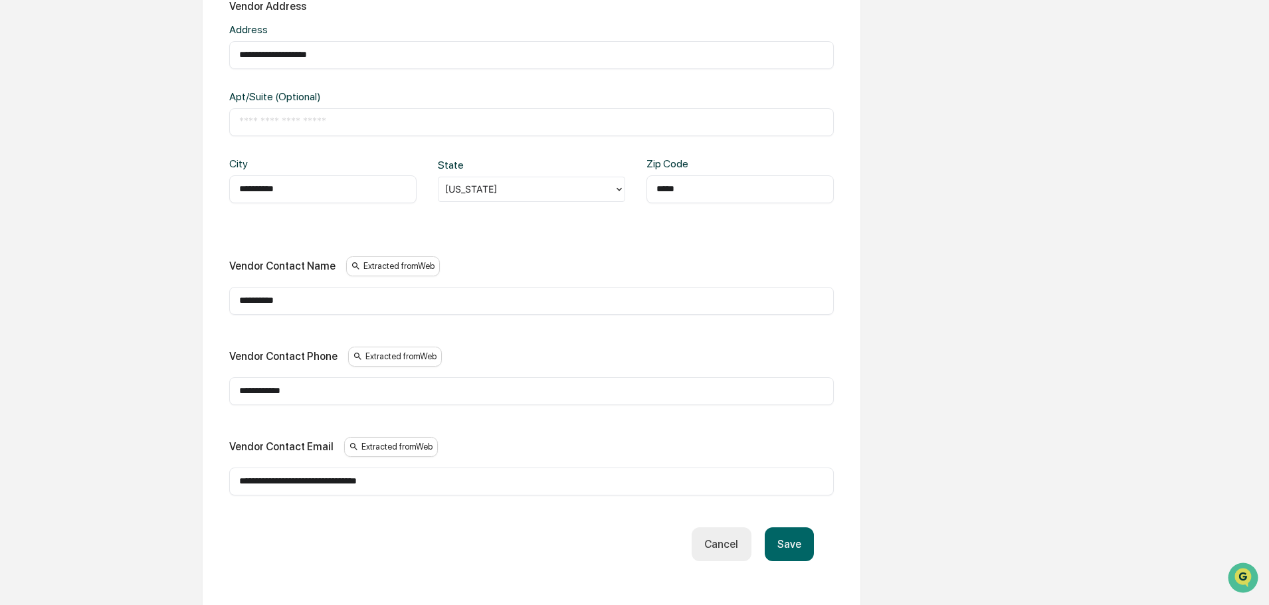
scroll to position [444, 0]
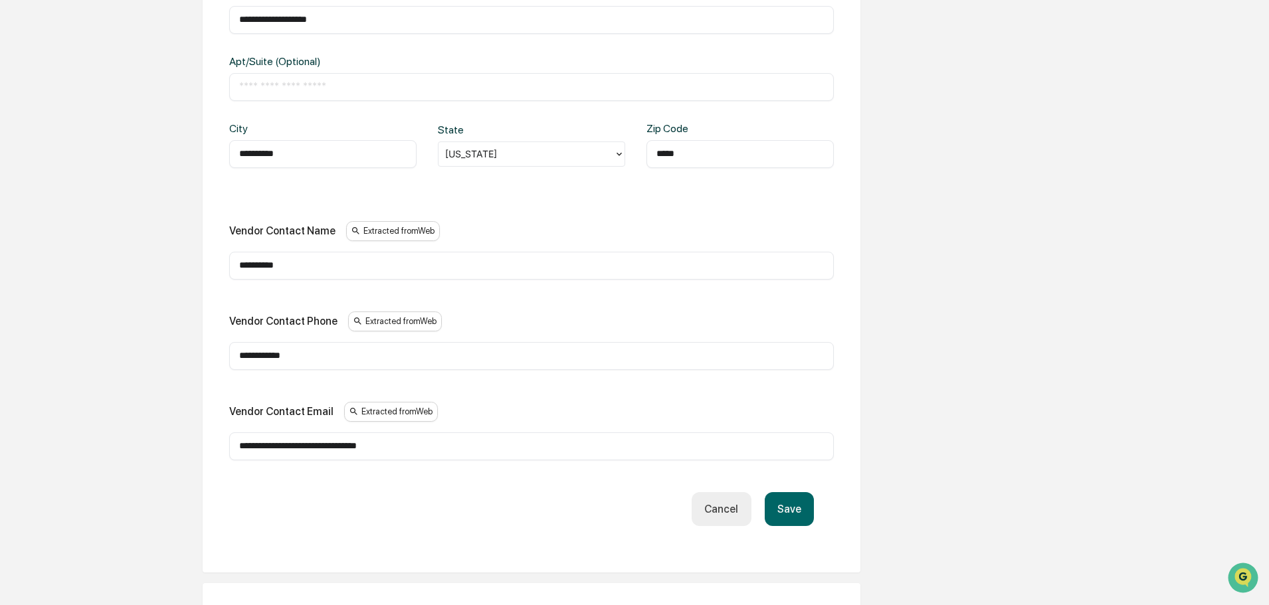
click at [363, 262] on input "**********" at bounding box center [531, 265] width 584 height 13
type input "*******"
click at [783, 506] on button "Save" at bounding box center [788, 509] width 49 height 34
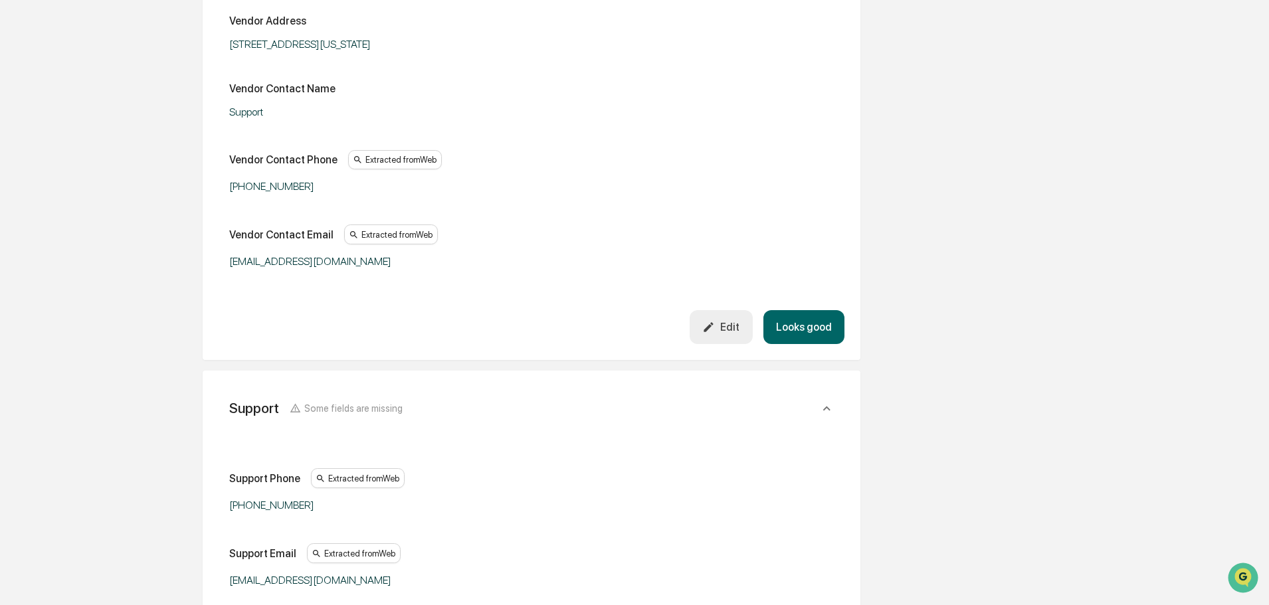
scroll to position [311, 0]
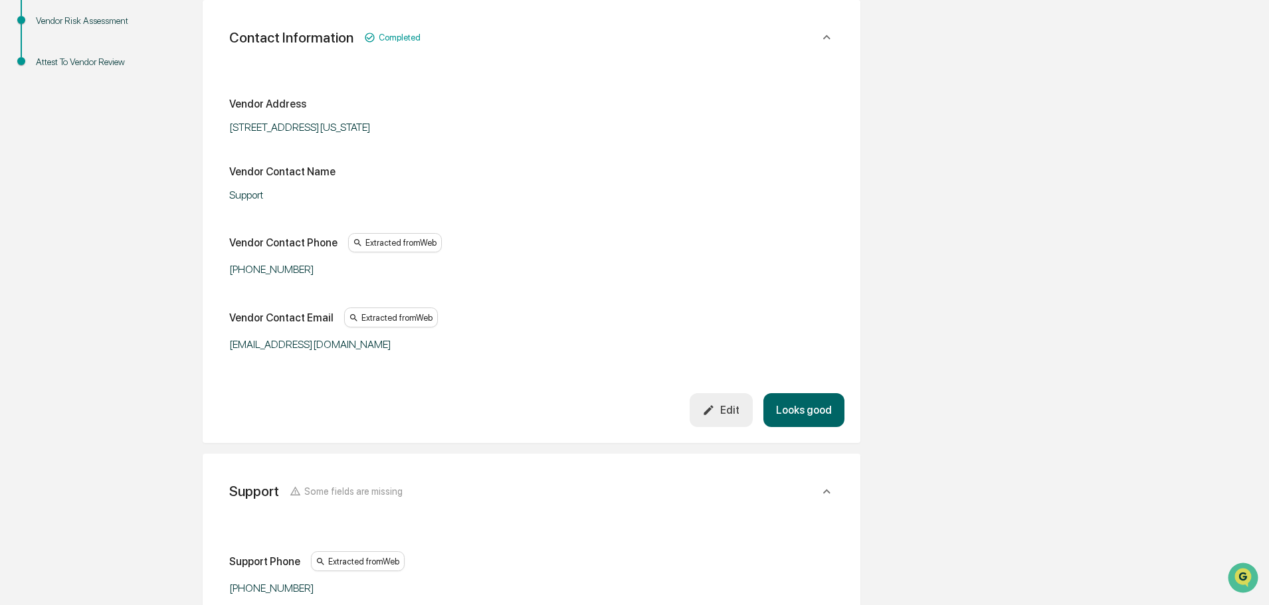
click at [808, 403] on button "Looks good" at bounding box center [803, 410] width 81 height 34
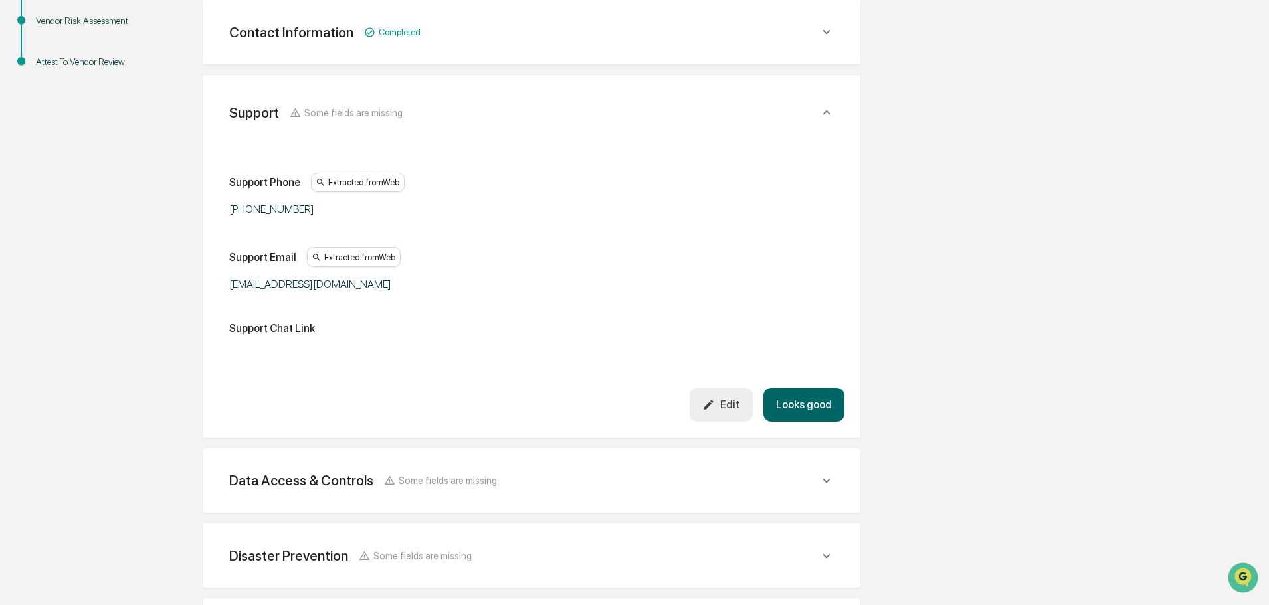
click at [727, 398] on button "Edit" at bounding box center [720, 405] width 63 height 34
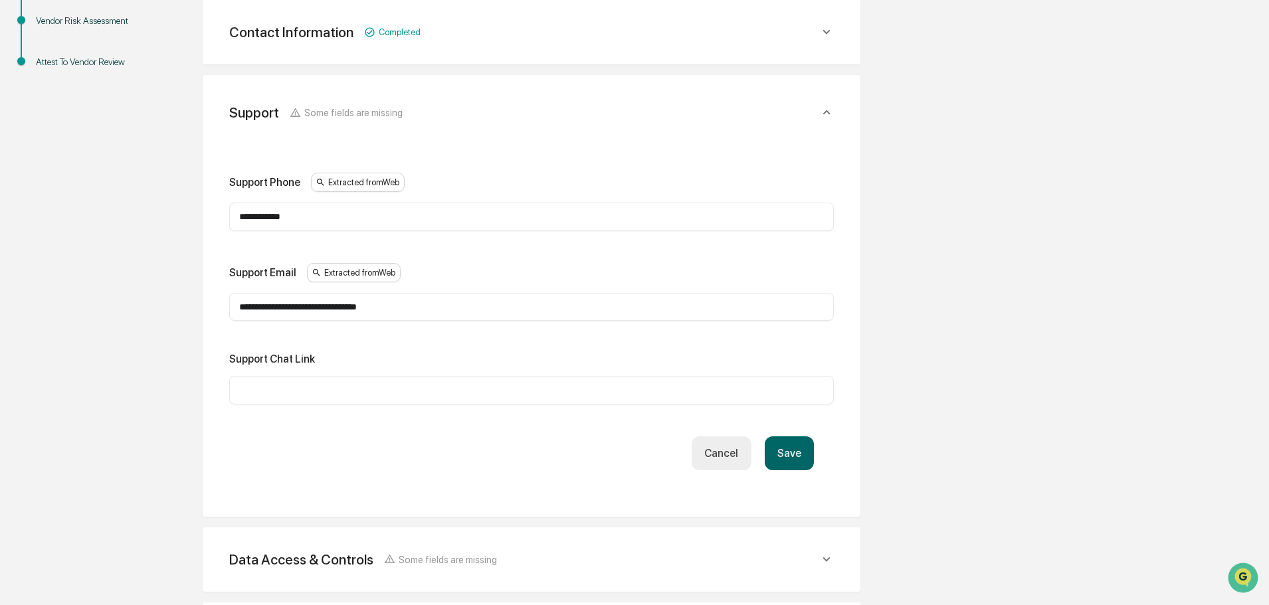
click at [368, 218] on input "**********" at bounding box center [531, 216] width 584 height 13
paste input "text"
type input "**********"
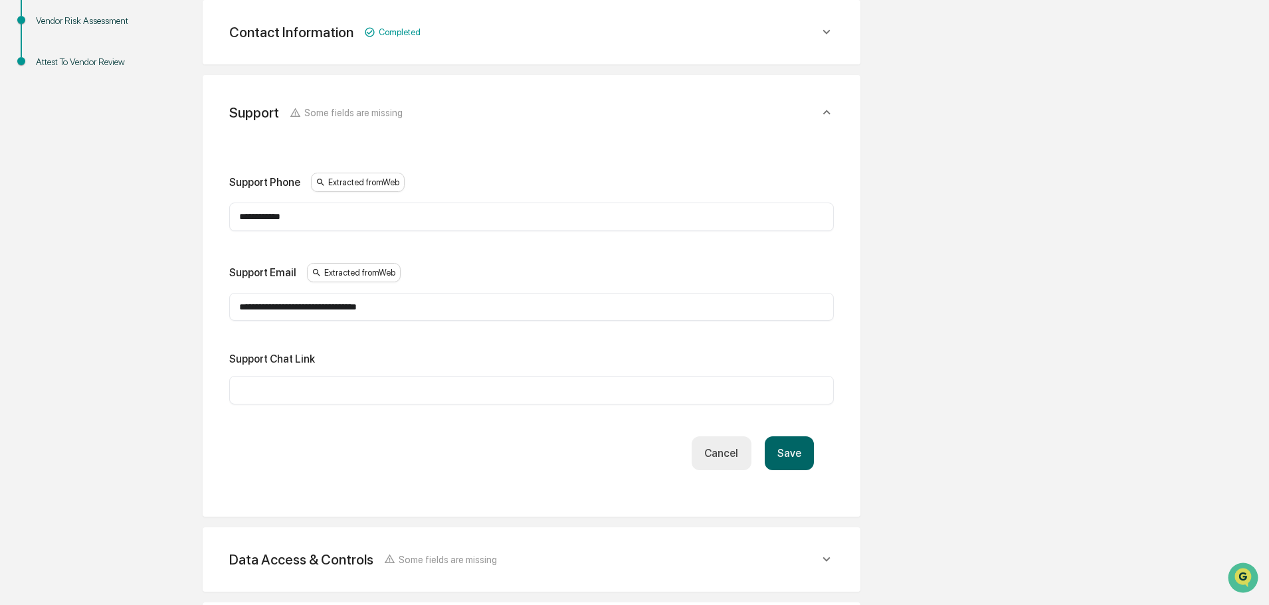
click at [371, 396] on input "text" at bounding box center [531, 389] width 584 height 13
click at [266, 383] on div "​" at bounding box center [531, 390] width 604 height 28
click at [258, 393] on input "text" at bounding box center [531, 389] width 584 height 13
type input "****"
click at [792, 454] on button "Save" at bounding box center [788, 453] width 49 height 34
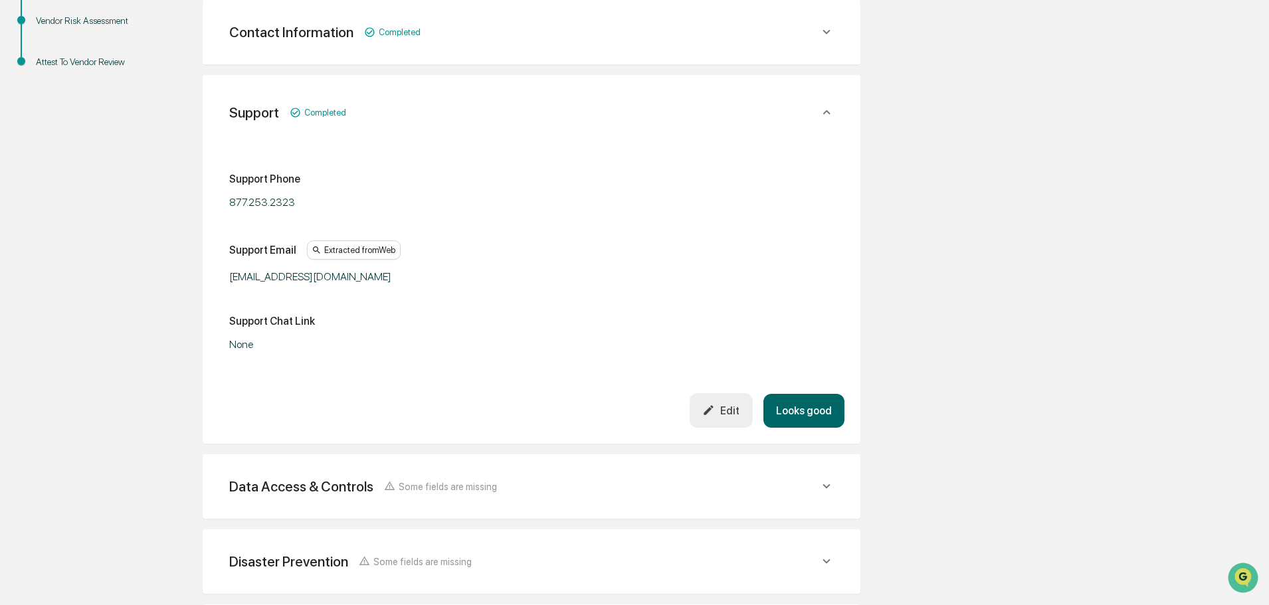
click at [816, 410] on button "Looks good" at bounding box center [803, 411] width 81 height 34
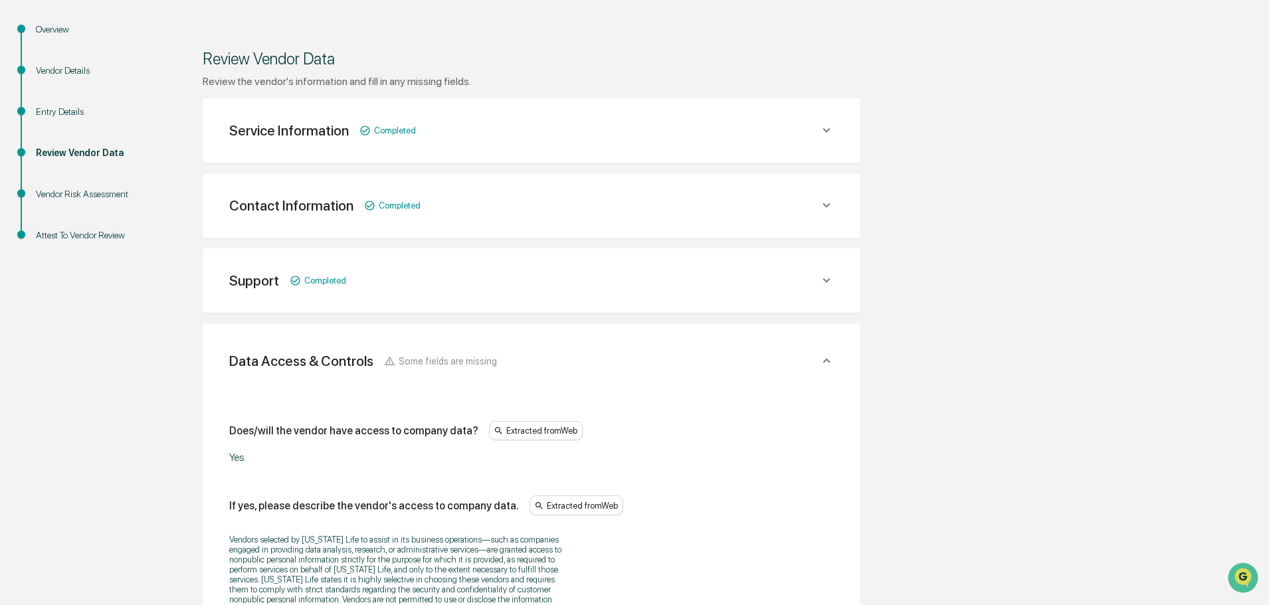
scroll to position [54, 0]
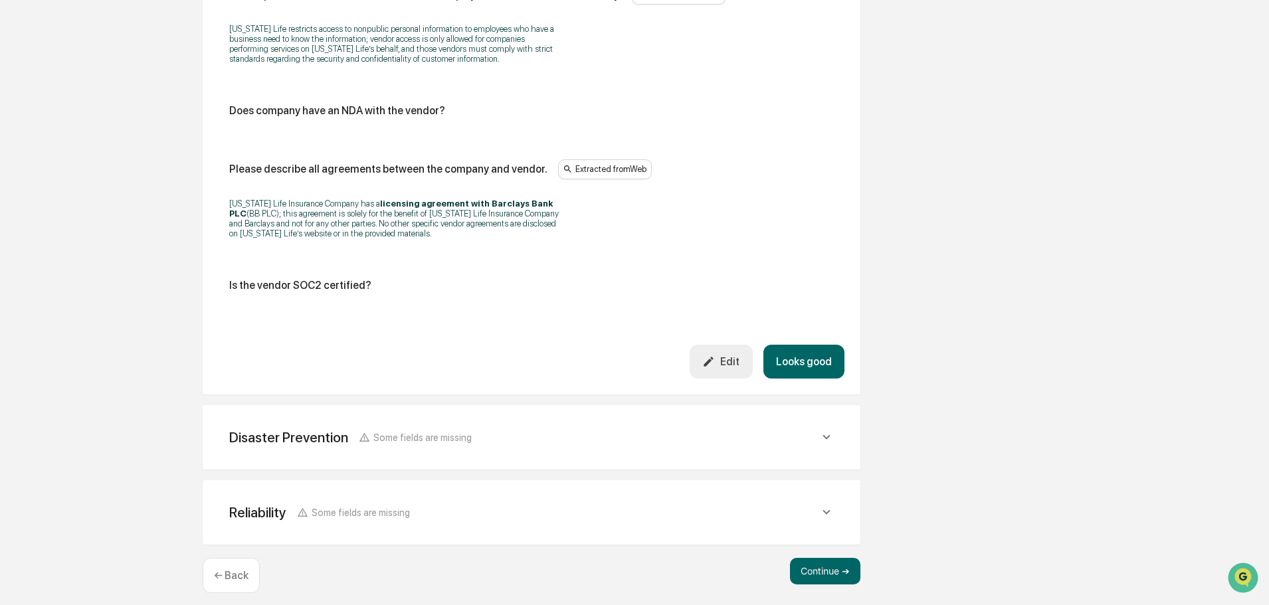
click at [795, 345] on button "Looks good" at bounding box center [803, 362] width 81 height 34
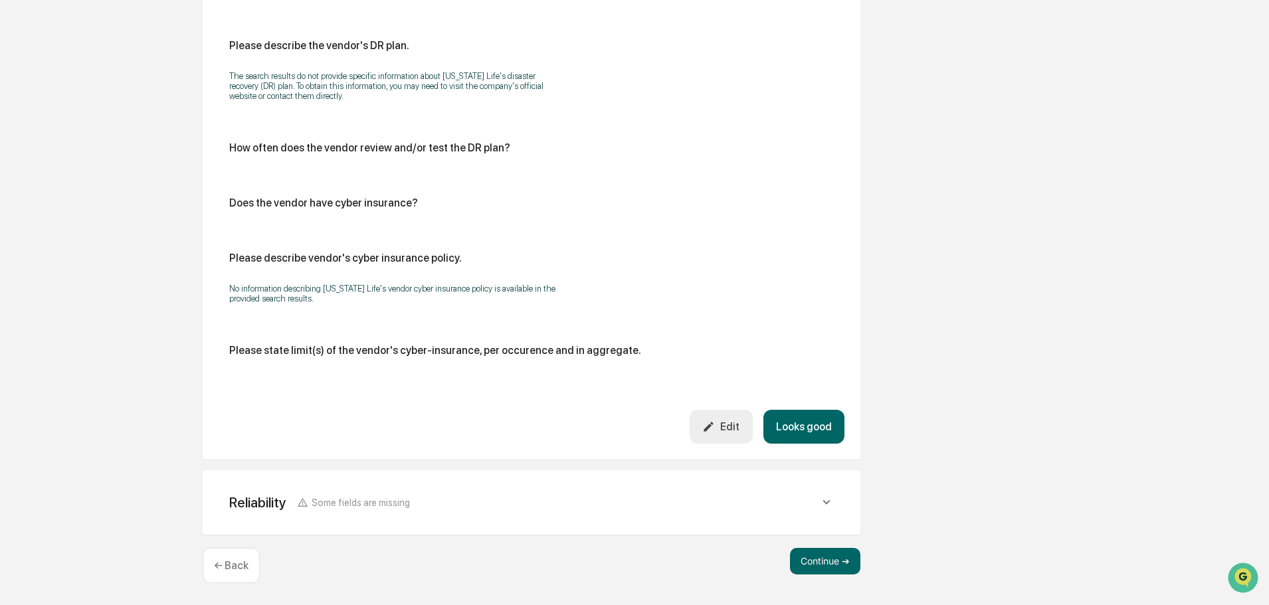
click at [800, 416] on button "Looks good" at bounding box center [803, 427] width 81 height 34
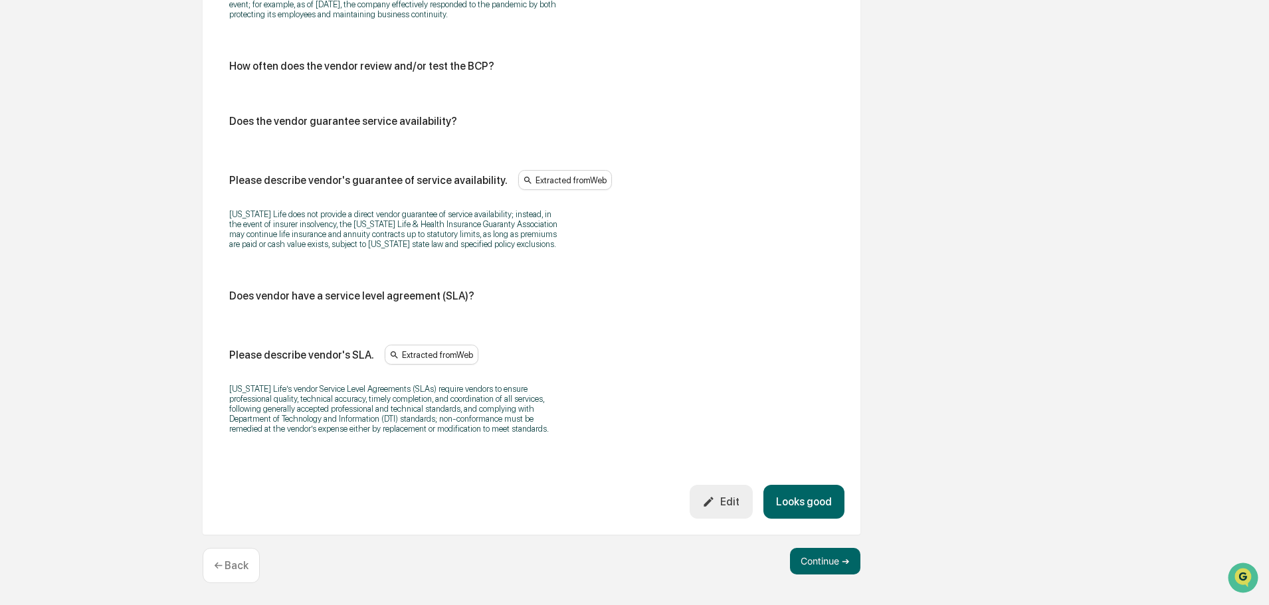
click at [796, 495] on button "Looks good" at bounding box center [803, 502] width 81 height 34
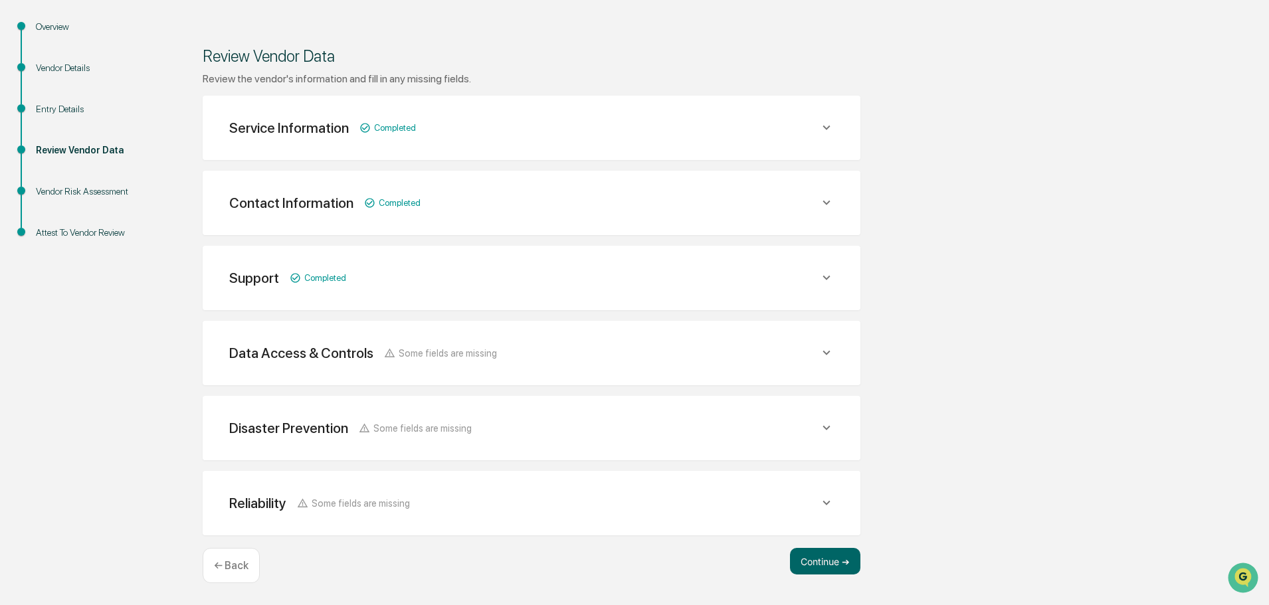
scroll to position [140, 0]
click at [814, 561] on button "Continue ➔" at bounding box center [825, 561] width 70 height 27
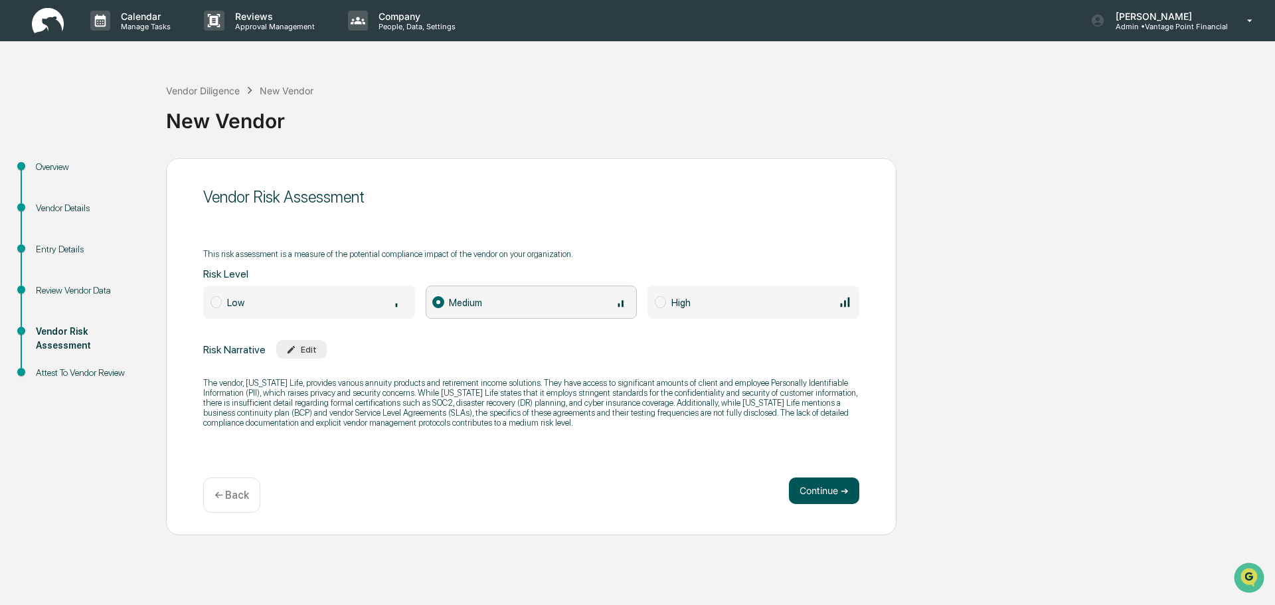
click at [836, 499] on button "Continue ➔" at bounding box center [824, 491] width 70 height 27
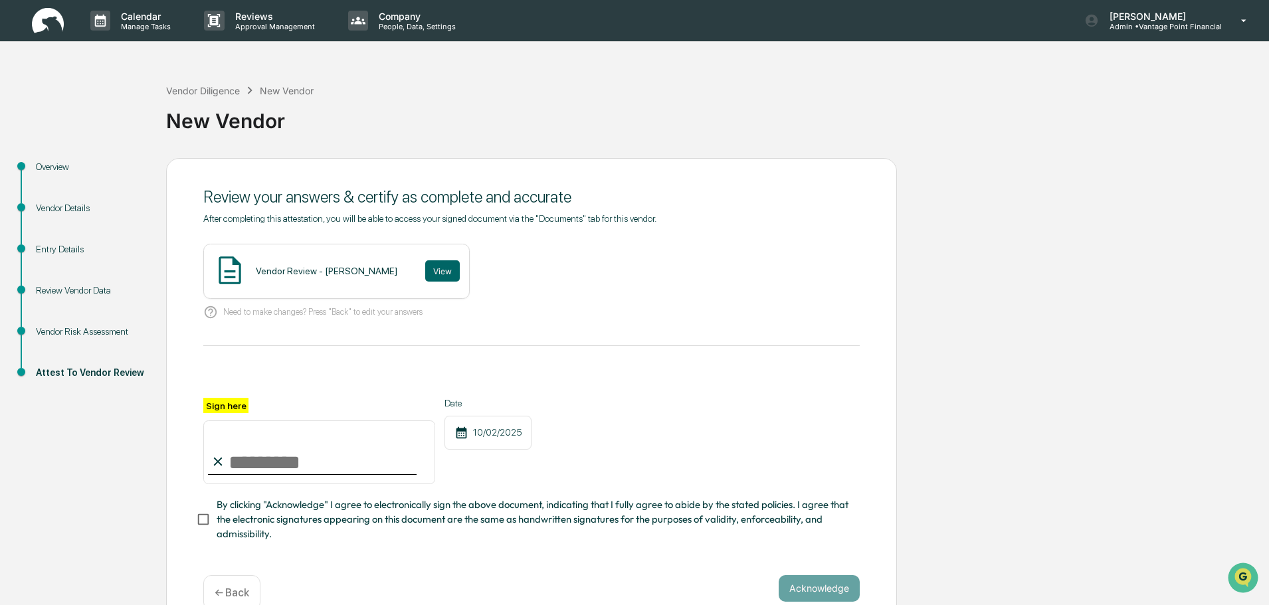
click at [429, 266] on div "Vendor Review - Emily Rubio View" at bounding box center [336, 271] width 266 height 55
click at [425, 268] on button "View" at bounding box center [442, 270] width 35 height 21
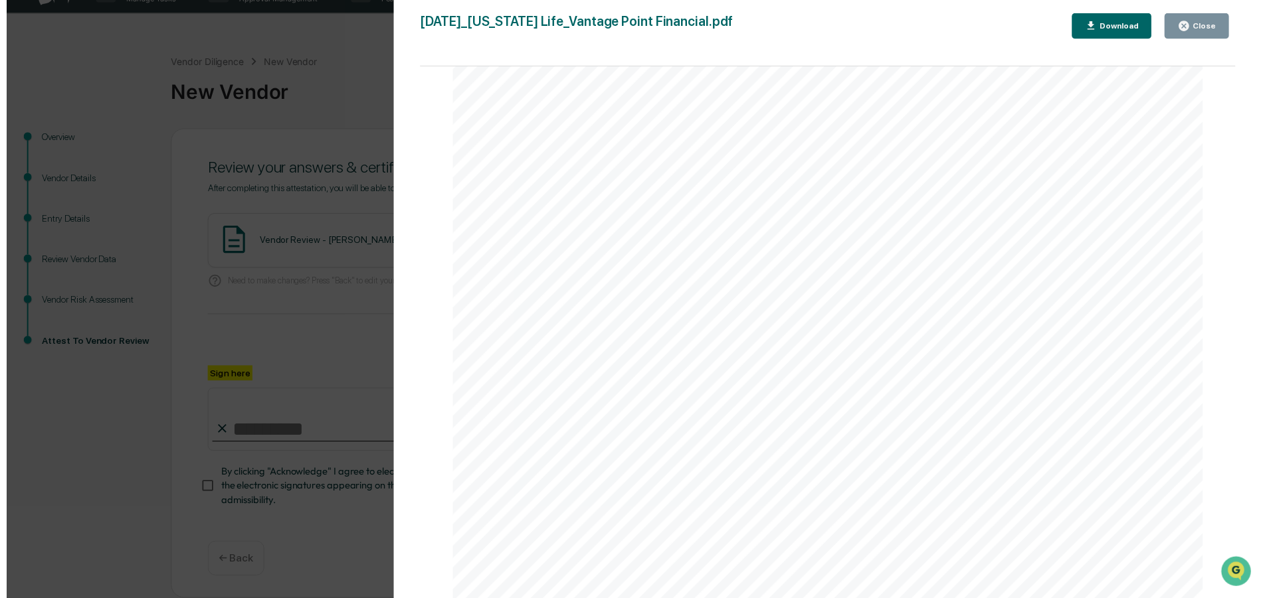
scroll to position [1528, 0]
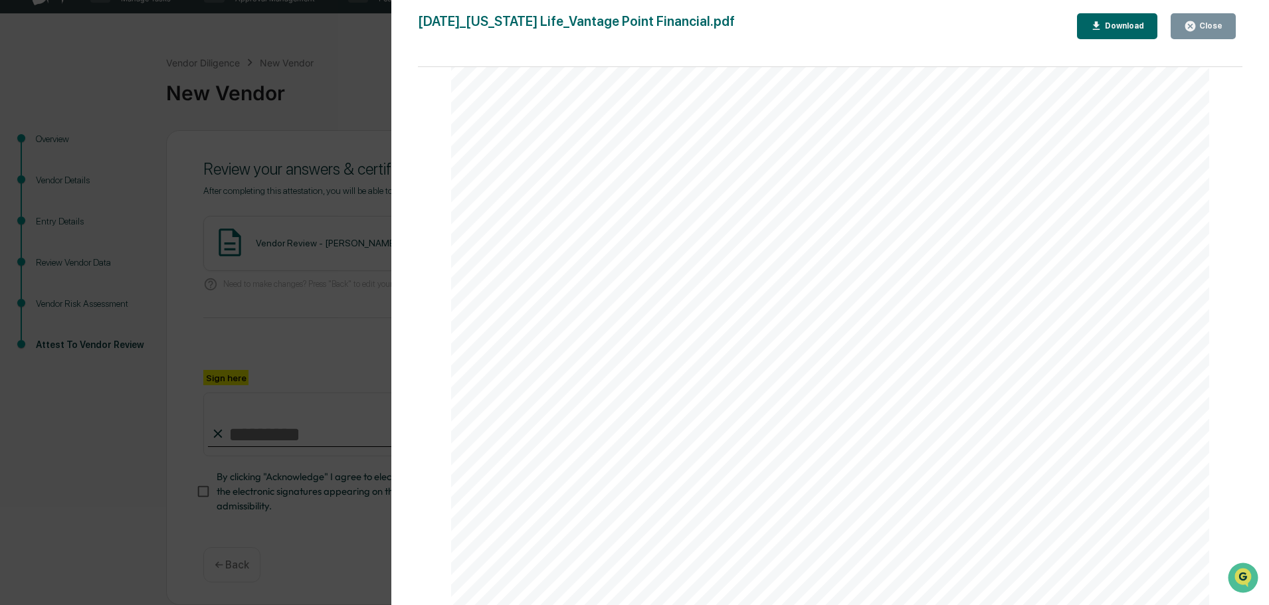
click at [1196, 31] on icon "button" at bounding box center [1190, 26] width 13 height 13
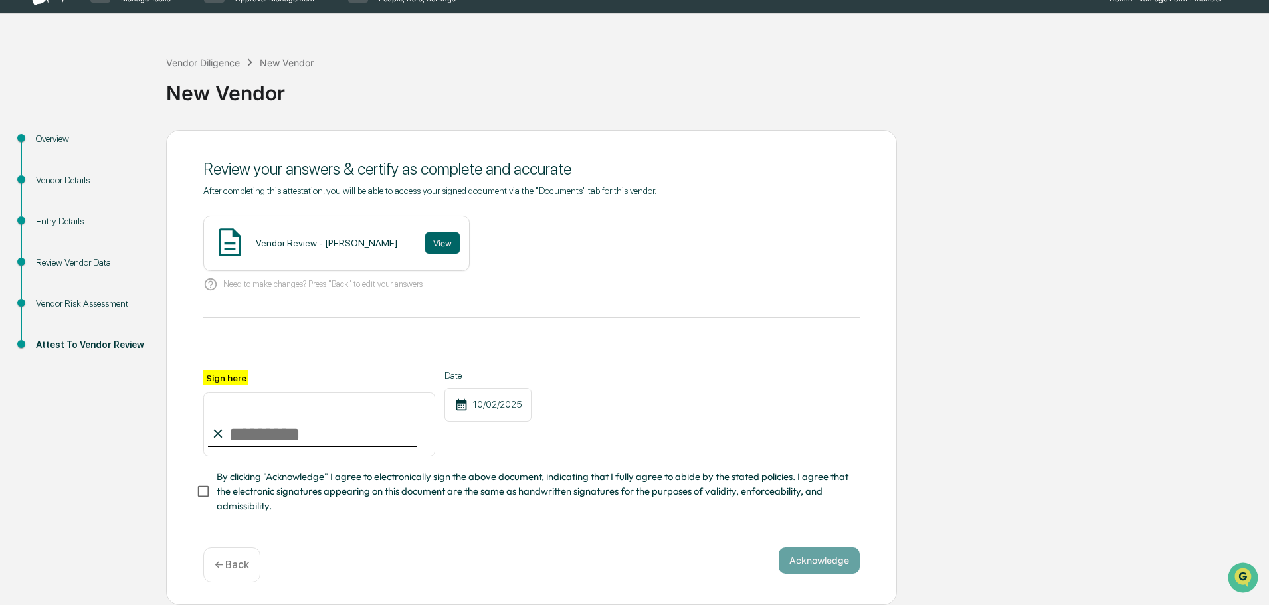
click at [337, 437] on input "Sign here" at bounding box center [319, 425] width 232 height 64
type input "**********"
click at [228, 482] on span "By clicking "Acknowledge" I agree to electronically sign the above document, in…" at bounding box center [533, 492] width 632 height 44
click at [831, 554] on button "Acknowledge" at bounding box center [818, 560] width 81 height 27
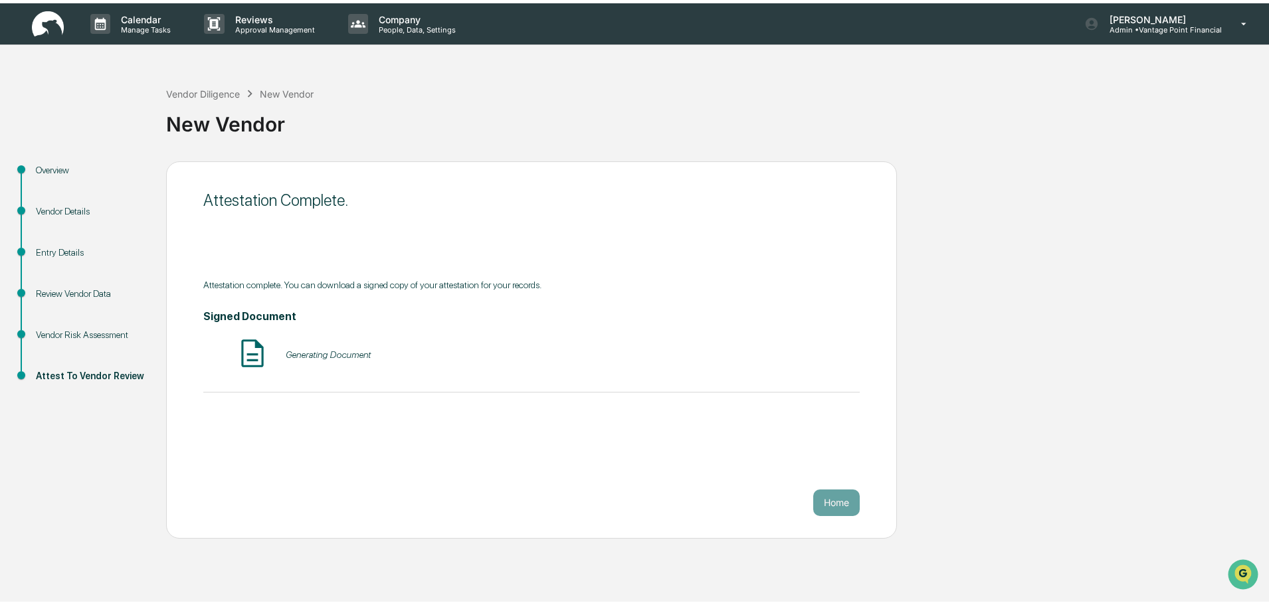
scroll to position [0, 0]
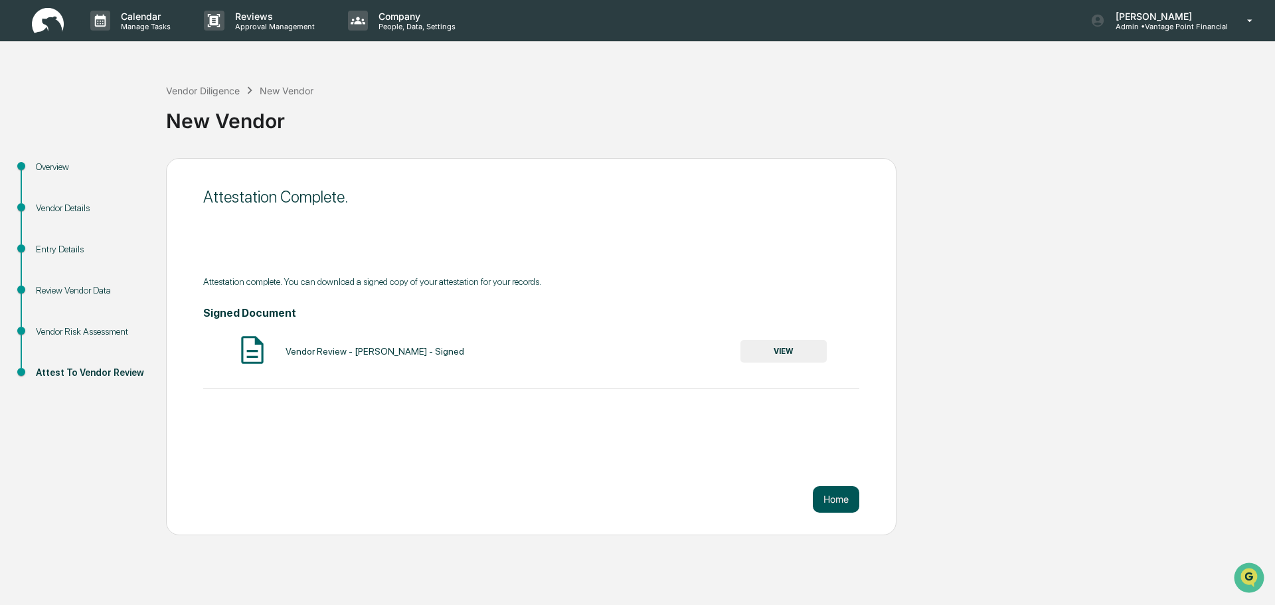
click at [833, 496] on button "Home" at bounding box center [836, 499] width 46 height 27
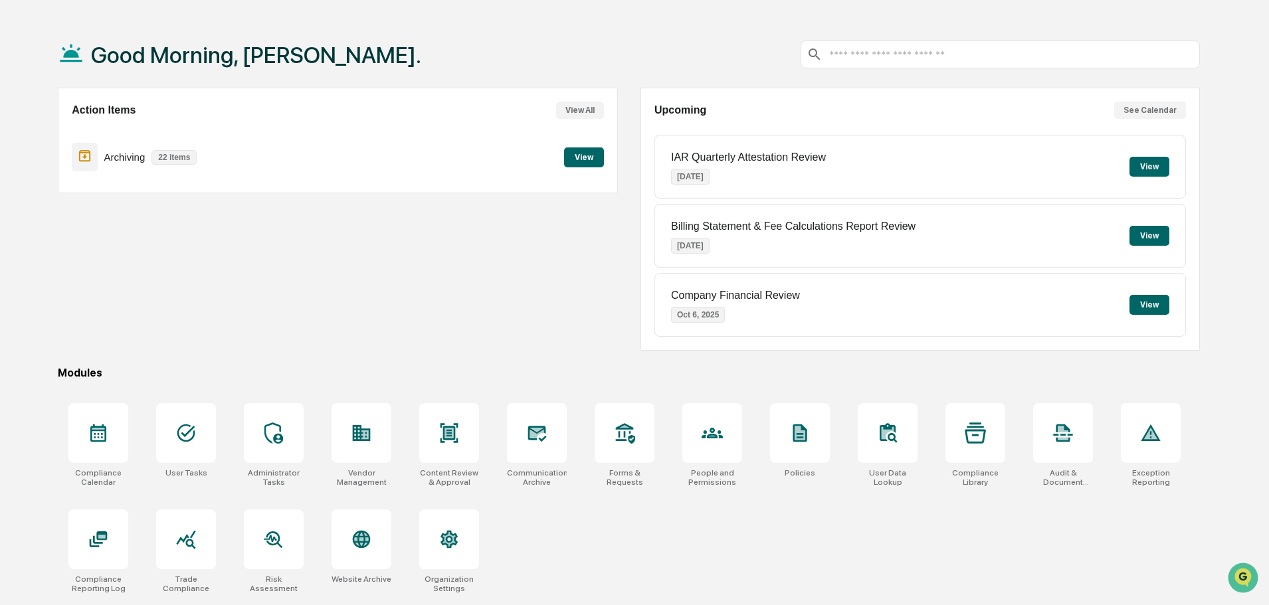
scroll to position [63, 0]
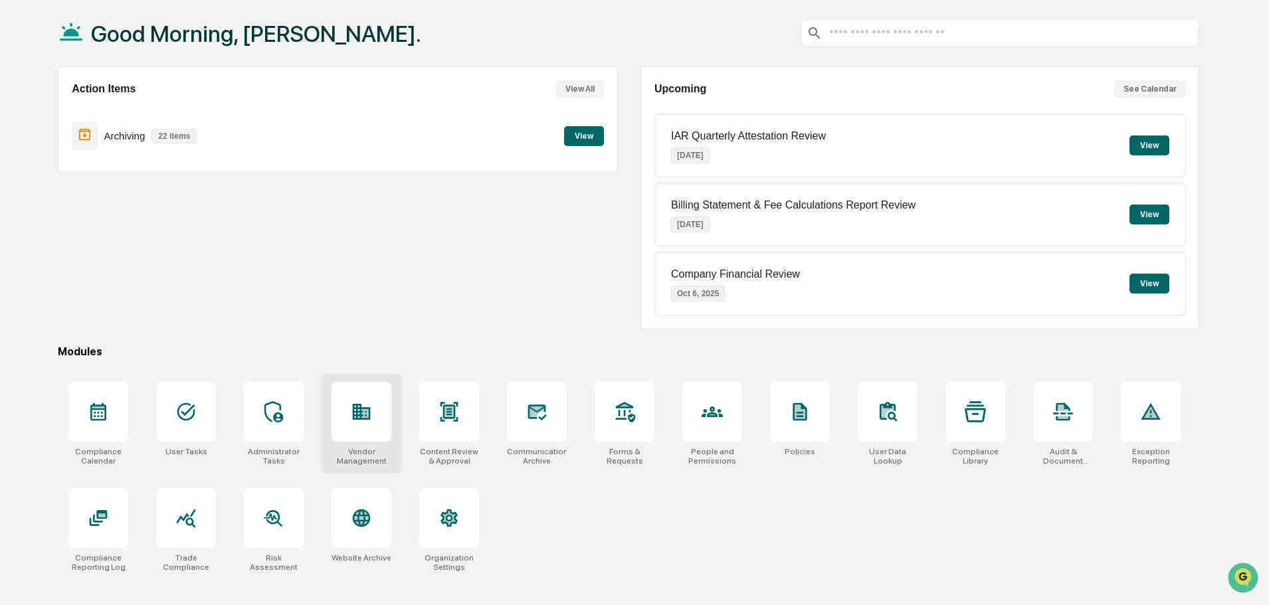
click at [346, 418] on div at bounding box center [361, 412] width 60 height 60
